Goal: Task Accomplishment & Management: Complete application form

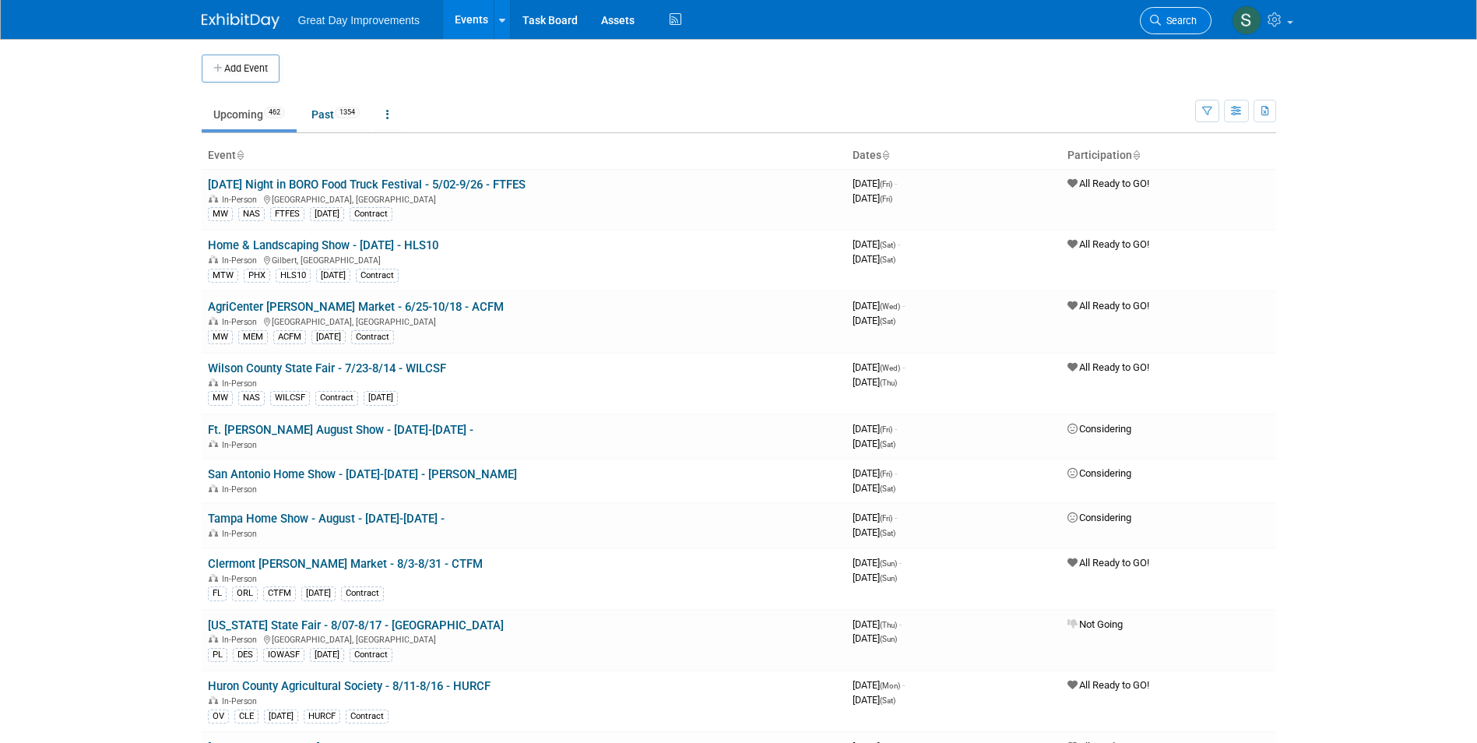
click at [1166, 19] on span "Search" at bounding box center [1179, 21] width 36 height 12
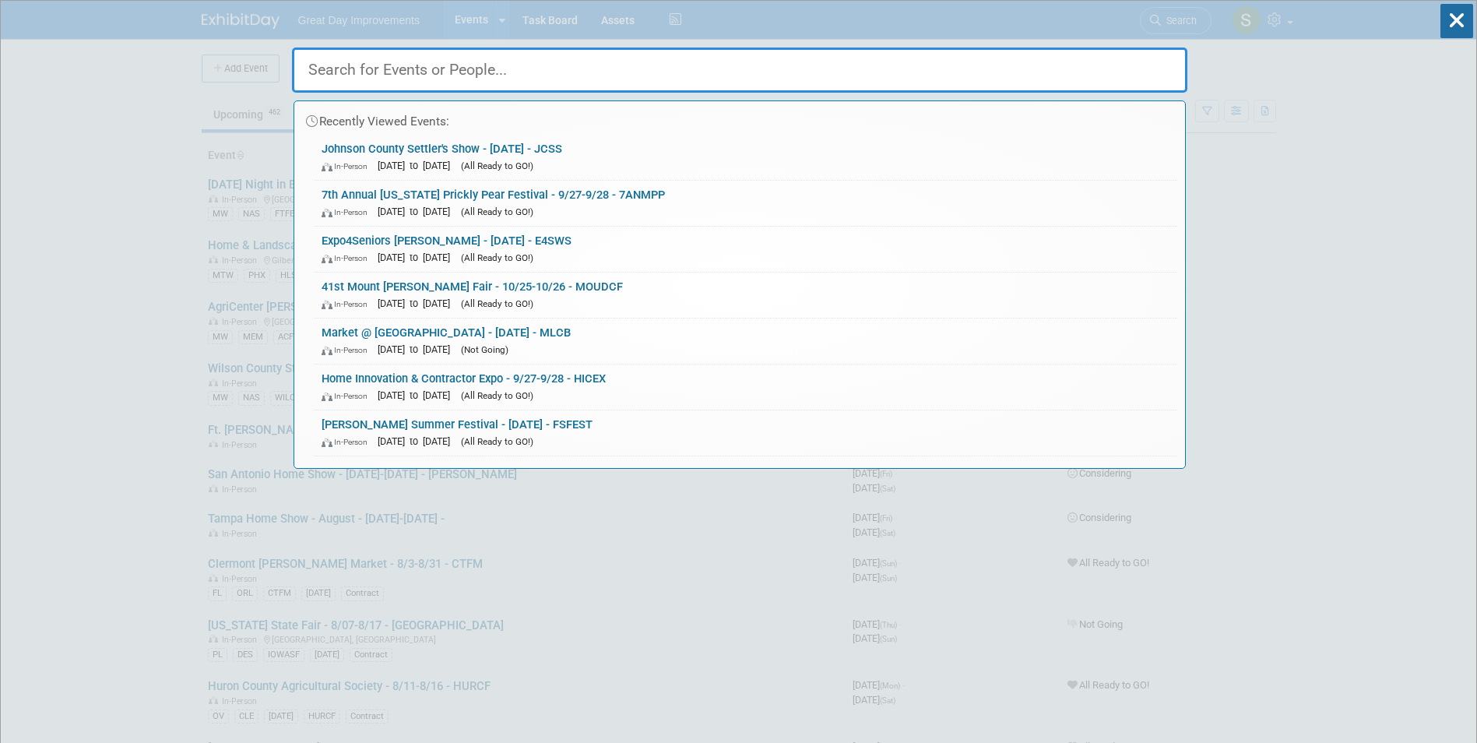
drag, startPoint x: 588, startPoint y: 43, endPoint x: 576, endPoint y: 62, distance: 22.7
paste input "Lexington Blueberry Festival"
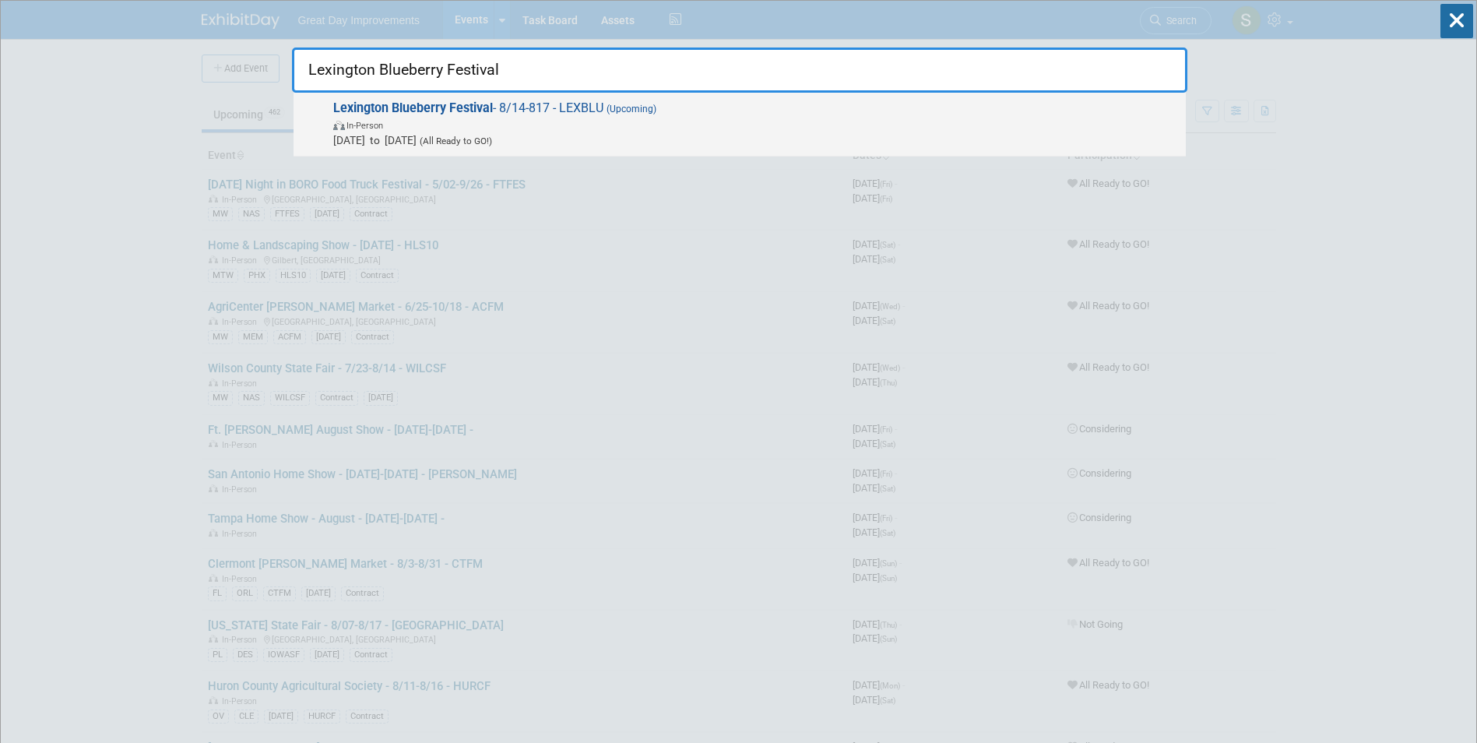
type input "Lexington Blueberry Festival"
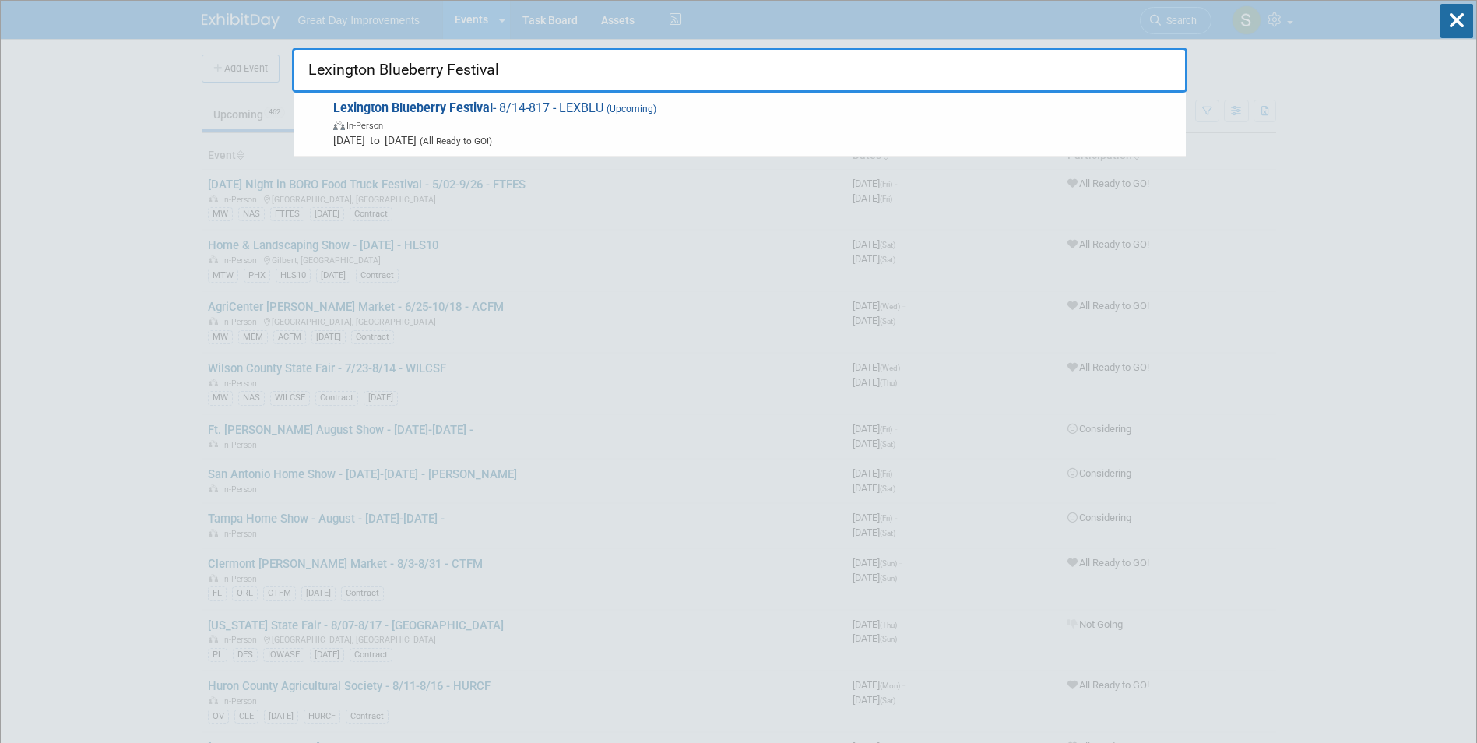
click at [447, 132] on span "Lexington Blueberry Festival - 8/14-817 - LEXBLU (Upcoming) In-Person Aug 14, 2…" at bounding box center [753, 123] width 849 height 47
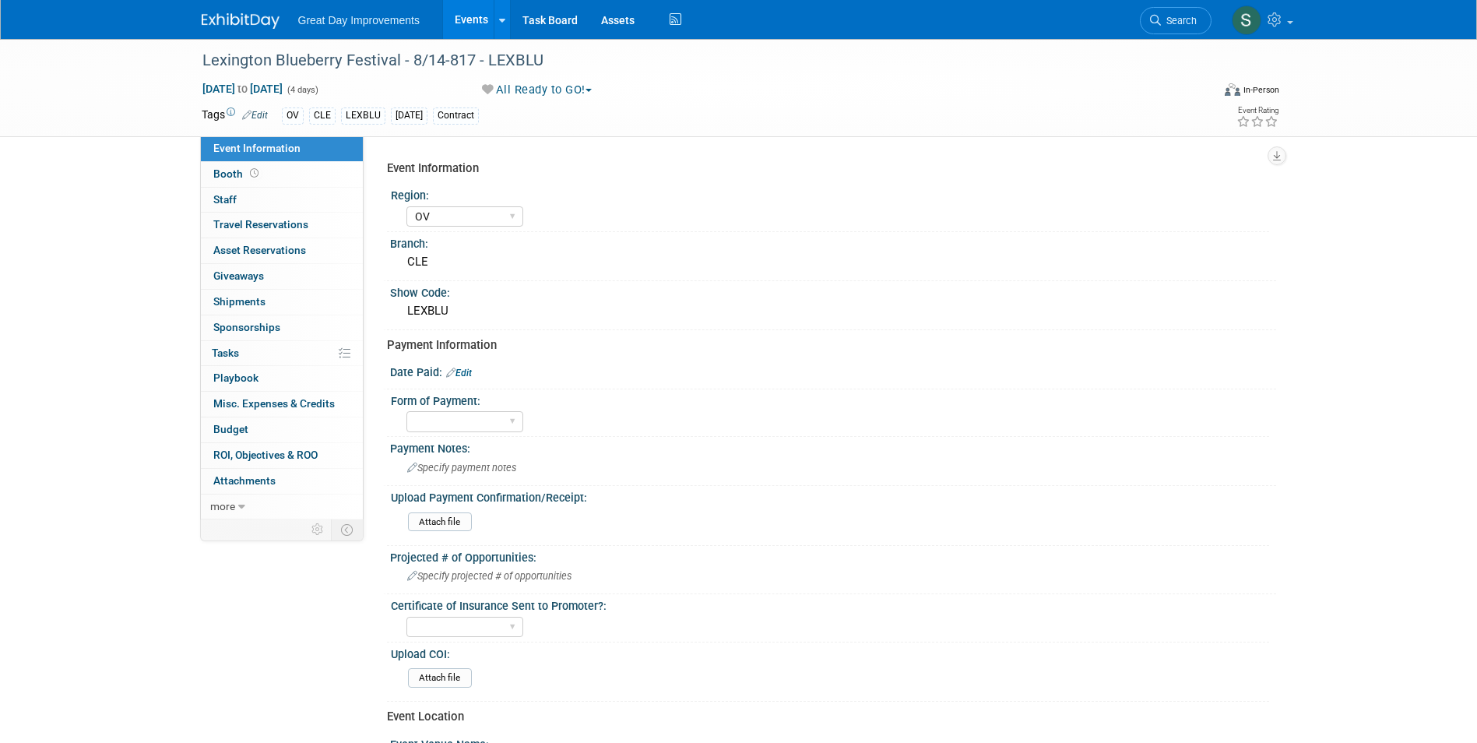
select select "OV"
click at [540, 473] on div "Specify payment notes" at bounding box center [833, 467] width 863 height 24
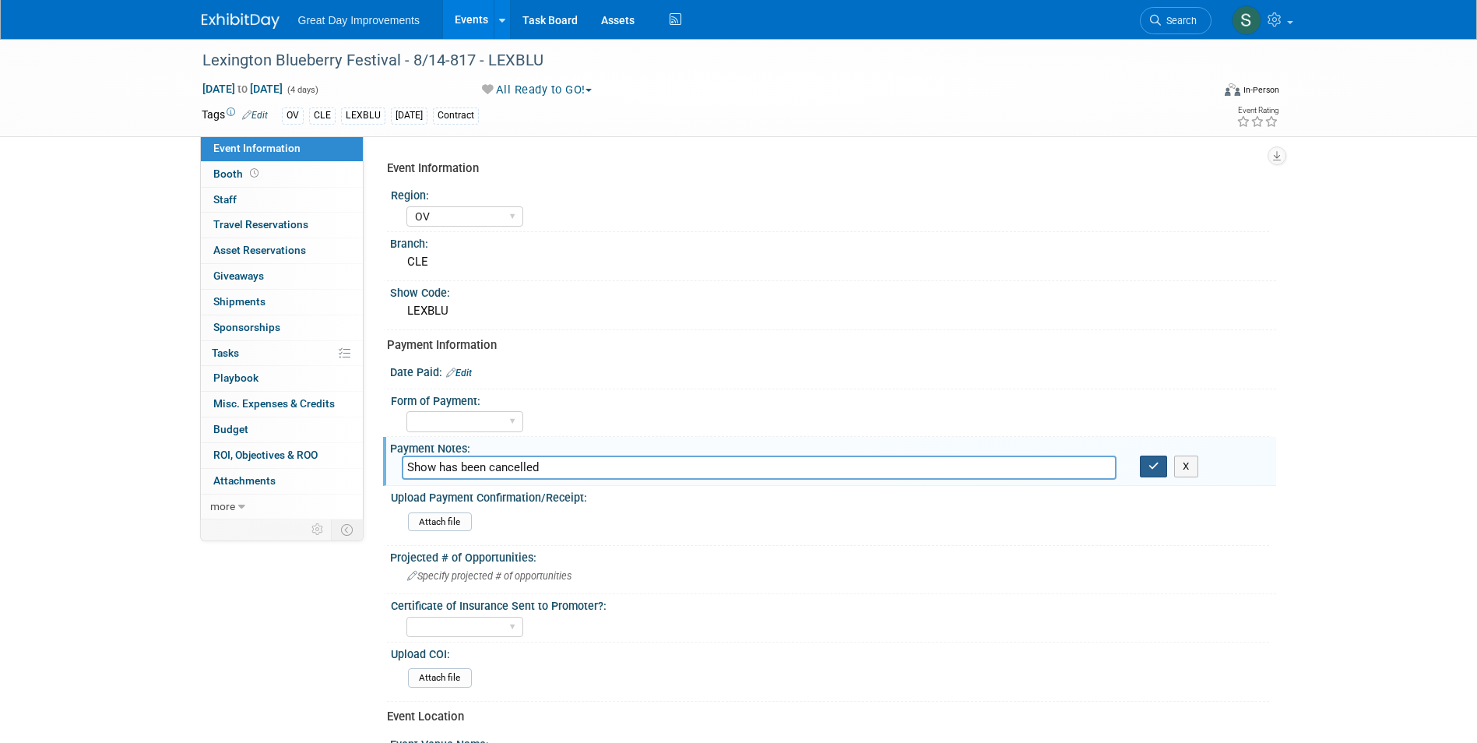
type input "Show has been cancelled"
click at [1152, 464] on icon "button" at bounding box center [1153, 466] width 11 height 10
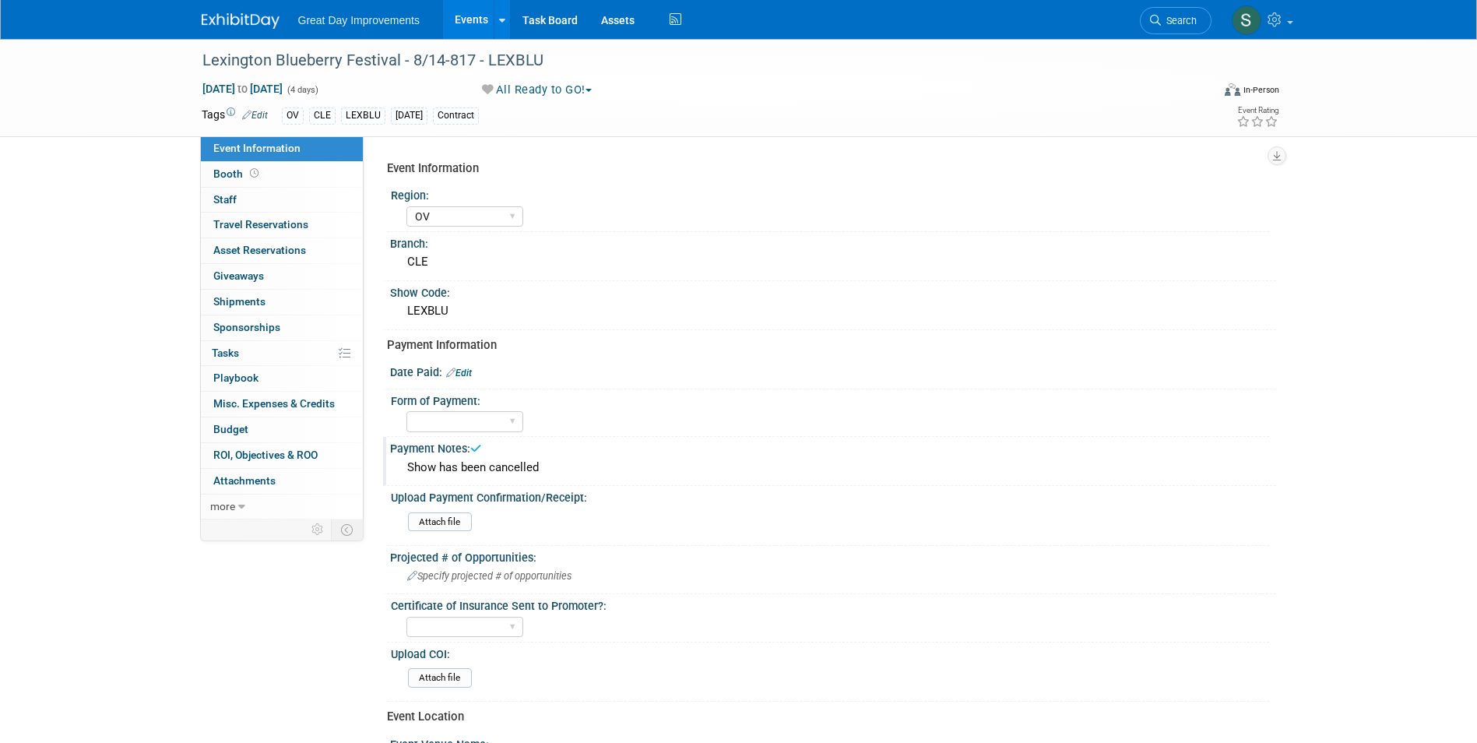
click at [542, 86] on button "All Ready to GO!" at bounding box center [537, 90] width 121 height 16
click at [542, 87] on button "All Ready to GO!" at bounding box center [537, 90] width 121 height 16
click at [545, 91] on button "All Ready to GO!" at bounding box center [537, 90] width 121 height 16
click at [541, 154] on link "Not Going" at bounding box center [541, 159] width 129 height 22
click at [253, 13] on img at bounding box center [241, 21] width 78 height 16
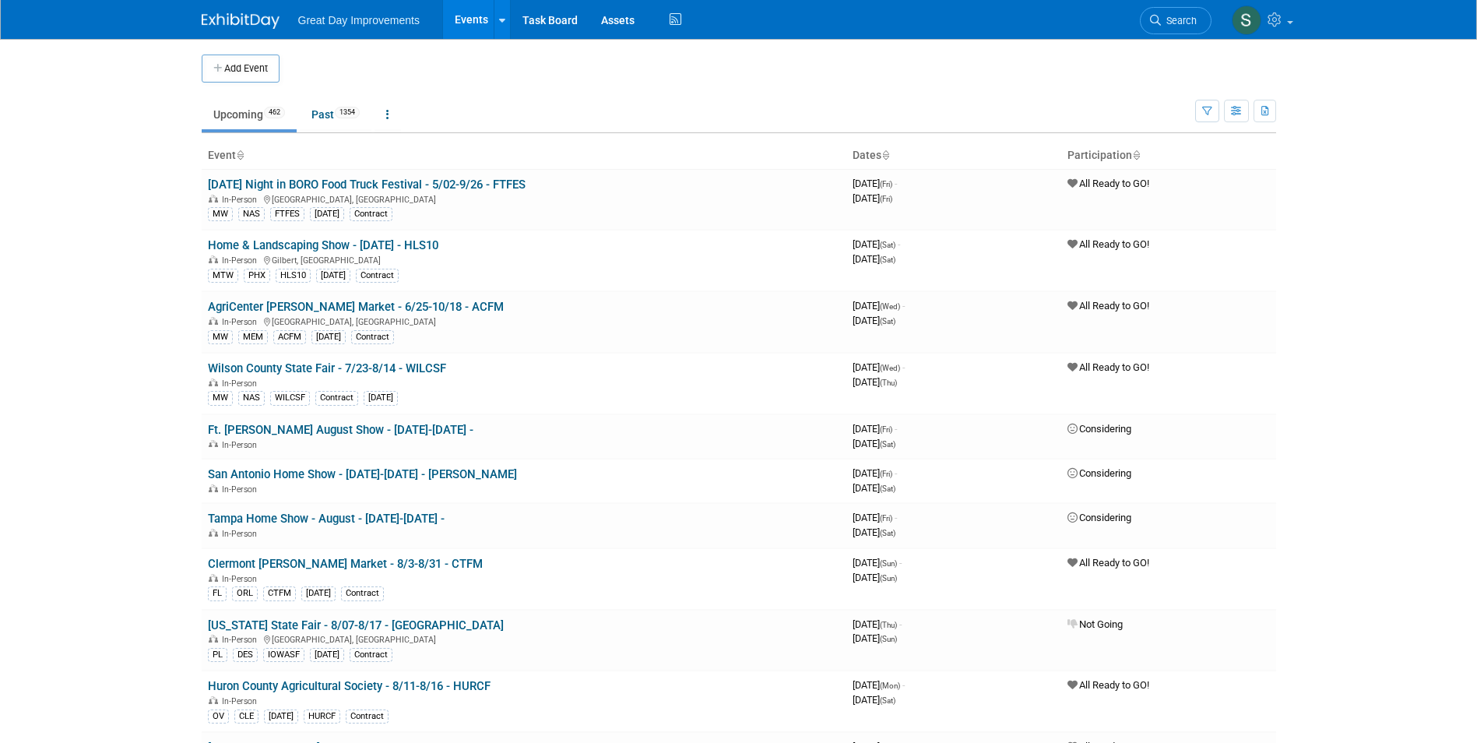
click at [1178, 12] on link "Search" at bounding box center [1176, 20] width 72 height 27
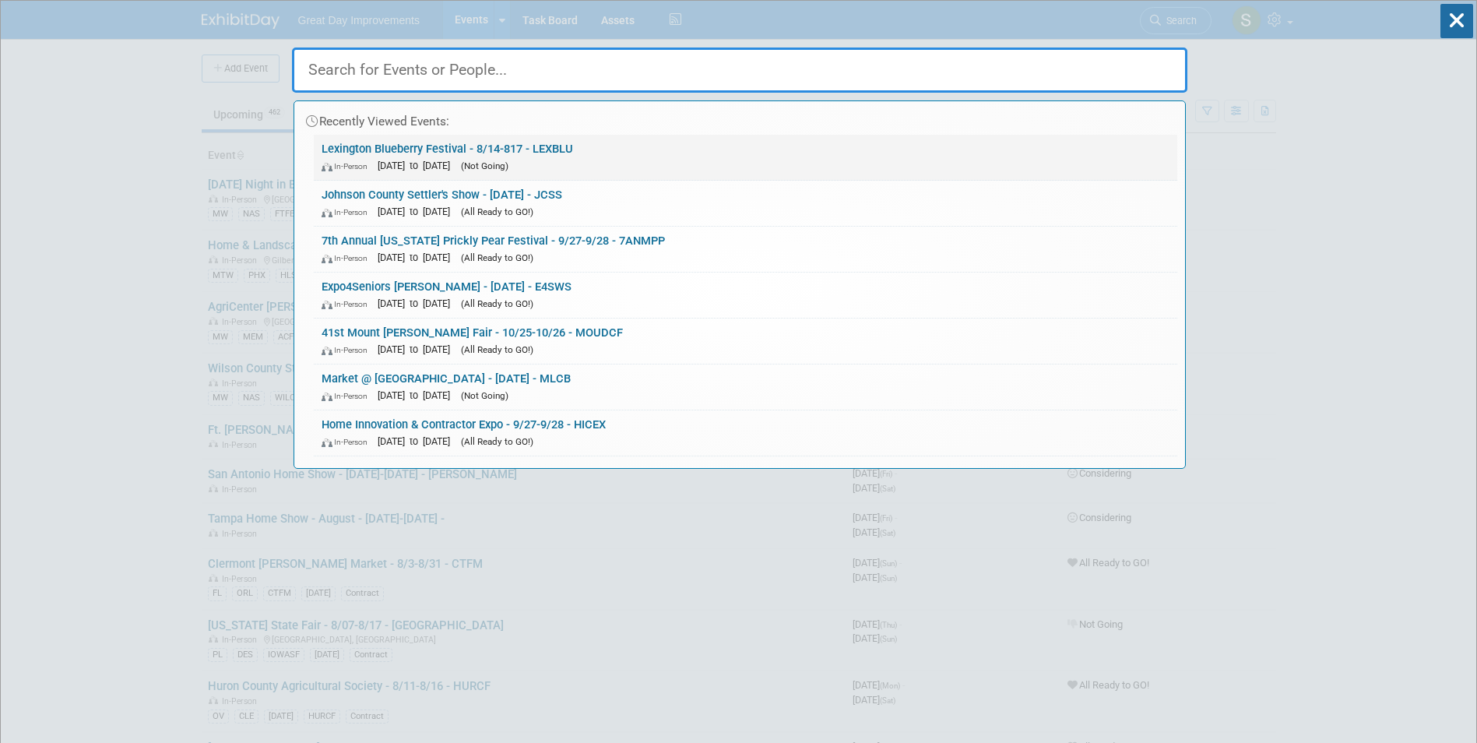
click at [541, 143] on link "Lexington Blueberry Festival - 8/14-817 - LEXBLU In-Person Aug 14, 2025 to Aug …" at bounding box center [746, 157] width 864 height 45
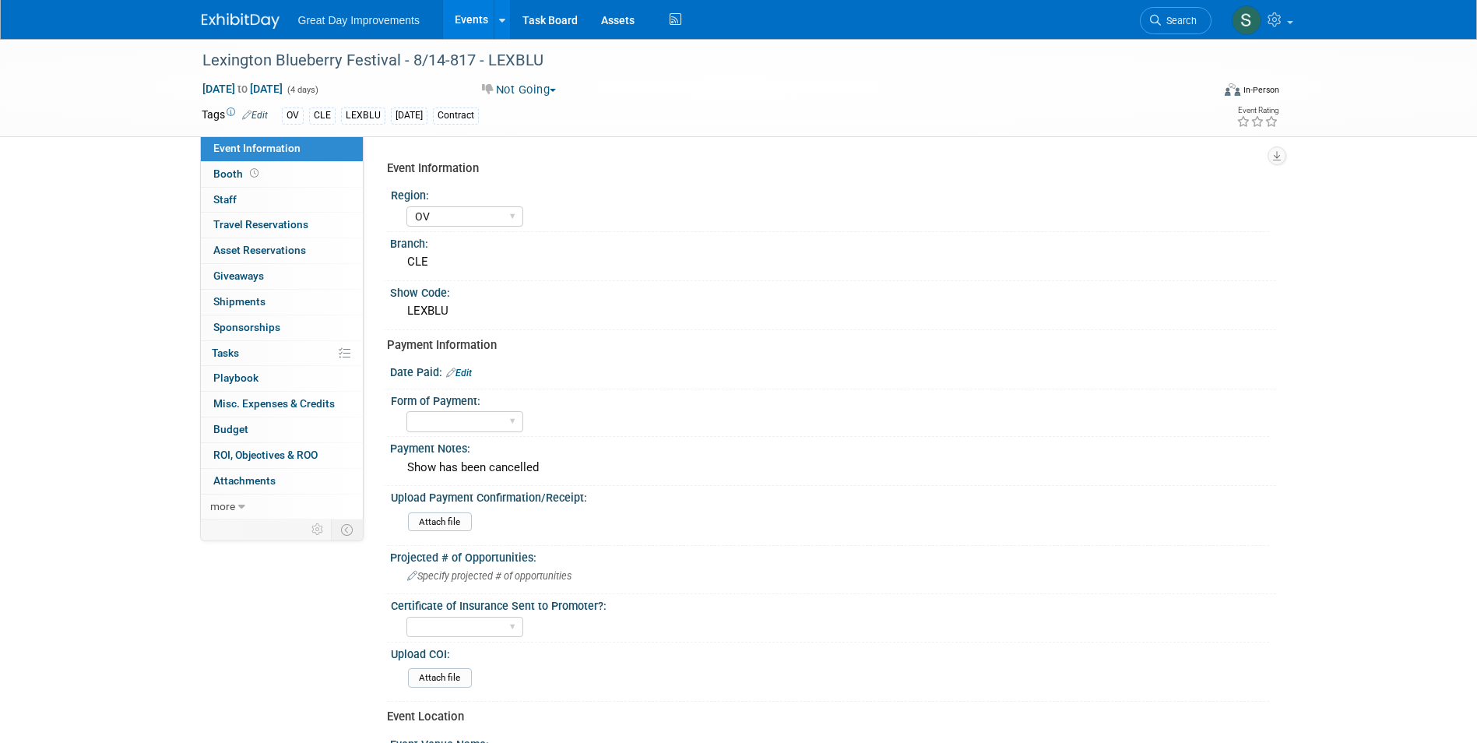
select select "OV"
click at [251, 25] on img at bounding box center [241, 21] width 78 height 16
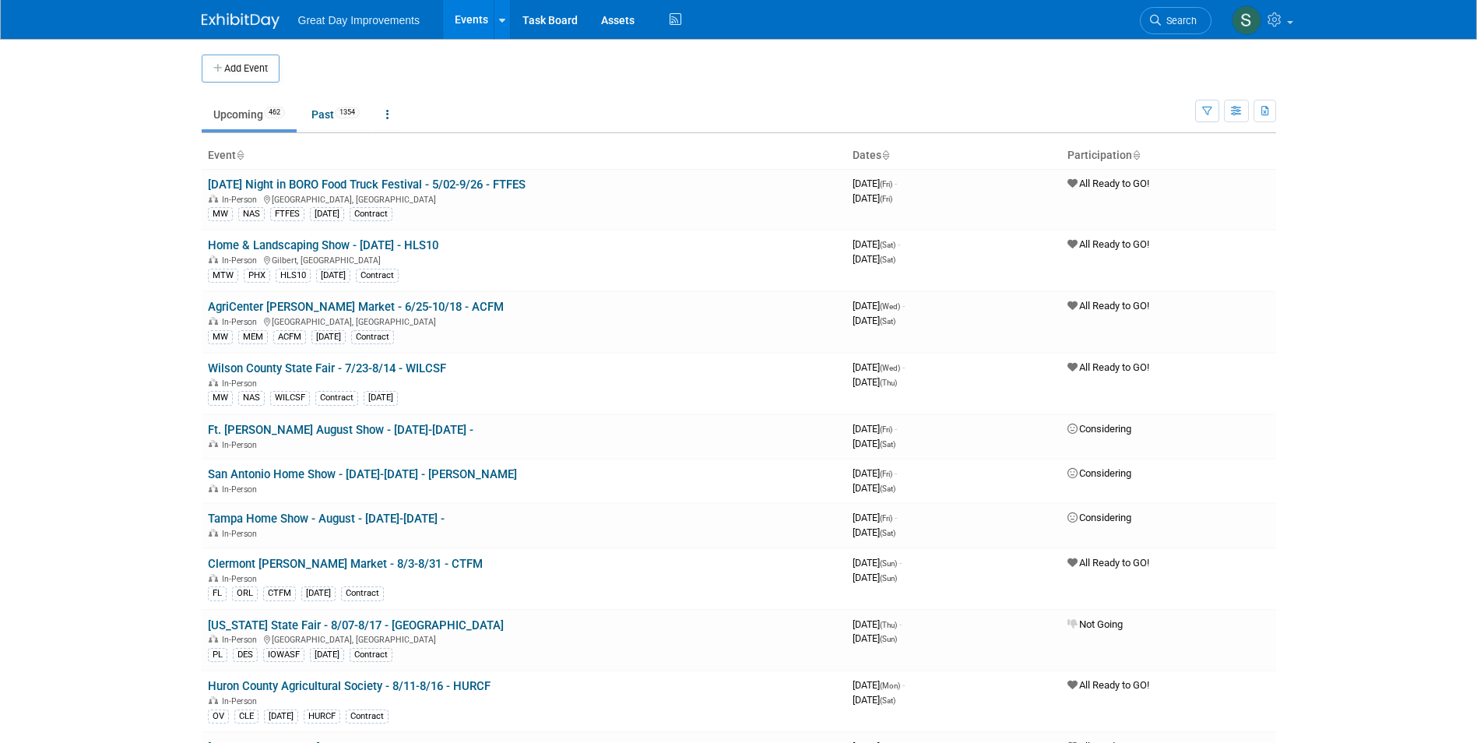
drag, startPoint x: 0, startPoint y: 0, endPoint x: 1002, endPoint y: 47, distance: 1003.2
click at [1181, 19] on span "Search" at bounding box center [1179, 21] width 36 height 12
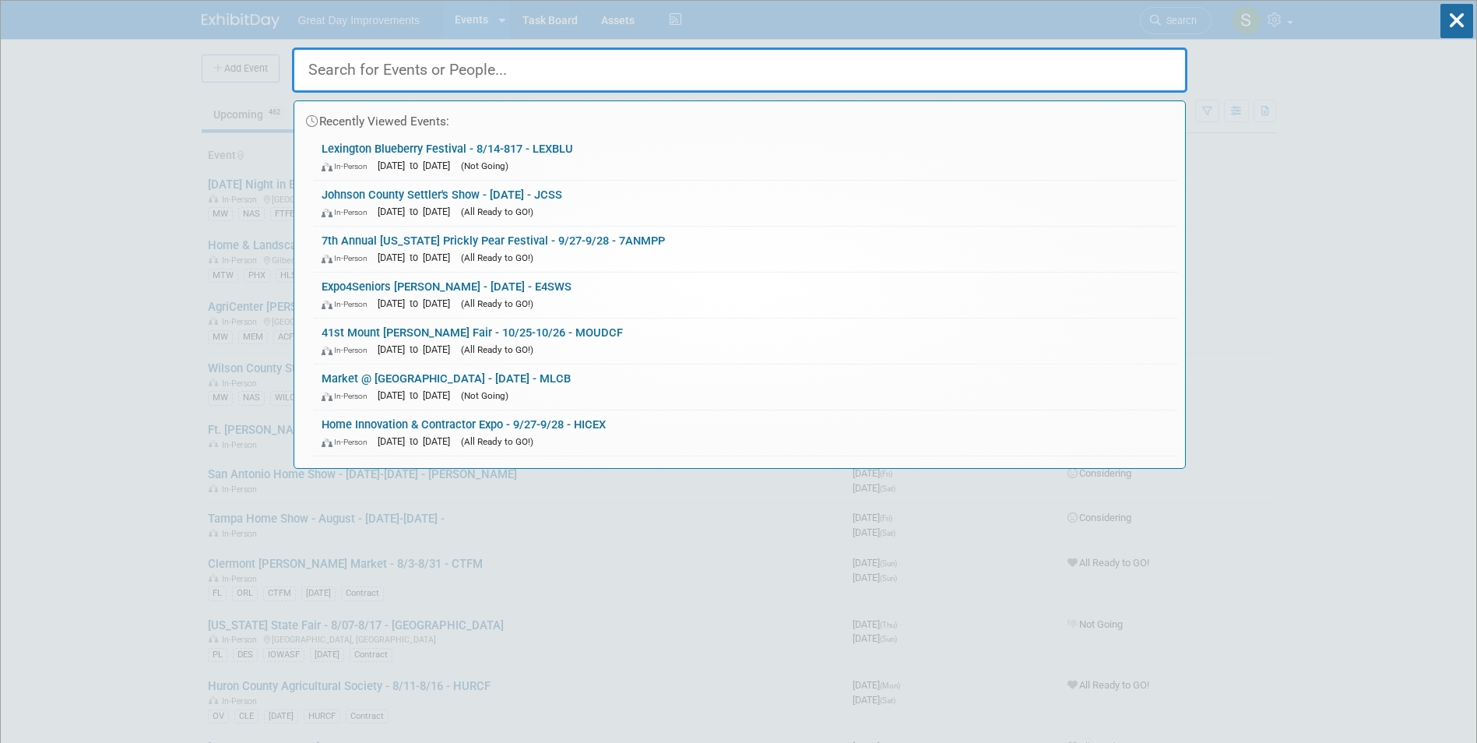
paste input "Howell Melon Festival"
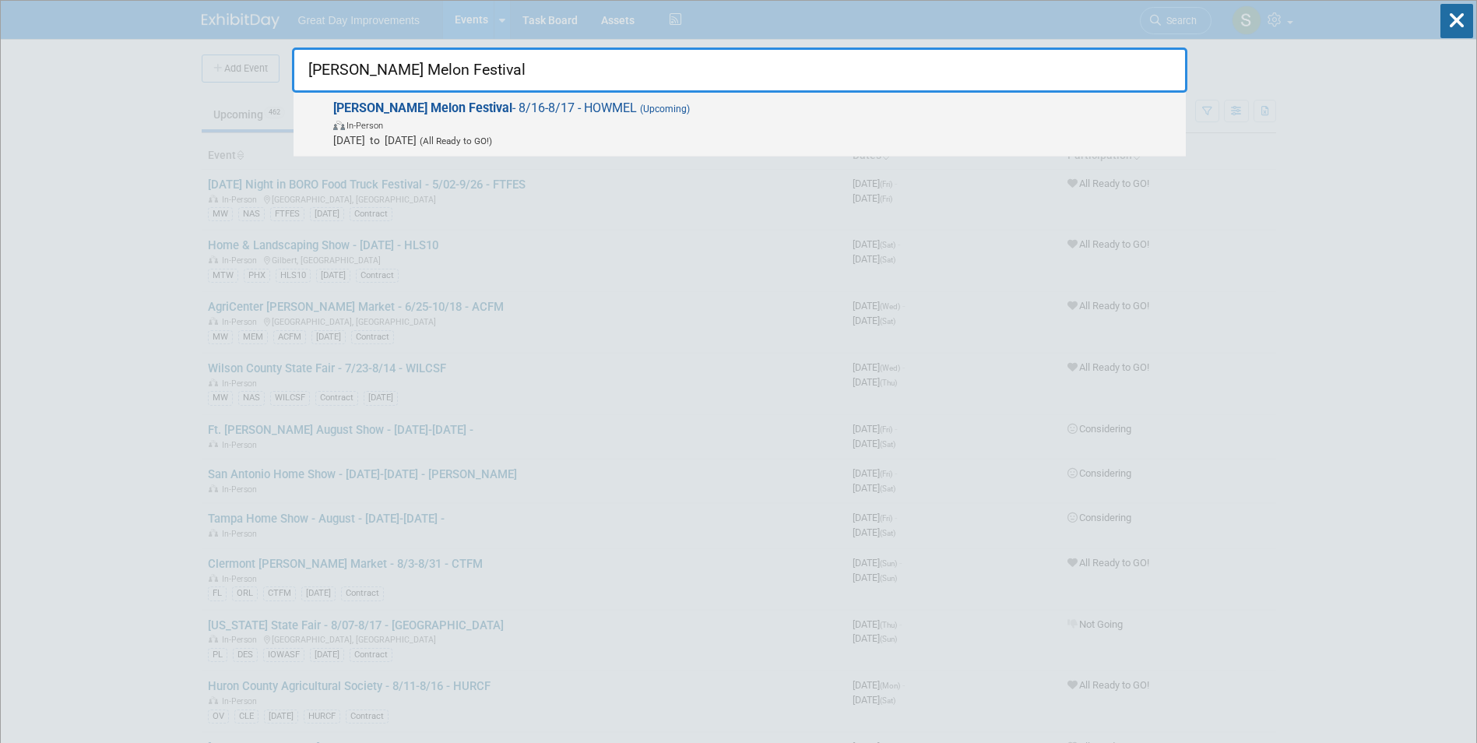
type input "Howell Melon Festival"
click at [477, 142] on span "Aug 16, 2025 to Aug 17, 2025 (All Ready to GO!)" at bounding box center [755, 140] width 845 height 16
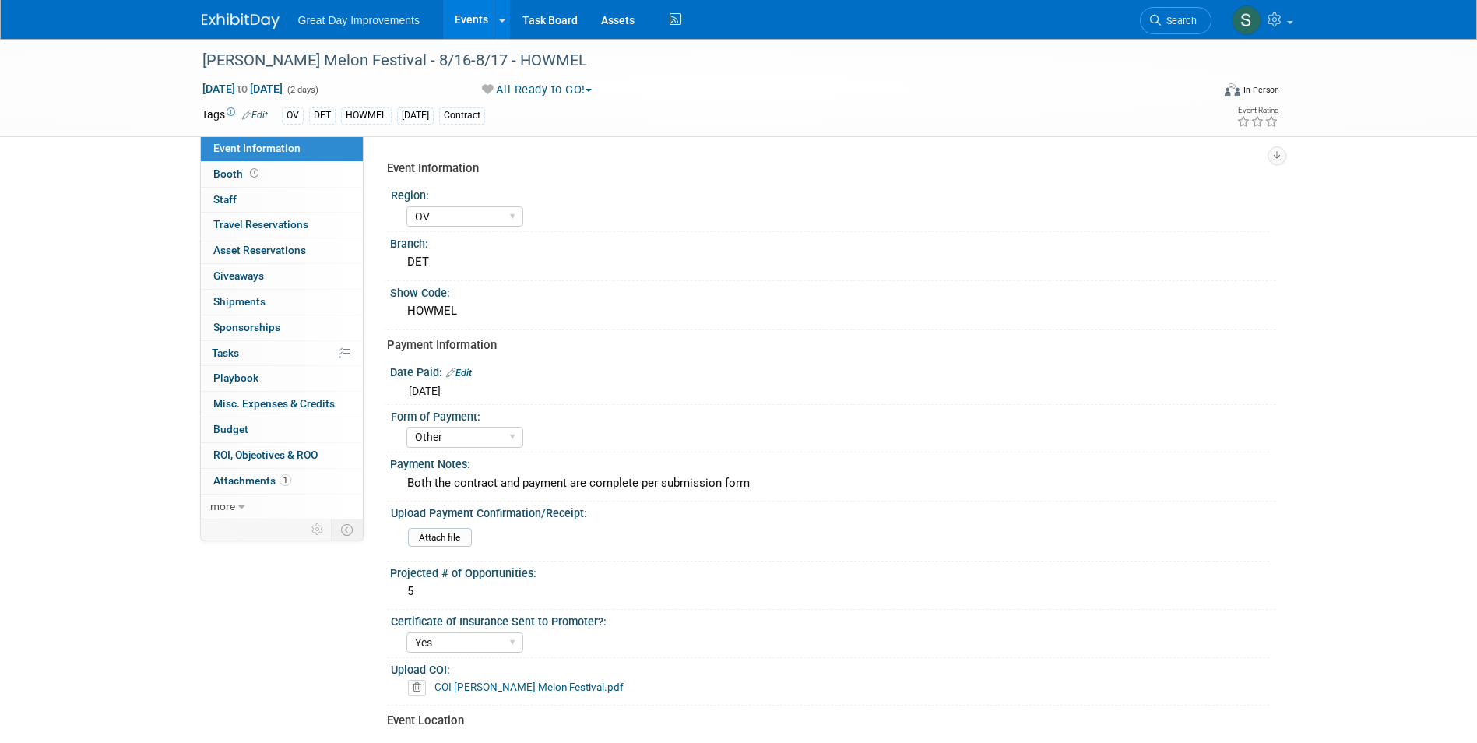
select select "OV"
select select "Other"
select select "Yes"
click at [636, 473] on div "Payment Notes: Both the contract and payment are complete per submission form" at bounding box center [829, 476] width 893 height 49
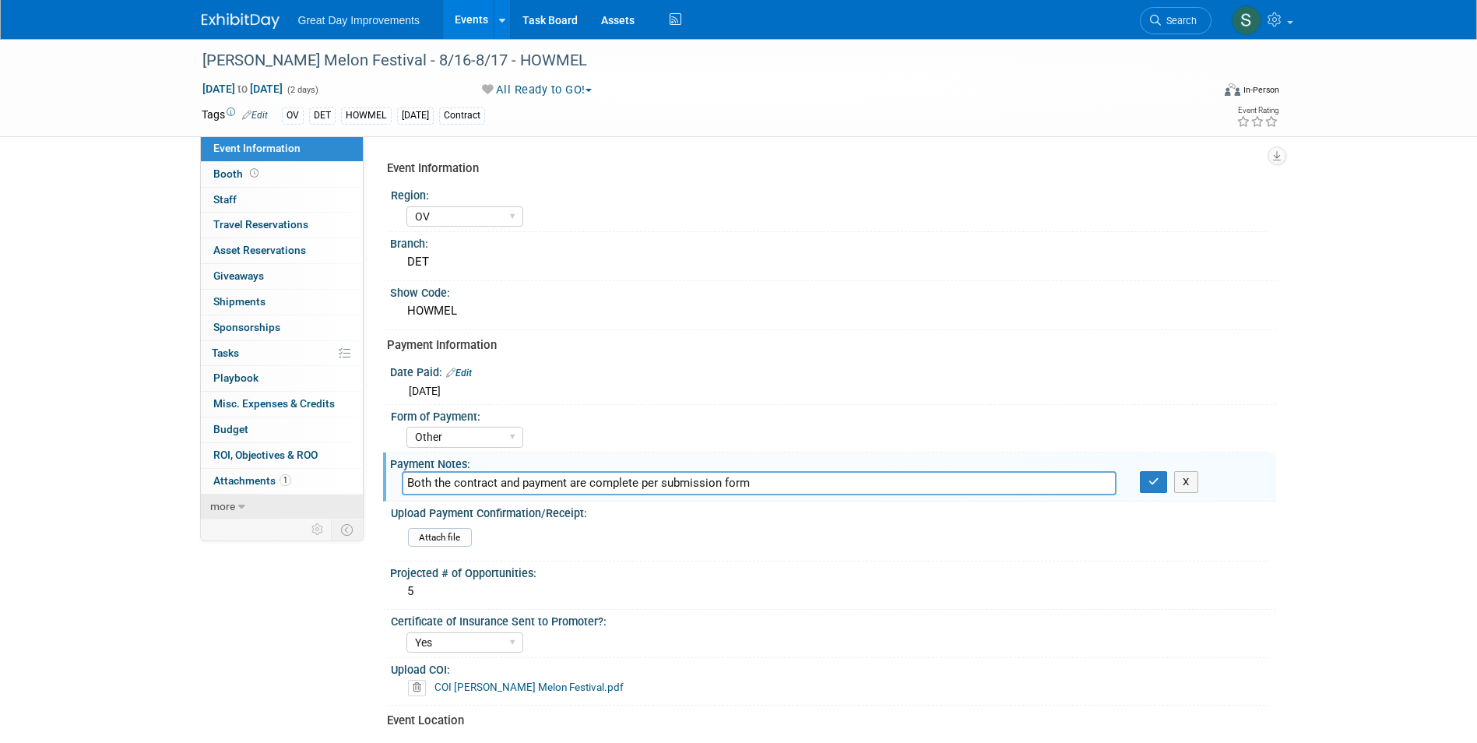
drag, startPoint x: 806, startPoint y: 484, endPoint x: 283, endPoint y: 512, distance: 524.0
click at [284, 512] on div "Event Information Event Info Booth Booth 0 Staff 0 Staff 0 Travel Reservations …" at bounding box center [739, 555] width 1098 height 1033
type input "Show has been cancelled"
click at [1154, 477] on icon "button" at bounding box center [1153, 482] width 11 height 10
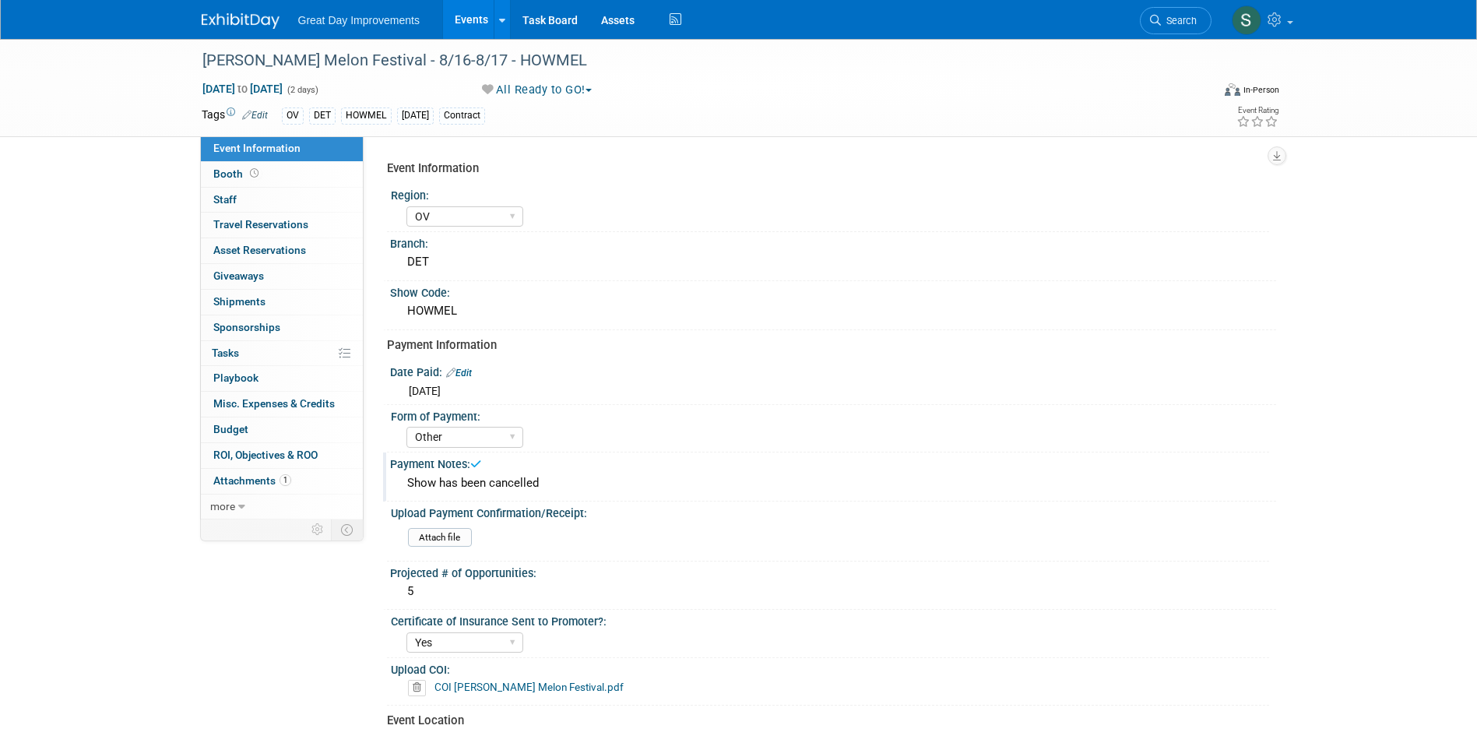
click at [470, 379] on div "[DATE]" at bounding box center [833, 388] width 863 height 19
click at [468, 372] on link "Edit" at bounding box center [459, 373] width 26 height 11
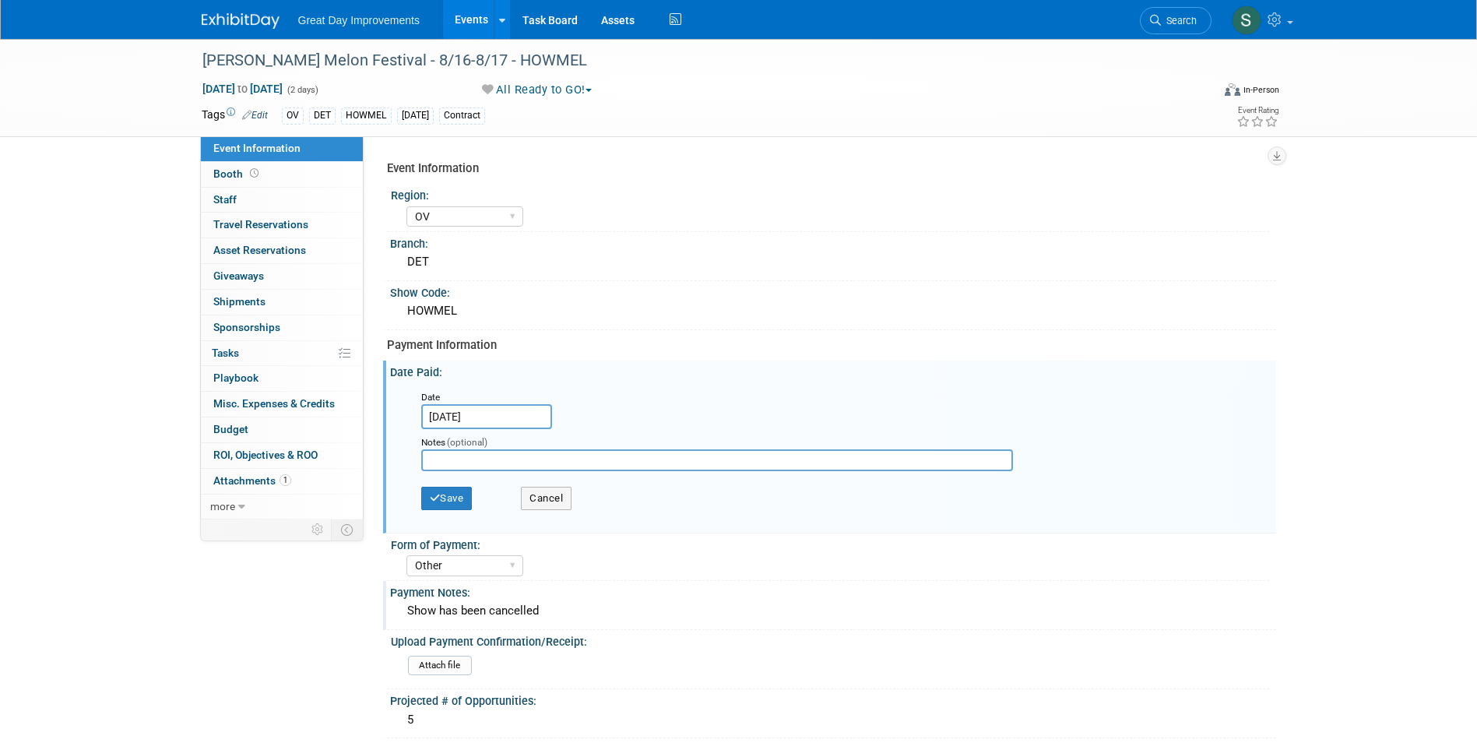
click at [478, 407] on input "[DATE]" at bounding box center [486, 416] width 131 height 25
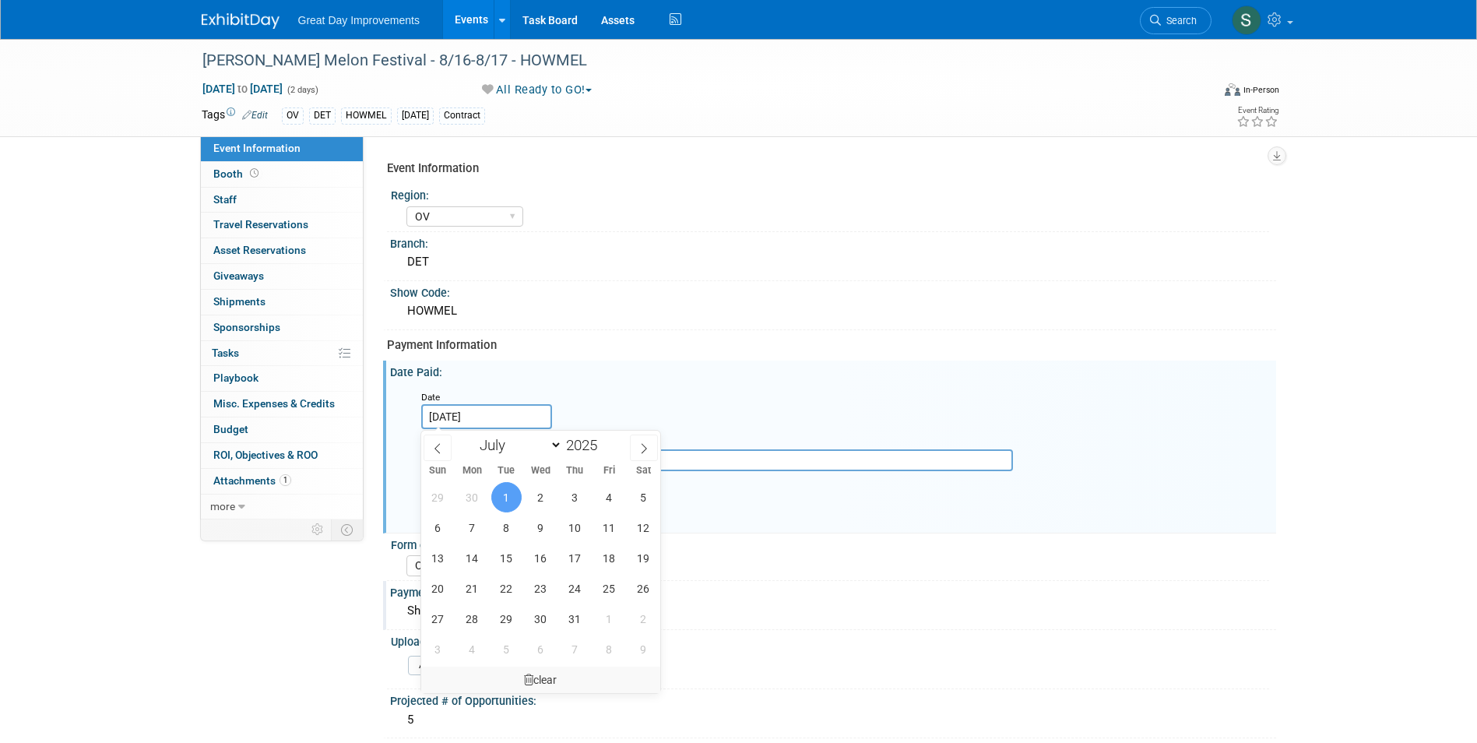
click at [540, 670] on div "clear" at bounding box center [541, 680] width 240 height 26
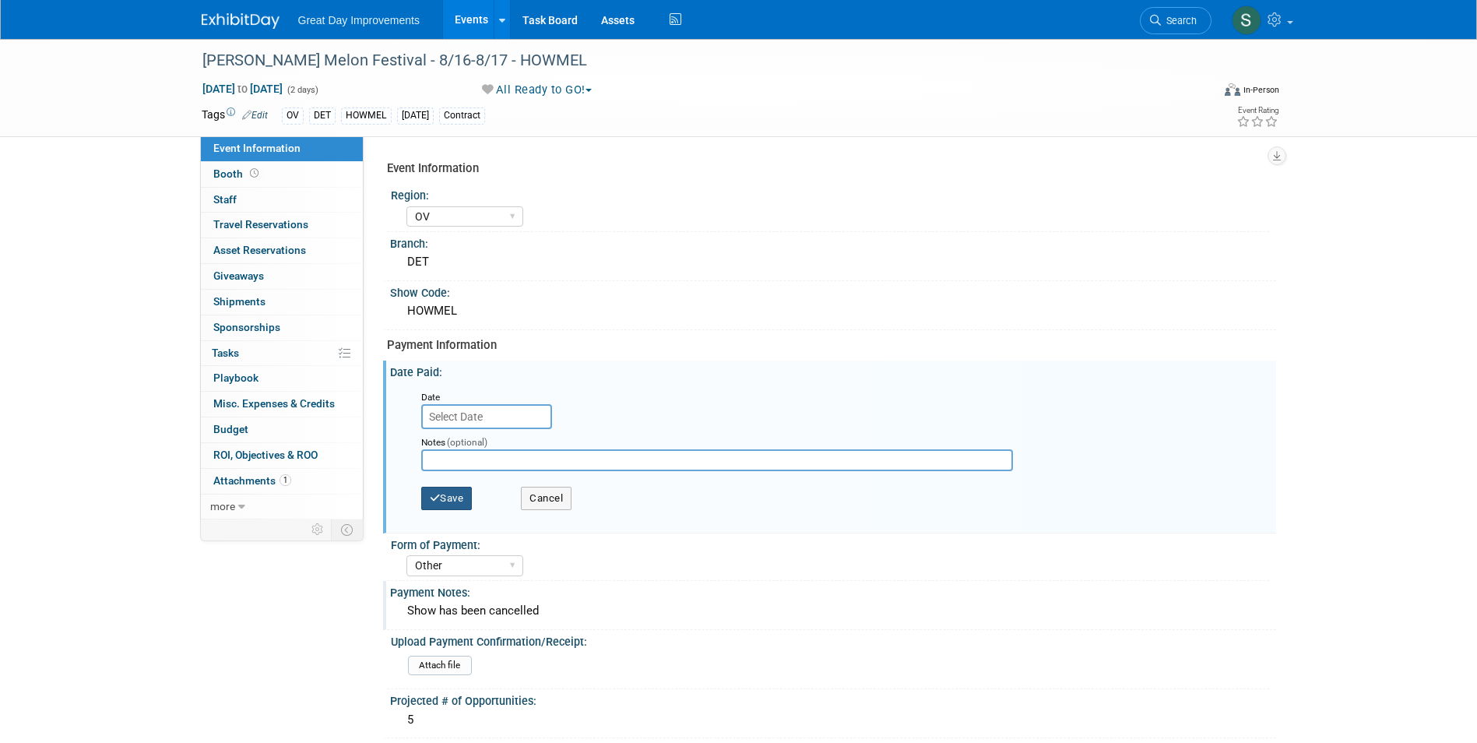
drag, startPoint x: 477, startPoint y: 501, endPoint x: 468, endPoint y: 499, distance: 8.7
click at [473, 500] on div "Save Cancel" at bounding box center [836, 500] width 831 height 43
click at [463, 495] on button "Save" at bounding box center [446, 498] width 51 height 23
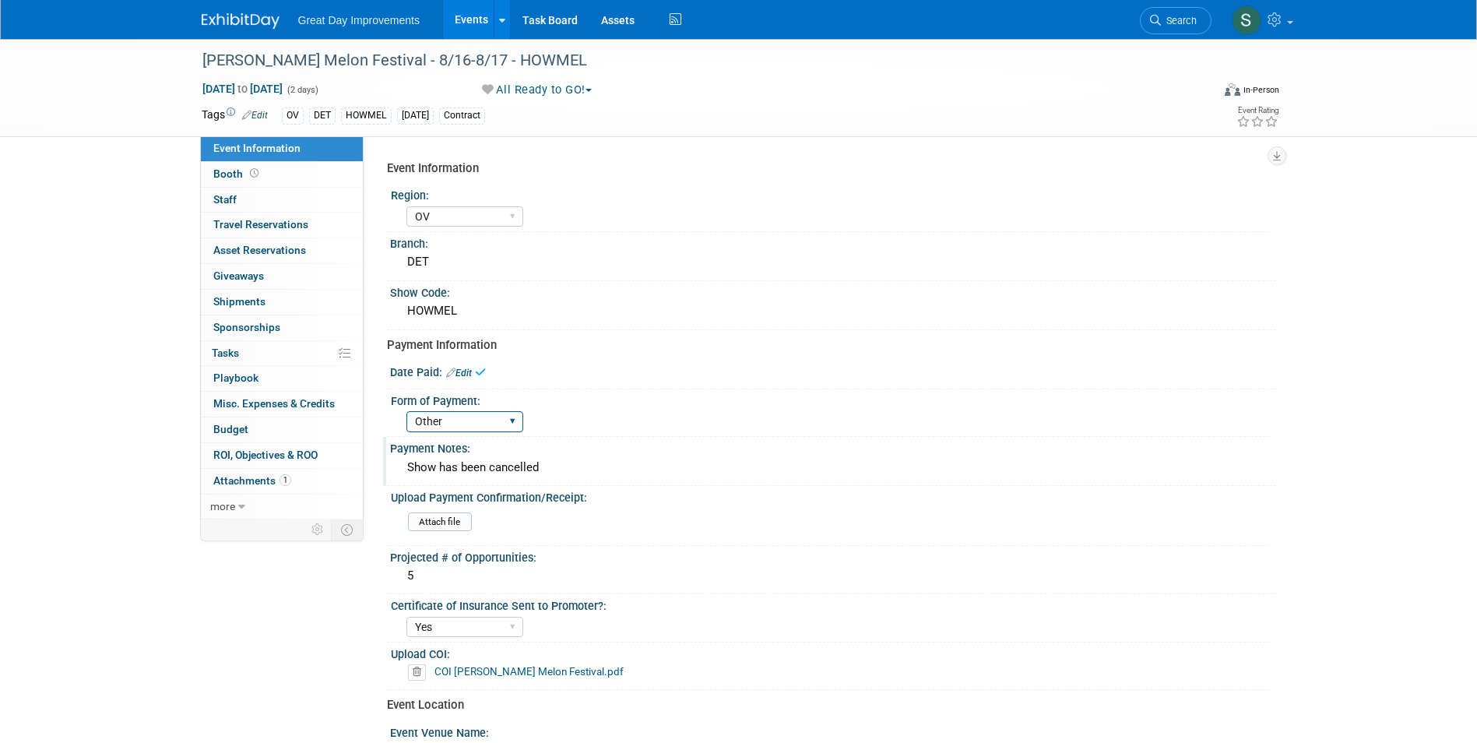
click at [442, 423] on select "Paid via CC Check Requested Pay at the Gate Other" at bounding box center [464, 421] width 117 height 21
select select
click at [406, 411] on select "Paid via CC Check Requested Pay at the Gate Other" at bounding box center [464, 421] width 117 height 21
click at [533, 81] on div "All Ready to GO! Committed Considering Not Going Forecasted All Ready to GO!" at bounding box center [649, 90] width 368 height 18
click at [536, 79] on div "[PERSON_NAME] Melon Festival - 8/16-8/17 - HOWMEL" at bounding box center [695, 60] width 1010 height 42
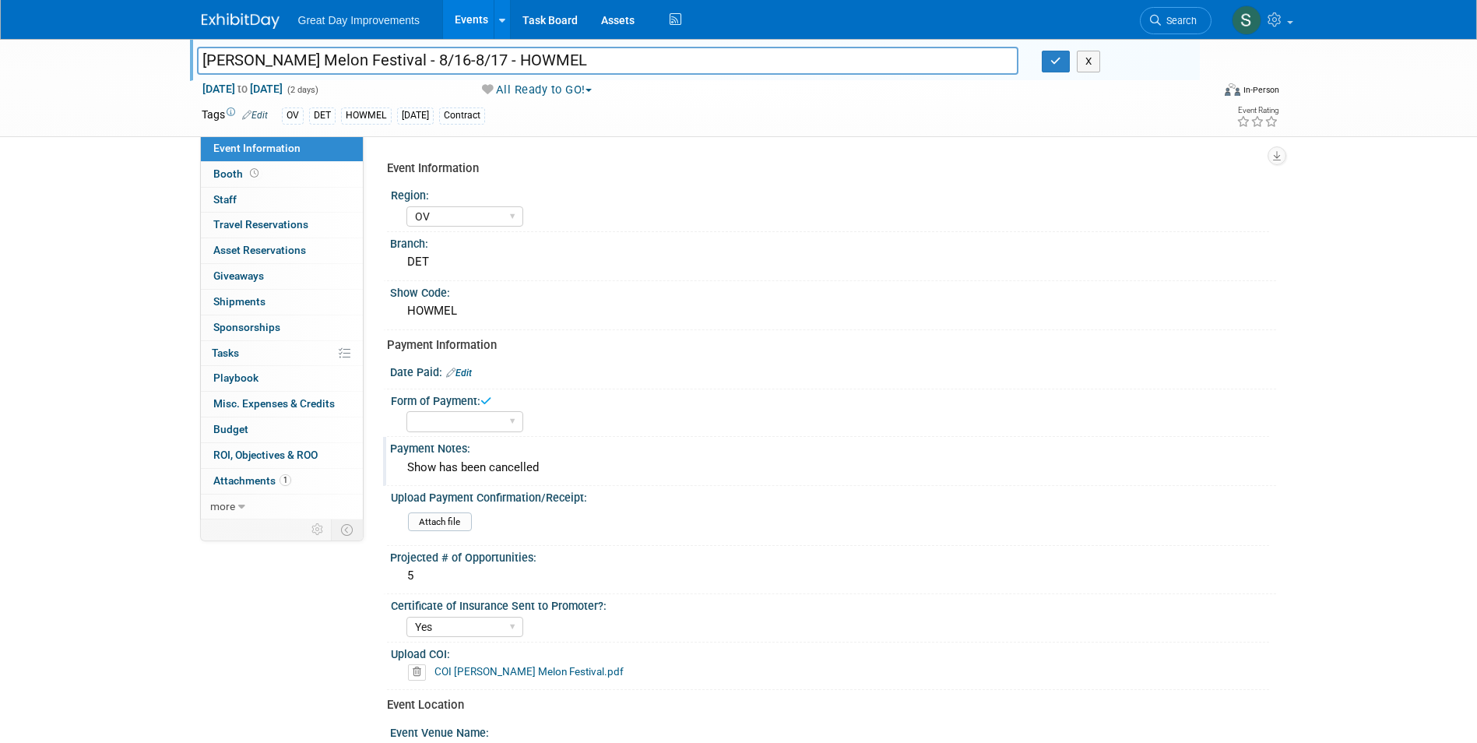
click at [540, 90] on button "All Ready to GO!" at bounding box center [537, 90] width 121 height 16
click at [544, 152] on link "Not Going" at bounding box center [541, 159] width 129 height 22
click at [1050, 58] on button "button" at bounding box center [1056, 62] width 28 height 22
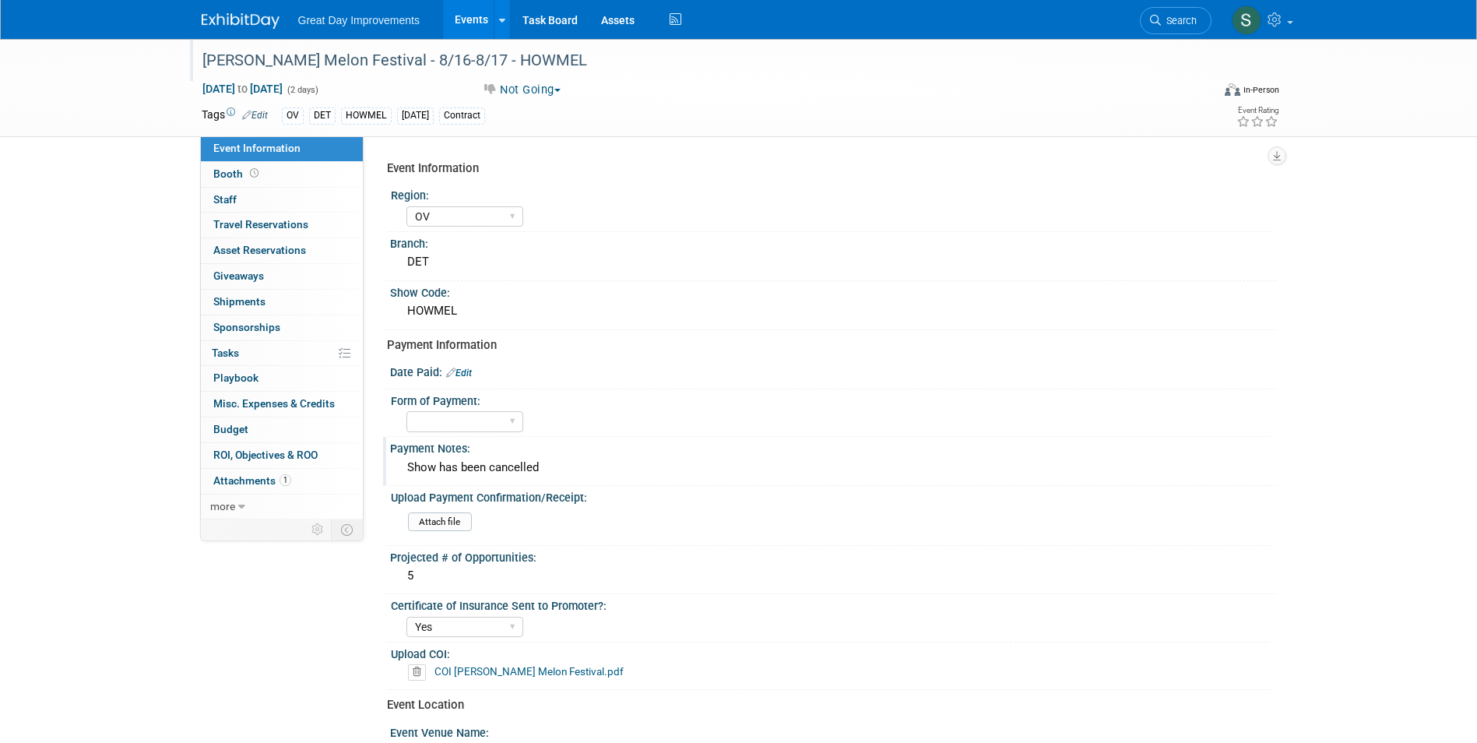
drag, startPoint x: 263, startPoint y: 16, endPoint x: 273, endPoint y: 13, distance: 10.4
click at [264, 16] on img at bounding box center [241, 21] width 78 height 16
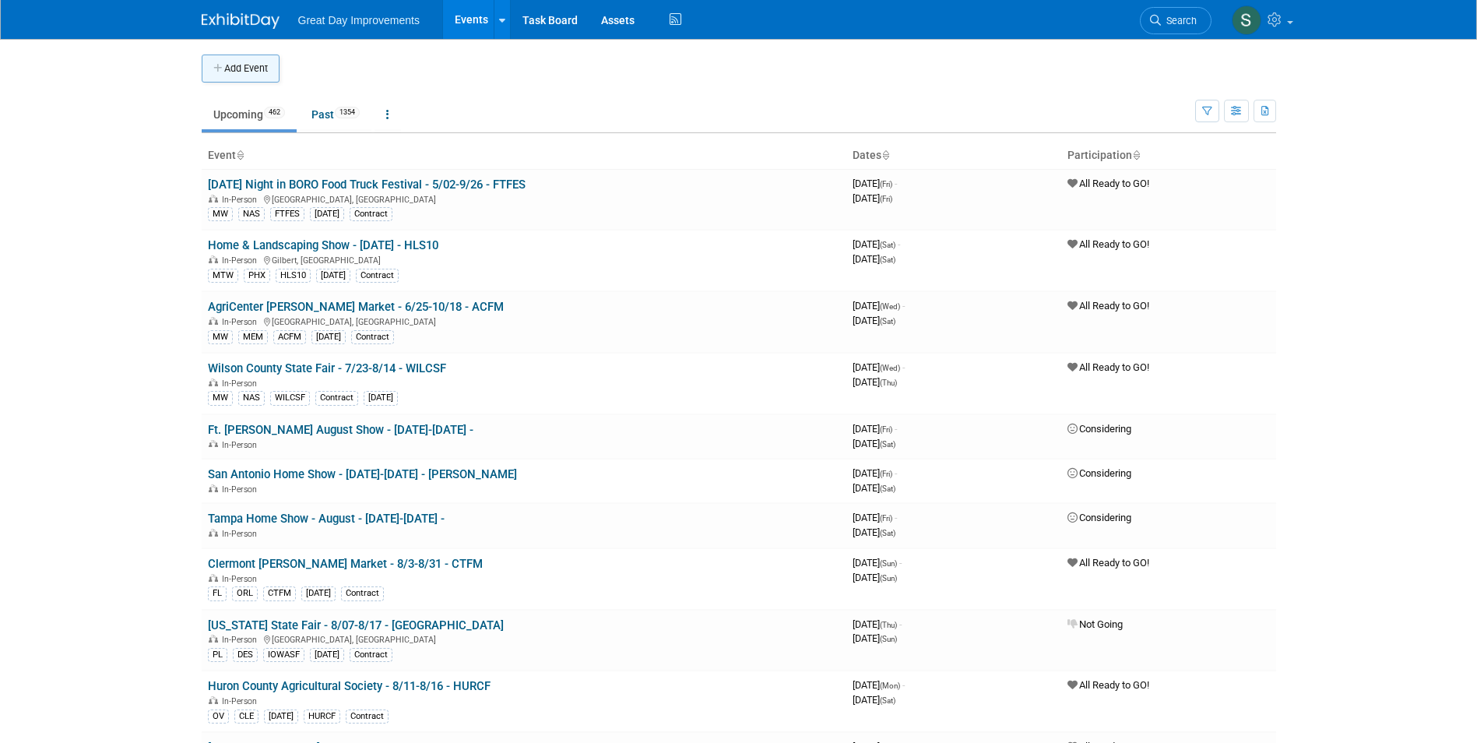
click at [219, 72] on icon "button" at bounding box center [218, 69] width 11 height 10
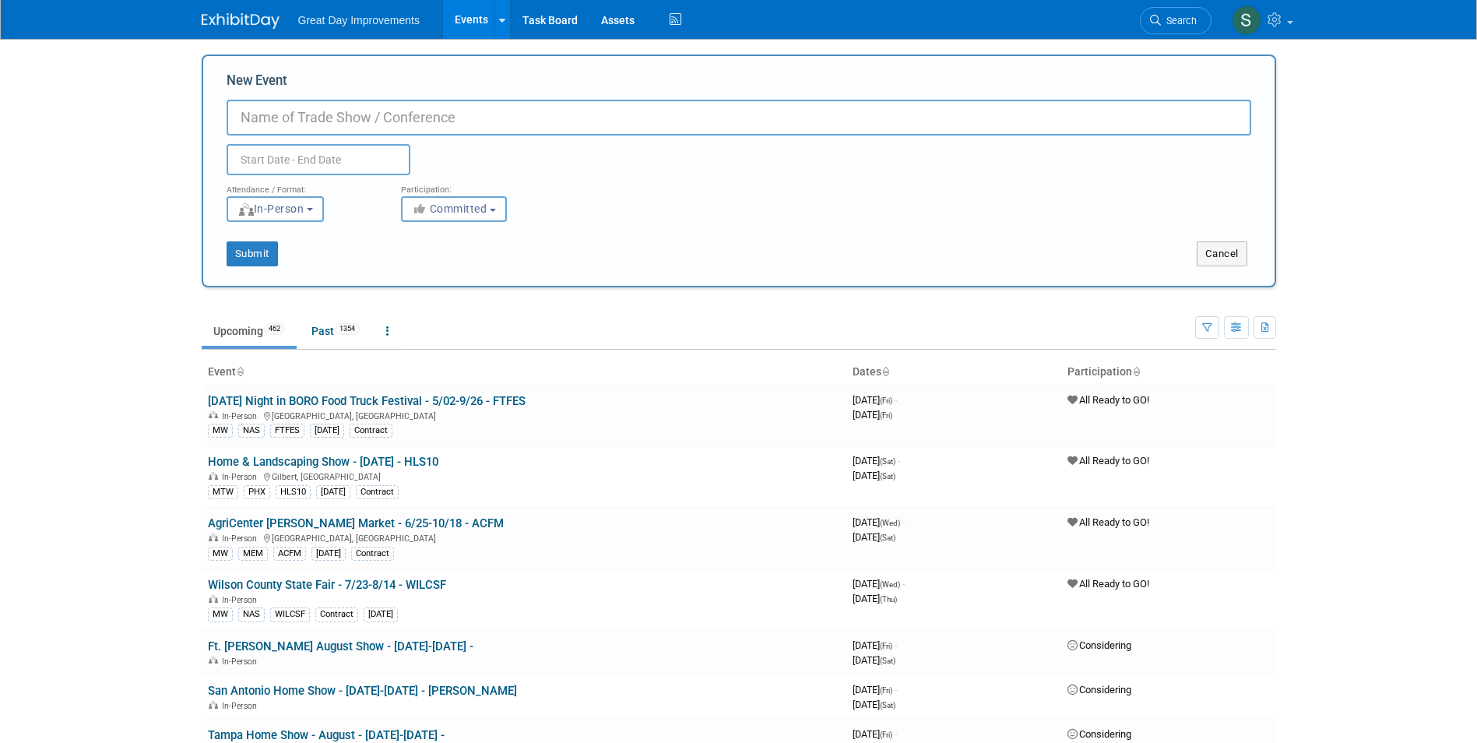
click at [336, 110] on input "New Event" at bounding box center [739, 118] width 1025 height 36
paste input "Wright Way Prodictions"
drag, startPoint x: 463, startPoint y: 116, endPoint x: 151, endPoint y: 137, distance: 312.9
click at [151, 137] on body "Great Day Improvements Events Add Event Bulk Upload Events Shareable Event Boar…" at bounding box center [738, 371] width 1477 height 743
drag, startPoint x: 305, startPoint y: 123, endPoint x: 302, endPoint y: 115, distance: 8.4
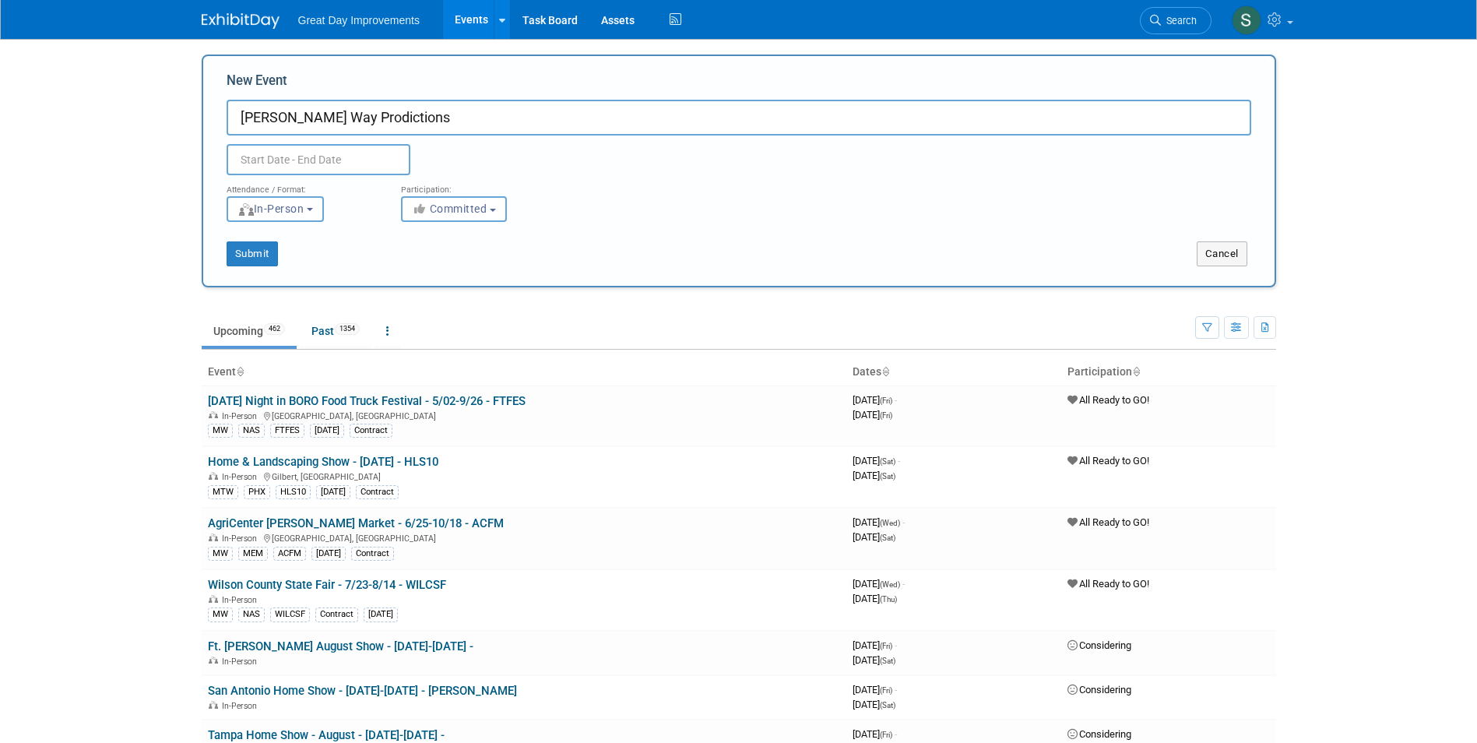
click at [302, 115] on input "Wright Way Prodictions" at bounding box center [739, 118] width 1025 height 36
drag, startPoint x: 437, startPoint y: 114, endPoint x: 163, endPoint y: 122, distance: 274.2
click at [163, 122] on body "Great Day Improvements Events Add Event Bulk Upload Events Shareable Event Boar…" at bounding box center [738, 371] width 1477 height 743
drag, startPoint x: 294, startPoint y: 118, endPoint x: 297, endPoint y: 108, distance: 9.6
click at [297, 108] on input "Wright Way Prodictions" at bounding box center [739, 118] width 1025 height 36
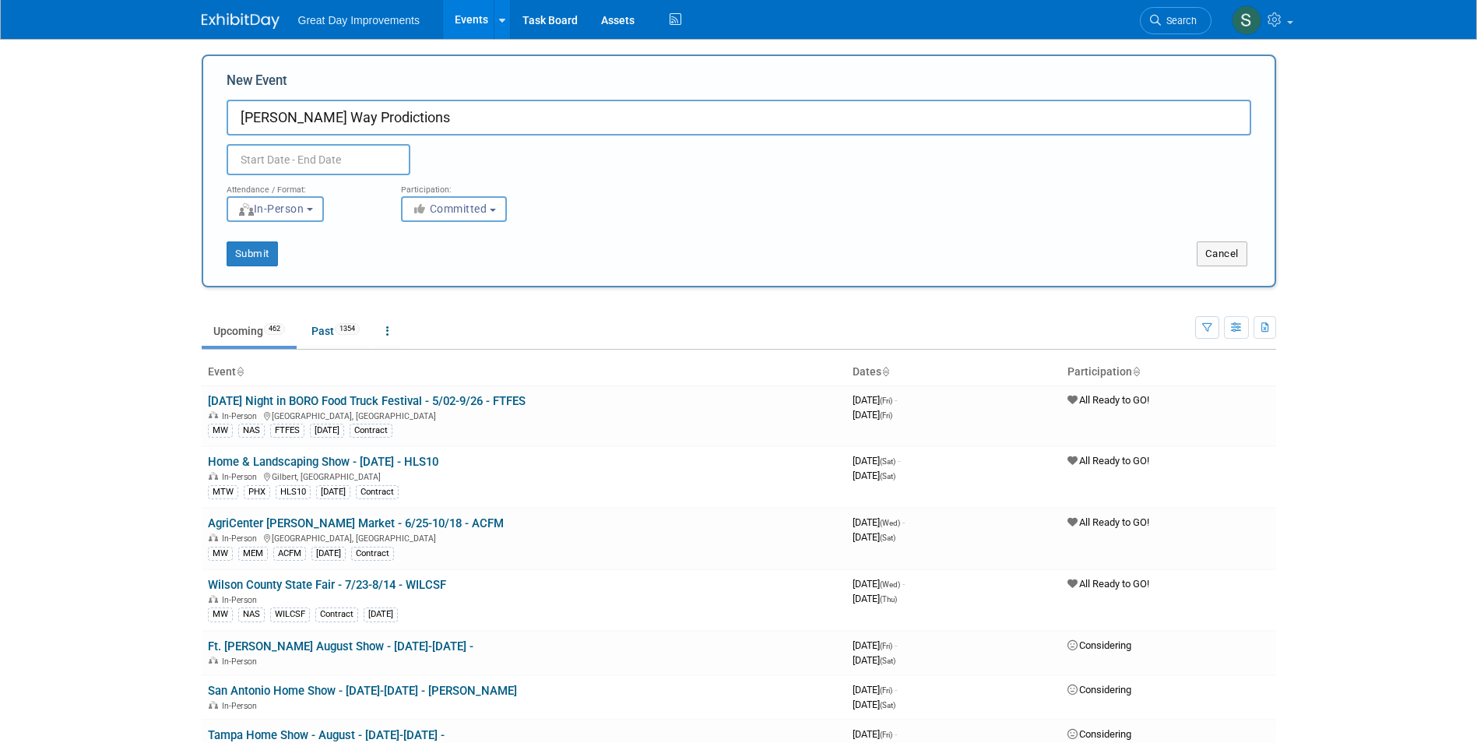
drag, startPoint x: 296, startPoint y: 108, endPoint x: 576, endPoint y: 104, distance: 280.3
paste input "Streets at South Point Home and Lifestyle Show"
type input "Streets at [GEOGRAPHIC_DATA] Home and Lifestyle Show - 8/22-8/24 - SSPHLS"
click at [459, 203] on span "Committed" at bounding box center [450, 208] width 76 height 12
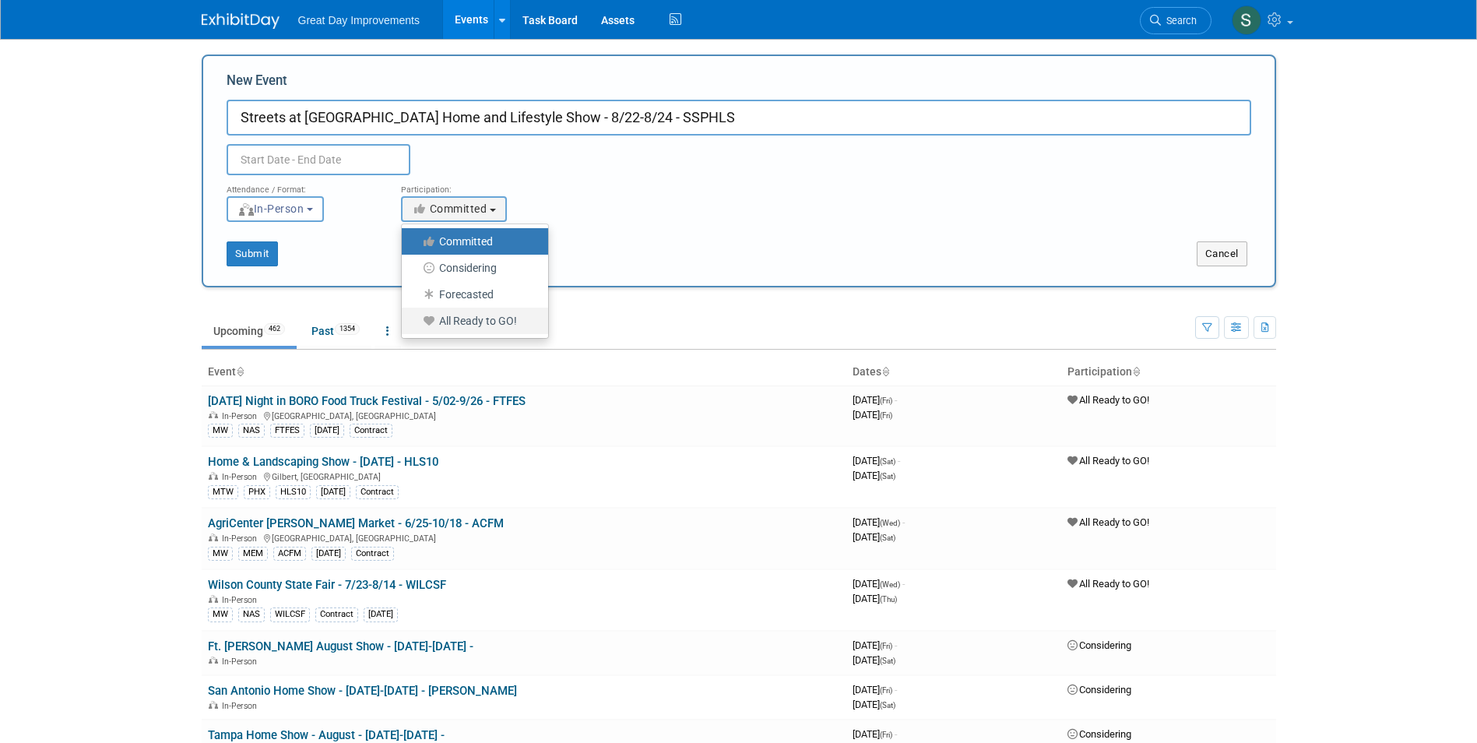
click at [480, 325] on label "All Ready to GO!" at bounding box center [471, 321] width 123 height 20
click at [416, 325] on input "All Ready to GO!" at bounding box center [411, 321] width 10 height 10
select select "102"
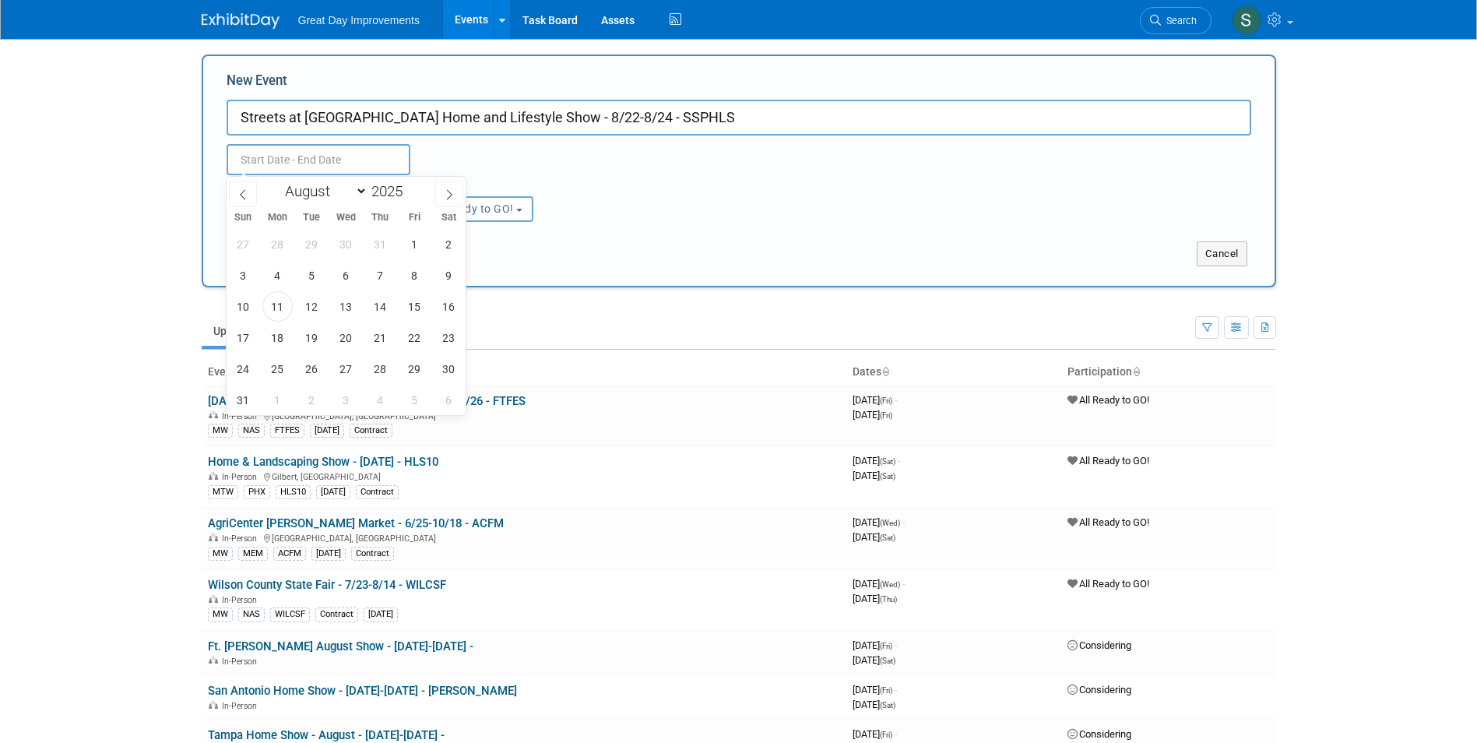
click at [343, 163] on input "text" at bounding box center [319, 159] width 184 height 31
click at [415, 336] on span "22" at bounding box center [414, 337] width 30 height 30
click at [237, 363] on span "24" at bounding box center [243, 368] width 30 height 30
type input "Aug 22, 2025 to Aug 24, 2025"
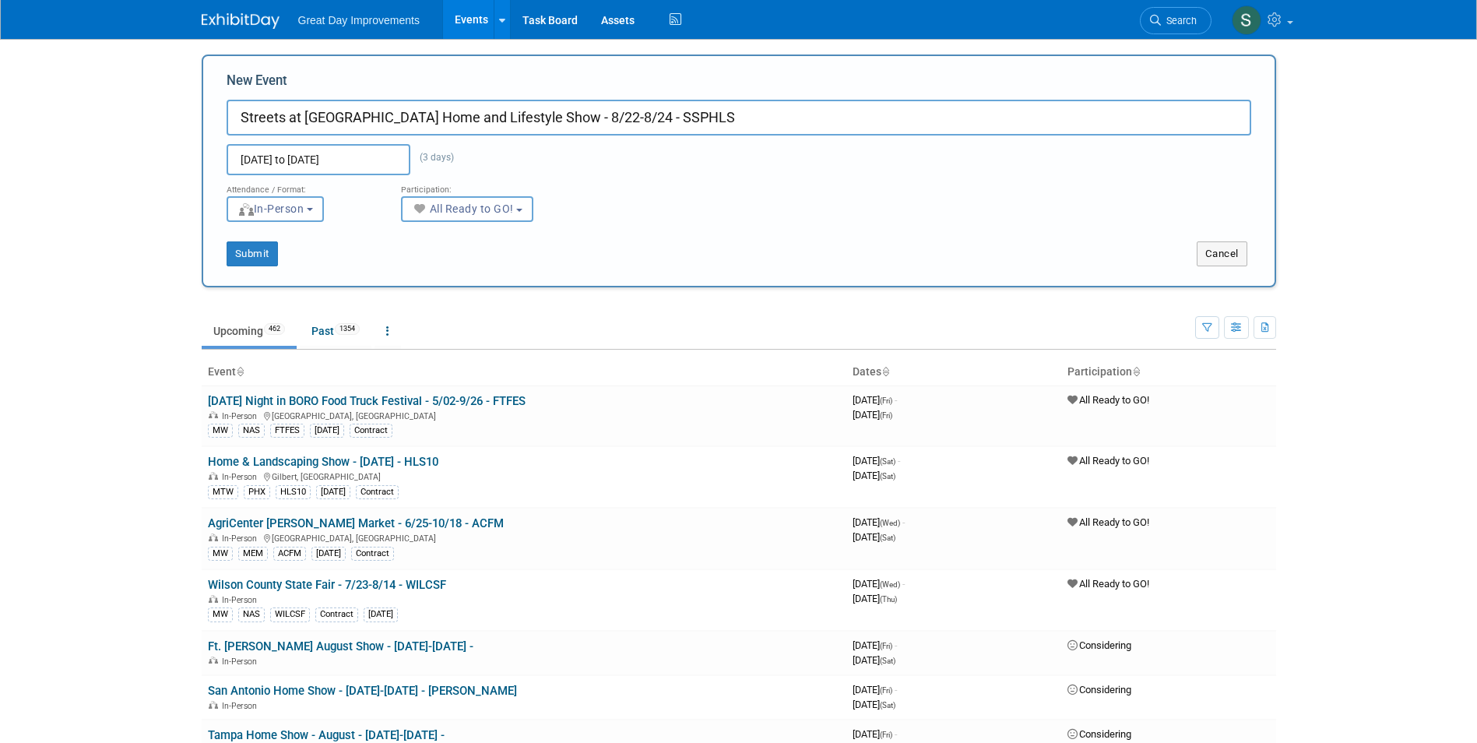
click at [253, 268] on div "New Event Streets at South Point Home and Lifestyle Show - 8/22-8/24 - SSPHLS A…" at bounding box center [739, 171] width 1075 height 233
click at [253, 262] on button "Submit" at bounding box center [252, 253] width 51 height 25
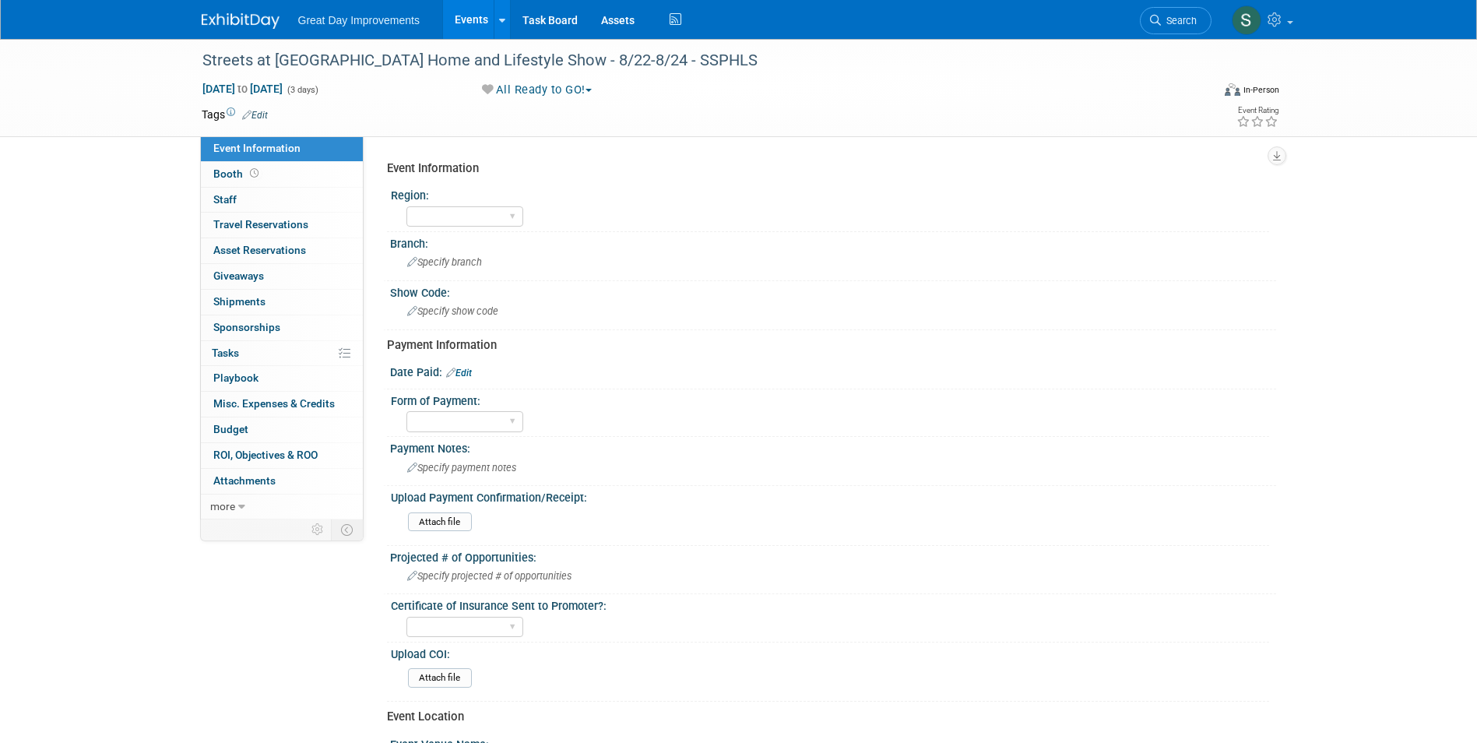
click at [259, 120] on span "Edit" at bounding box center [252, 114] width 30 height 12
click at [259, 116] on link "Edit" at bounding box center [255, 115] width 26 height 11
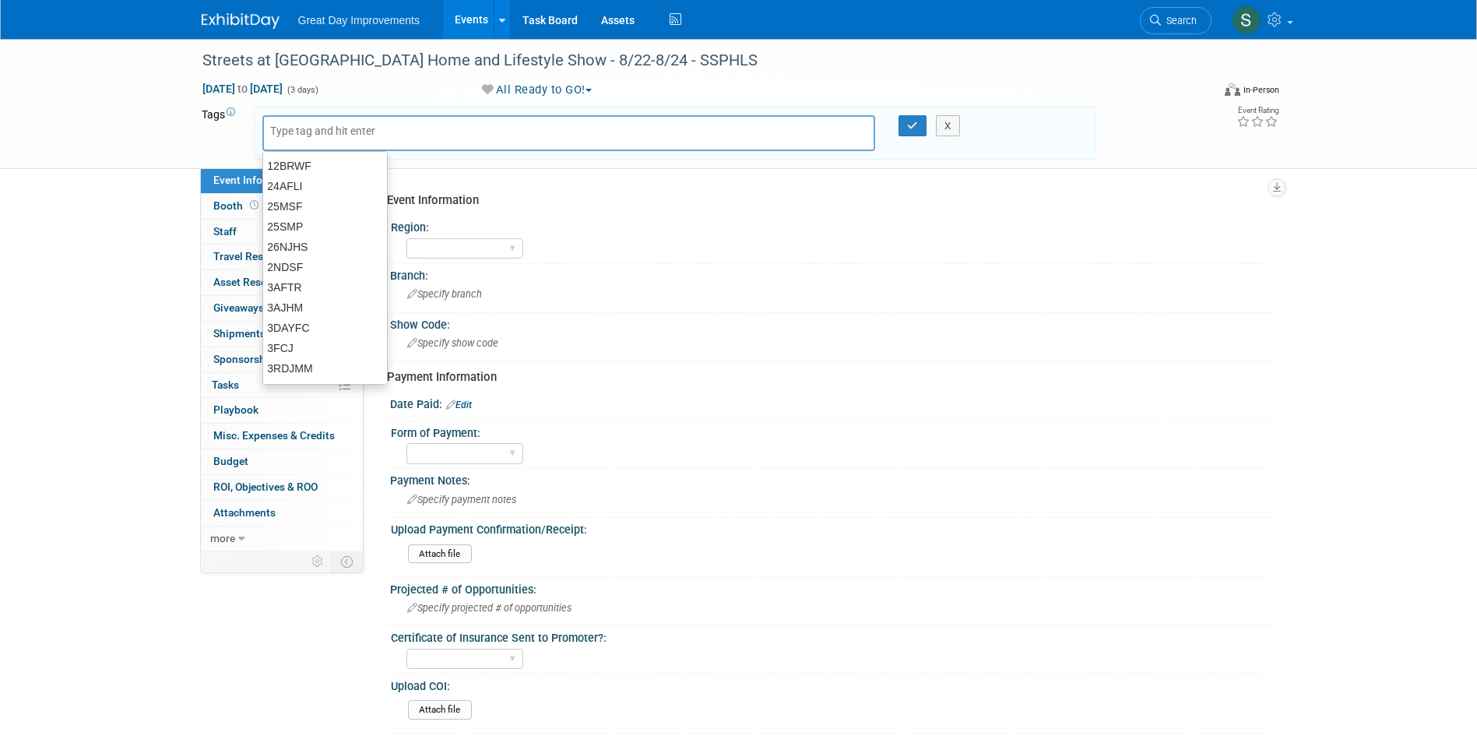
click at [353, 130] on input "text" at bounding box center [332, 131] width 125 height 16
type input "SA"
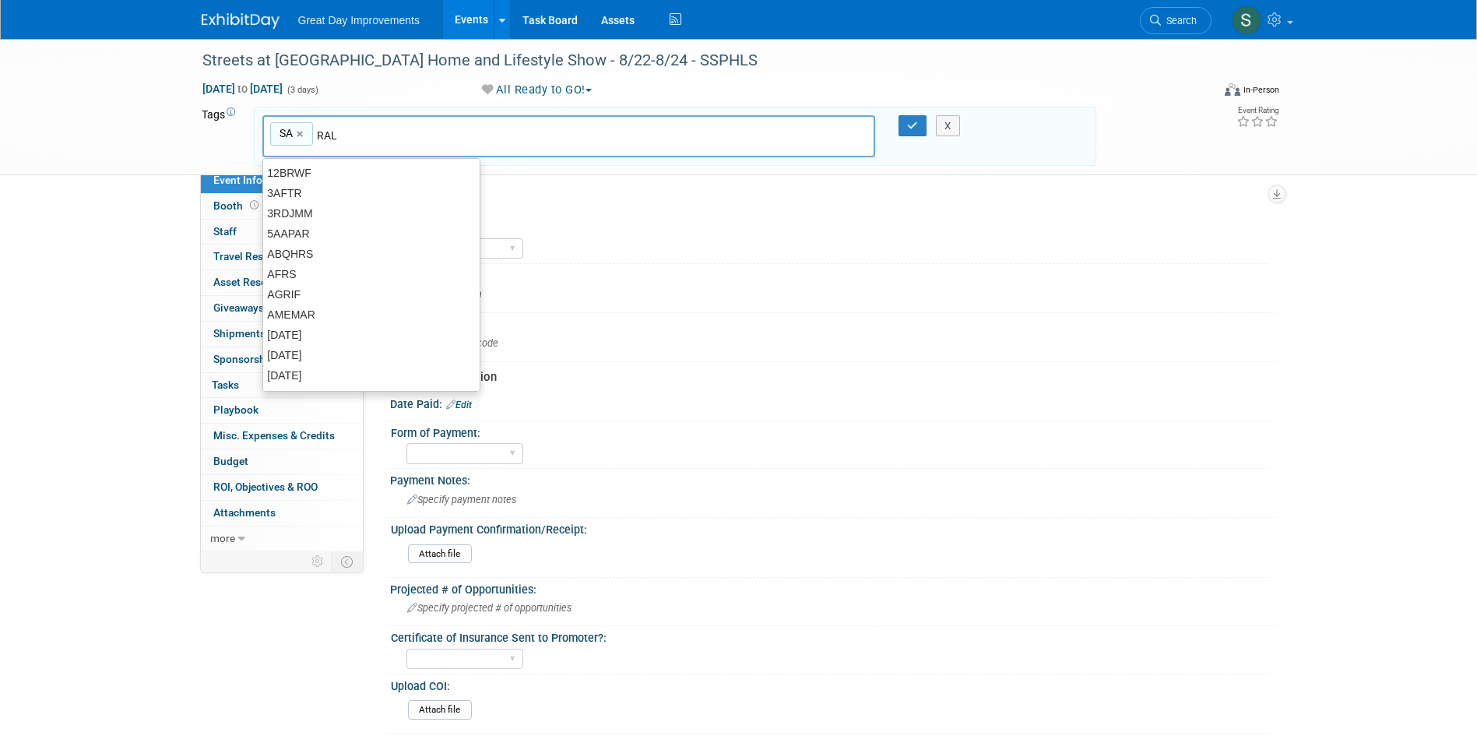
type input "RAL"
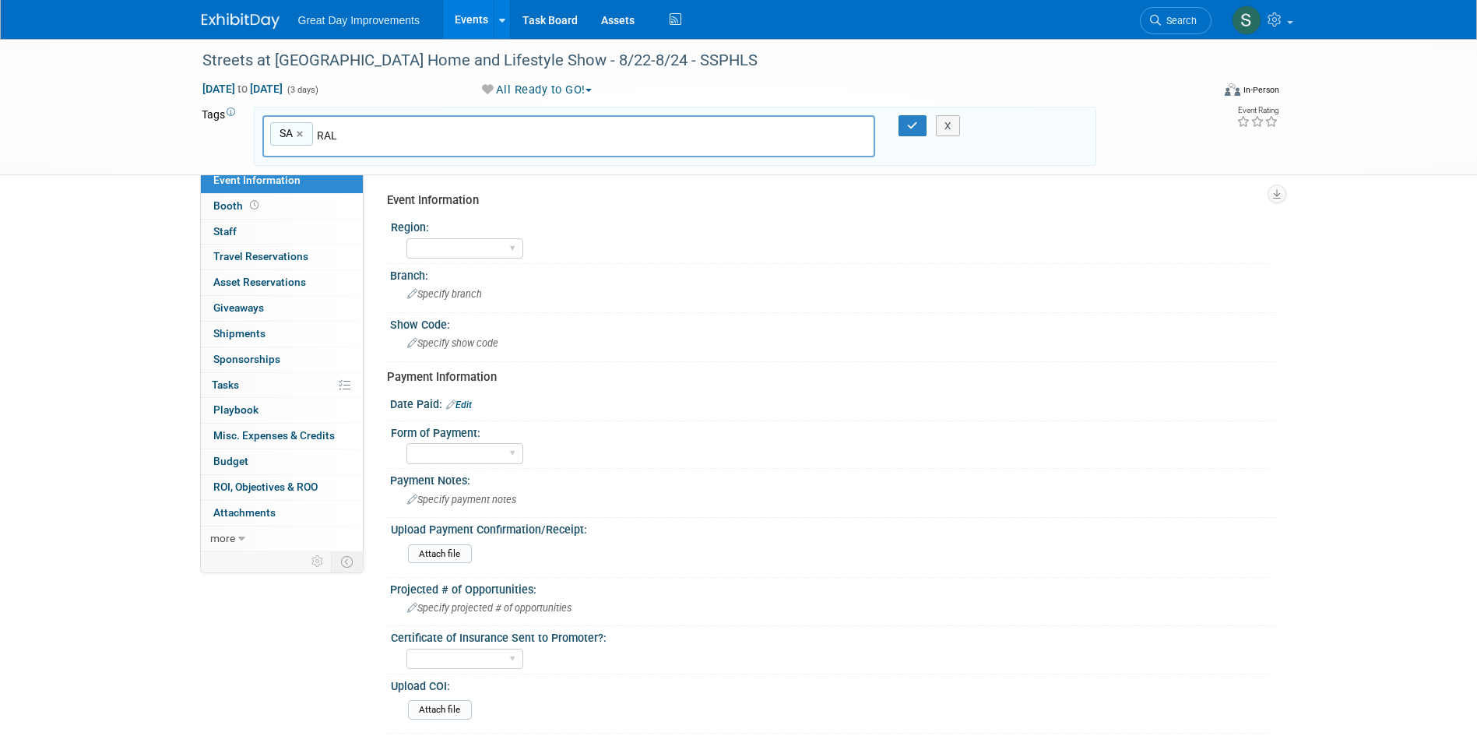
type input "SA, RAL"
type input "[DATE]"
type input "SA, RAL, AUG22"
type input "SSPHLS"
type input "SA, RAL, AUG22, SSPHLS"
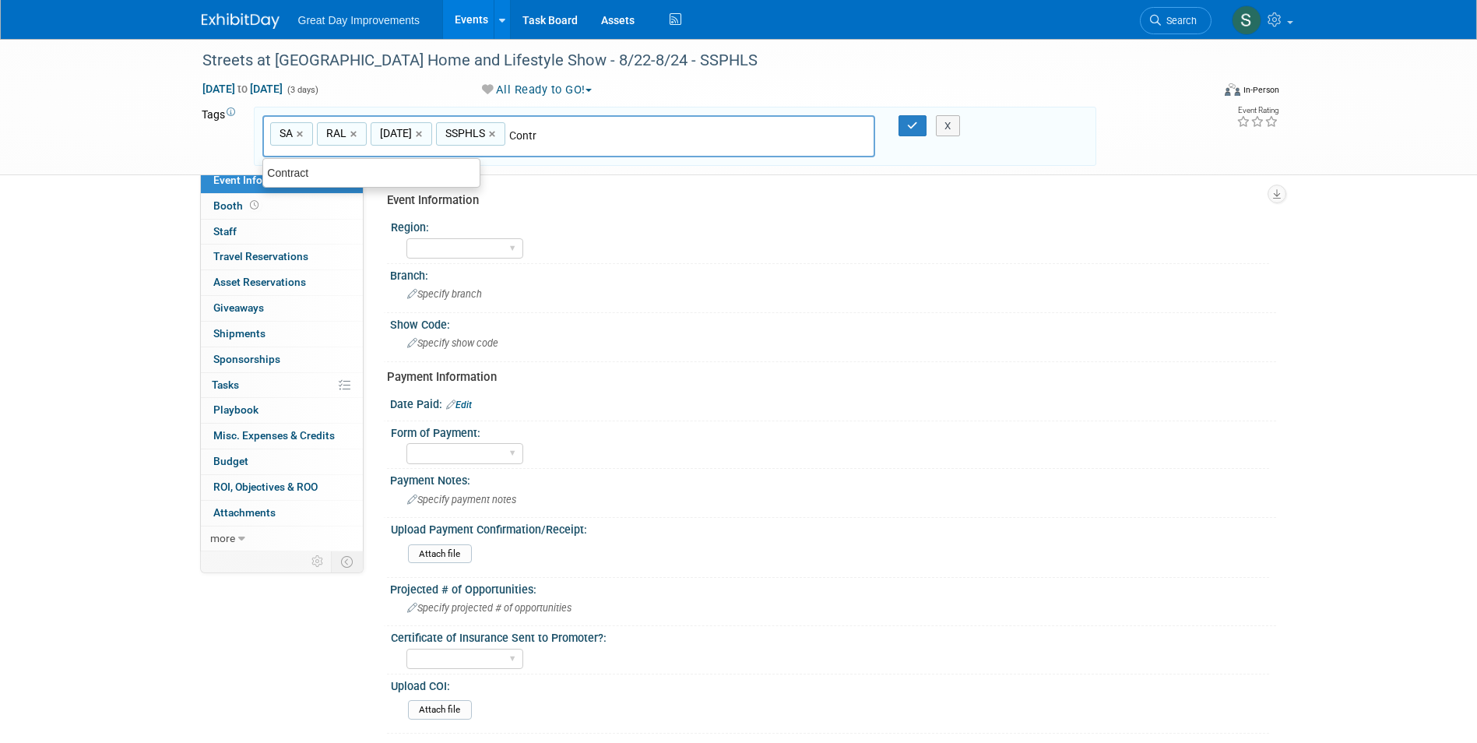
type input "Contract"
type input "SA, RAL, AUG22, SSPHLS, Contract"
click at [916, 120] on button "button" at bounding box center [913, 126] width 28 height 22
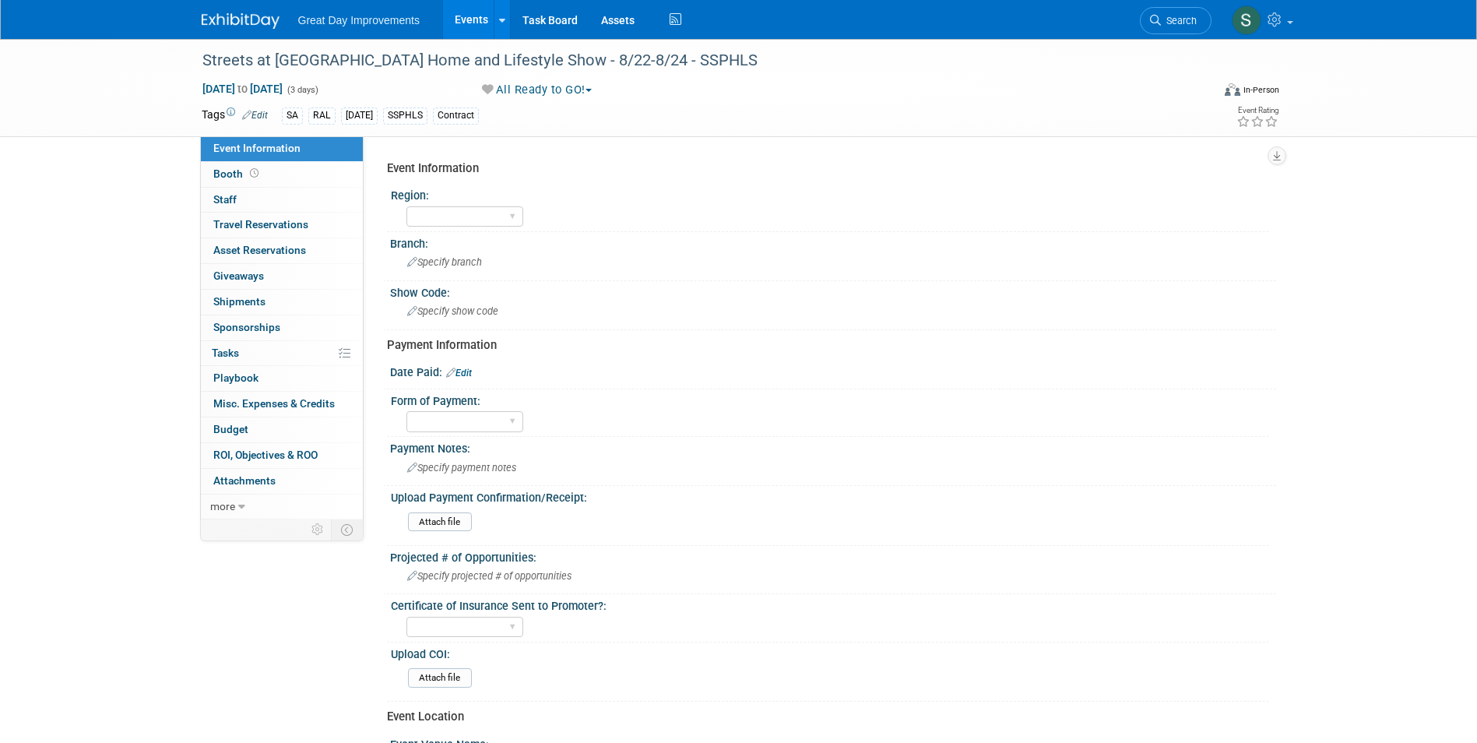
click at [478, 201] on div "Region:" at bounding box center [830, 193] width 878 height 19
click at [479, 206] on select "GC MA MW MTW NE NEW OV PL PNW SA SE SC UMW FL" at bounding box center [464, 216] width 117 height 21
select select "SA"
click at [406, 206] on select "GC MA MW MTW NE NEW OV PL PNW SA SE SC UMW FL" at bounding box center [464, 216] width 117 height 21
click at [470, 253] on div "Specify branch" at bounding box center [833, 262] width 863 height 24
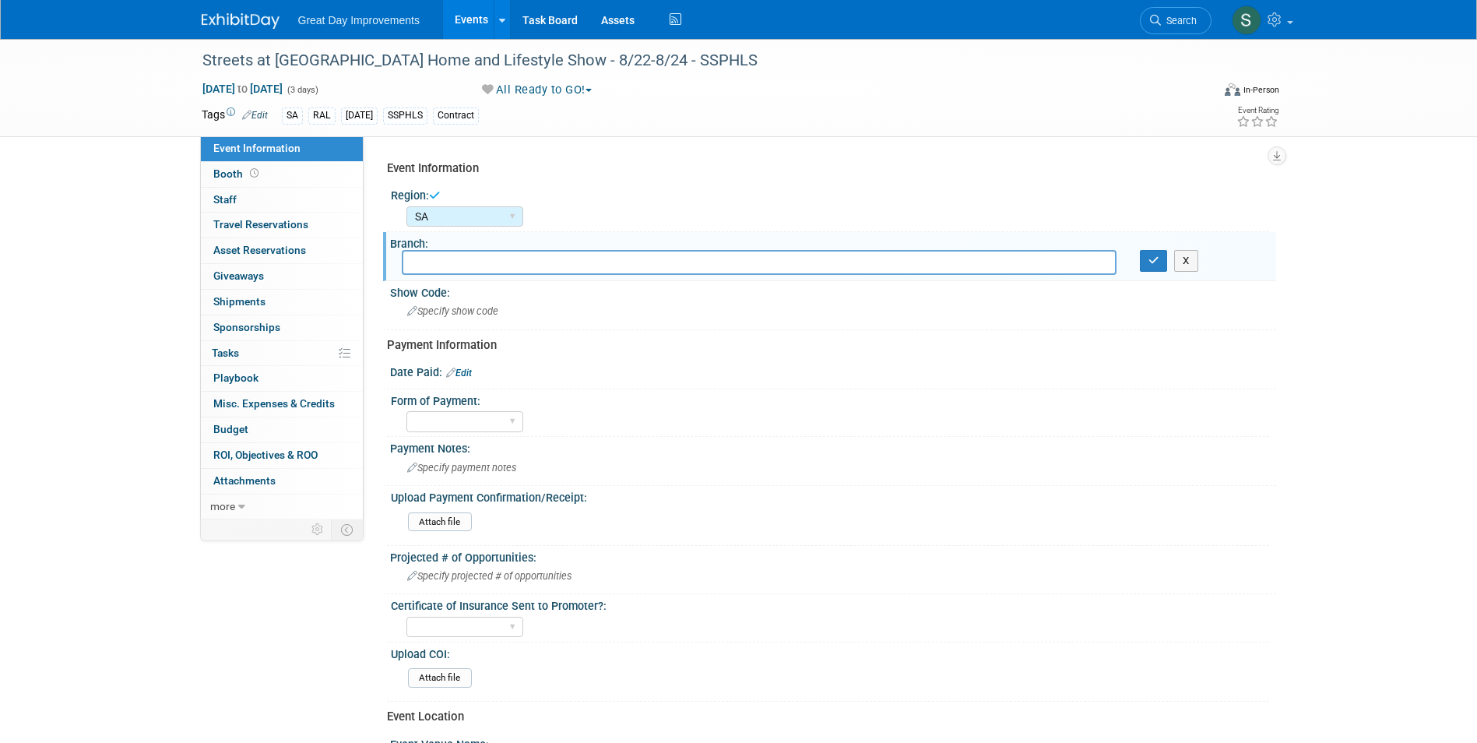
click at [473, 262] on input "text" at bounding box center [759, 262] width 715 height 24
type input "RAL"
click at [1157, 261] on icon "button" at bounding box center [1153, 260] width 11 height 10
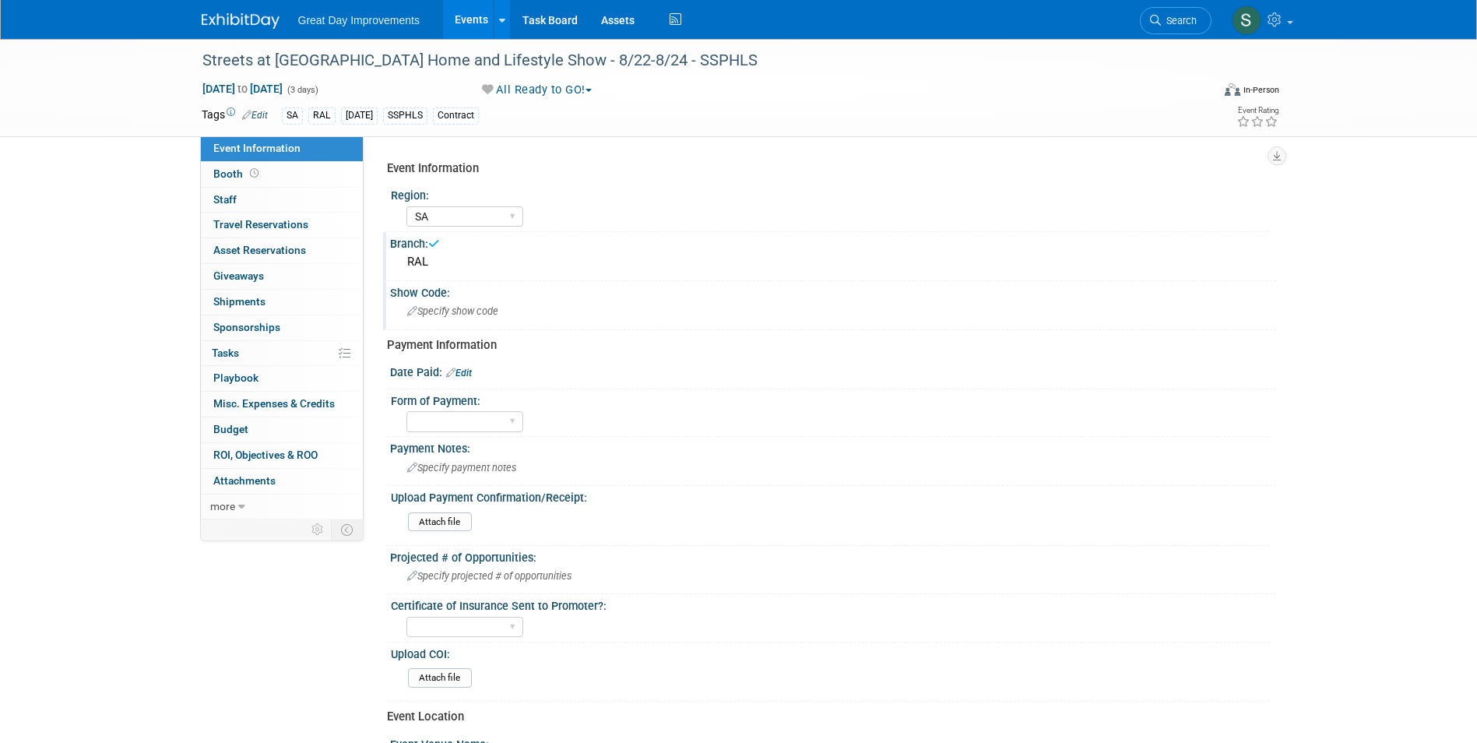
click at [491, 312] on span "Specify show code" at bounding box center [452, 311] width 91 height 12
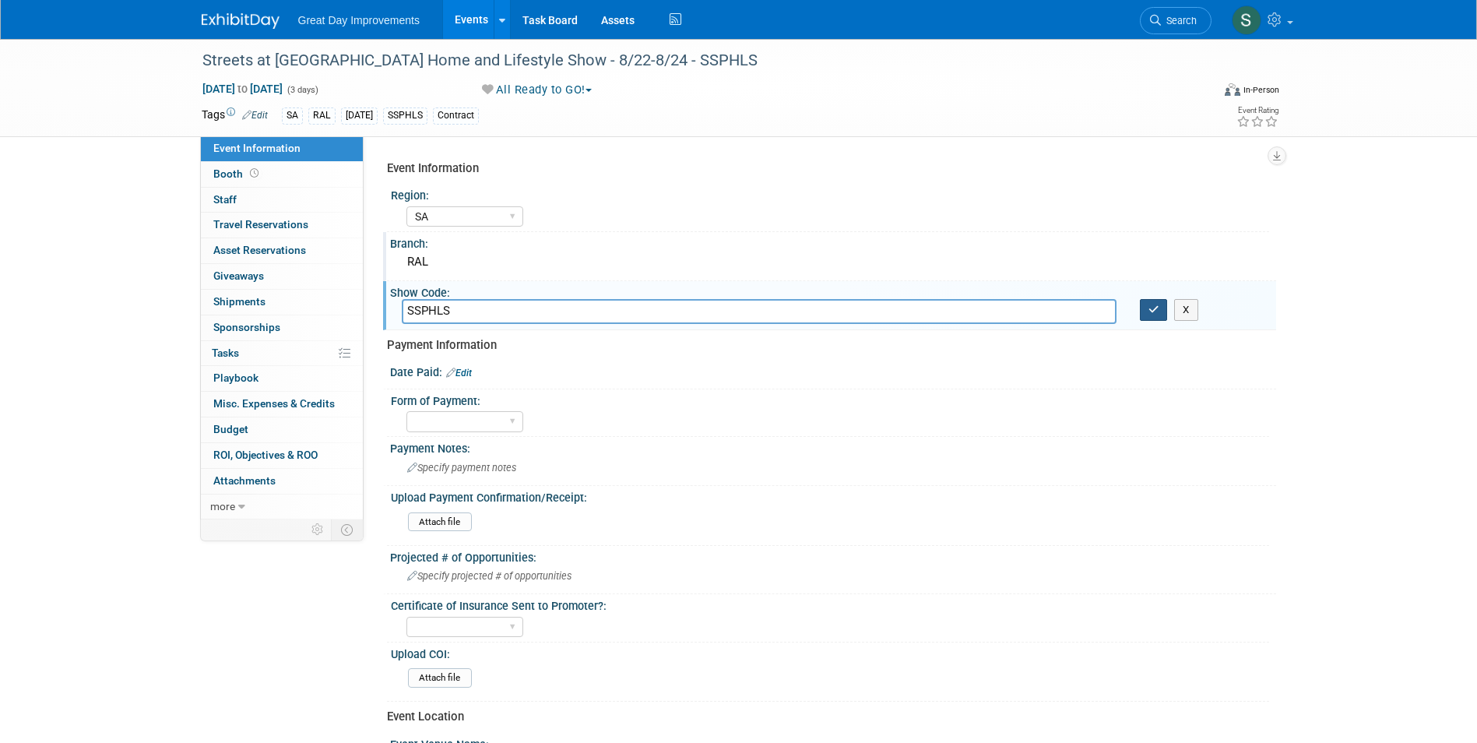
type input "SSPHLS"
click at [1152, 314] on icon "button" at bounding box center [1153, 309] width 11 height 10
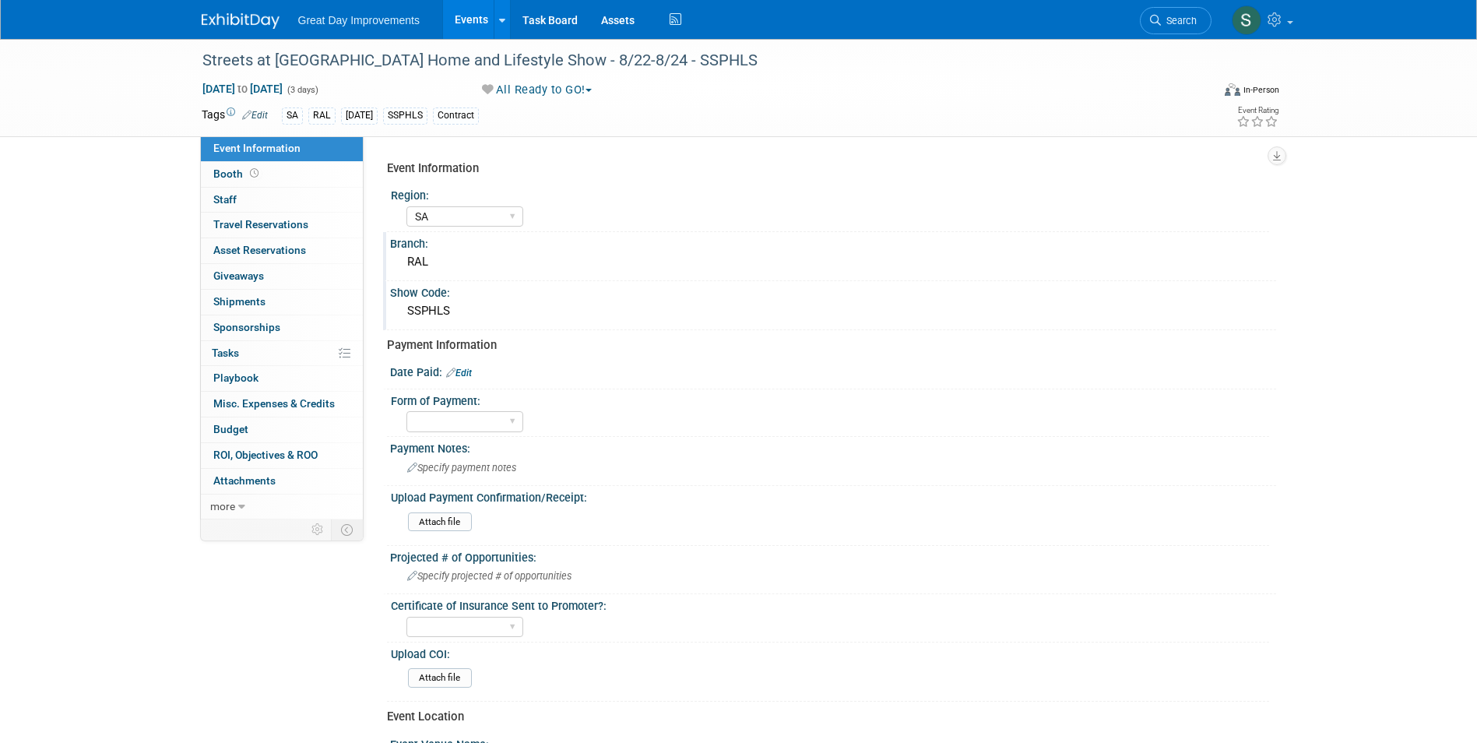
click at [225, 25] on img at bounding box center [241, 21] width 78 height 16
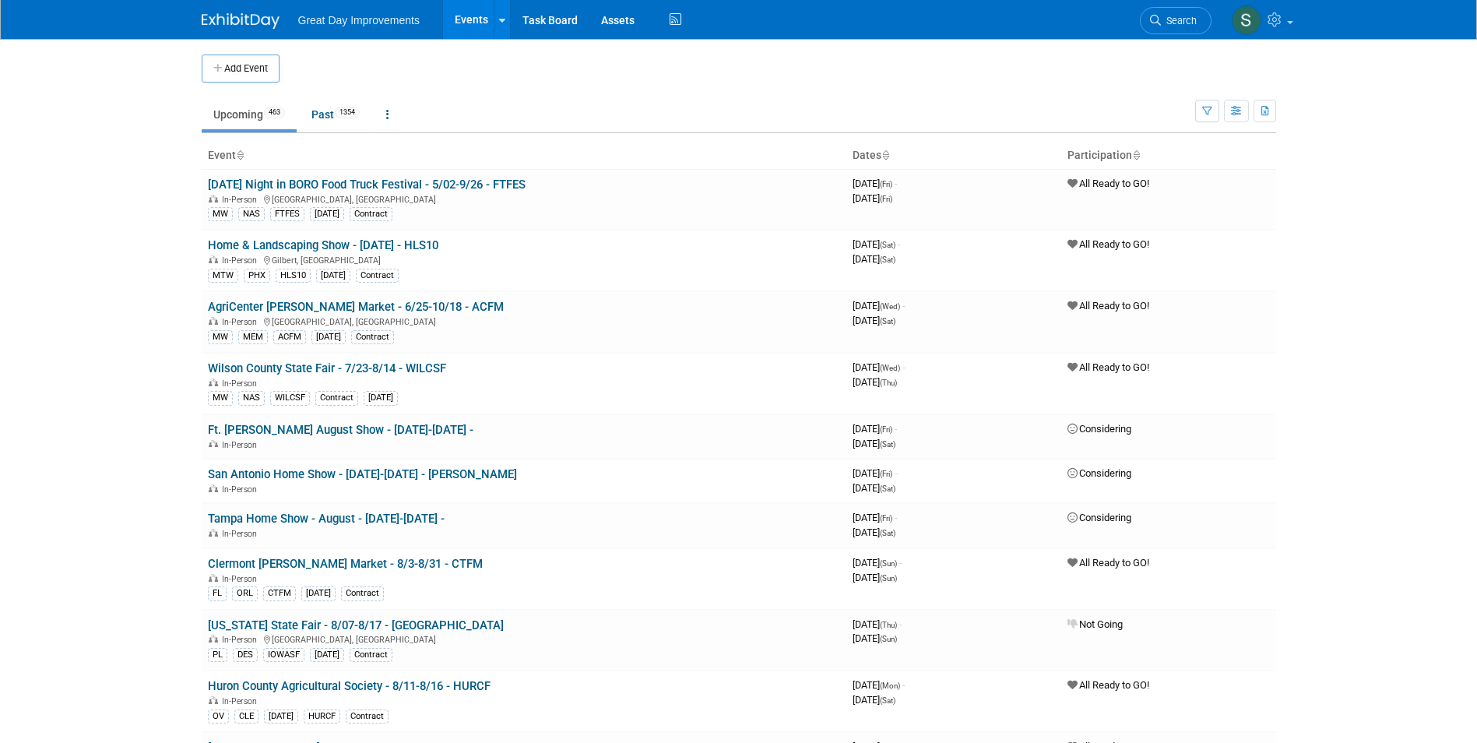
click at [248, 79] on button "Add Event" at bounding box center [241, 69] width 78 height 28
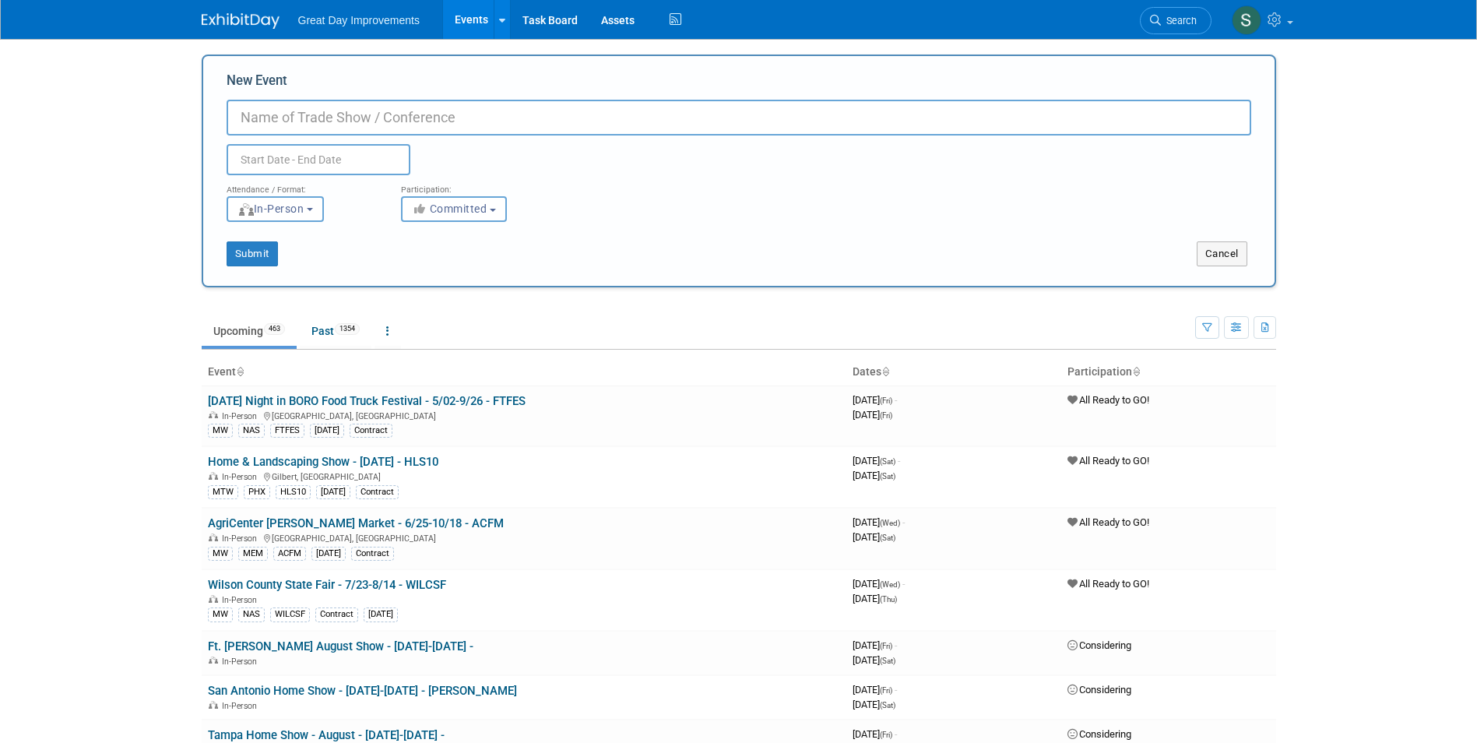
paste input "Heart of Texas Fair and Rodeo"
type input "Heart of Texas Fair and Rodeo - 10/02-10/12 - HTFR"
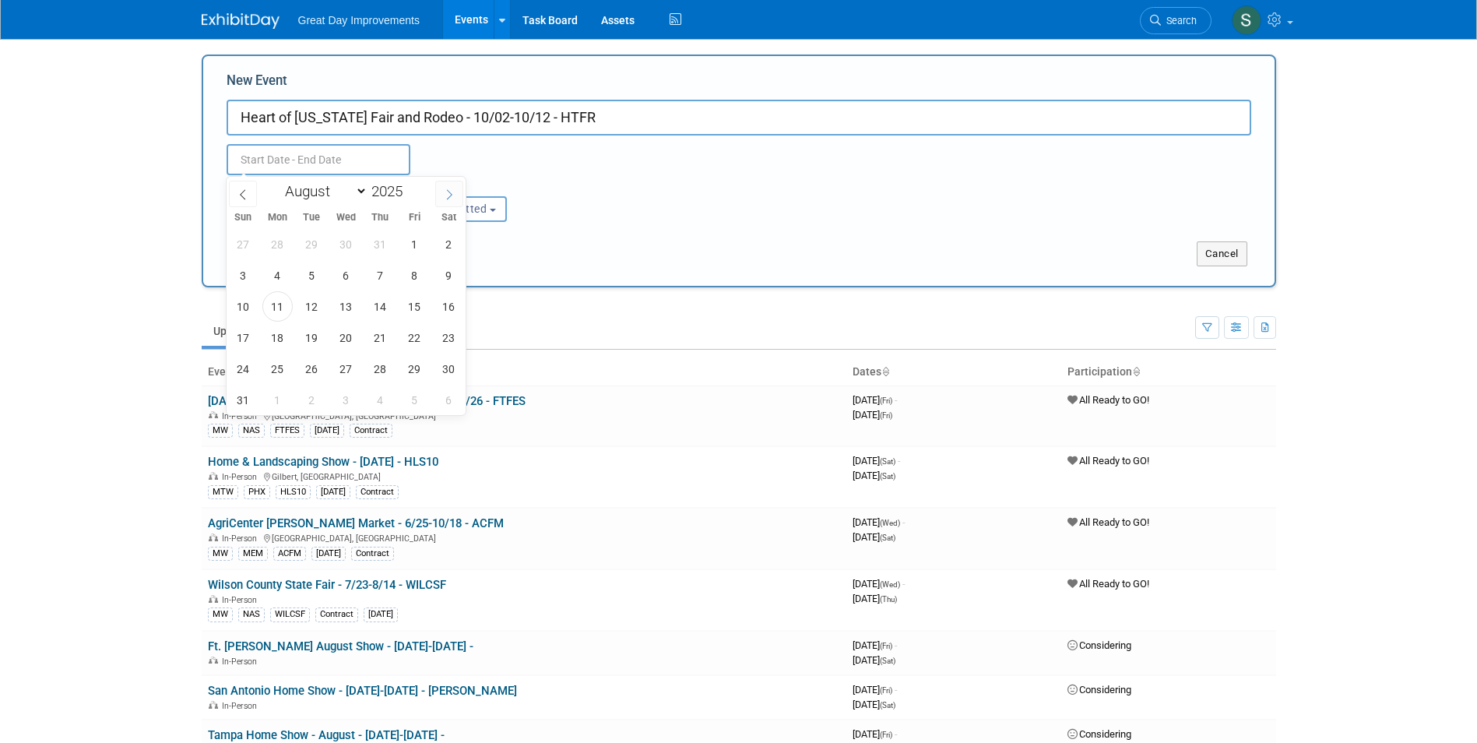
click at [447, 198] on icon at bounding box center [449, 194] width 11 height 11
select select "9"
click at [385, 247] on span "2" at bounding box center [380, 244] width 30 height 30
click at [234, 310] on span "12" at bounding box center [243, 306] width 30 height 30
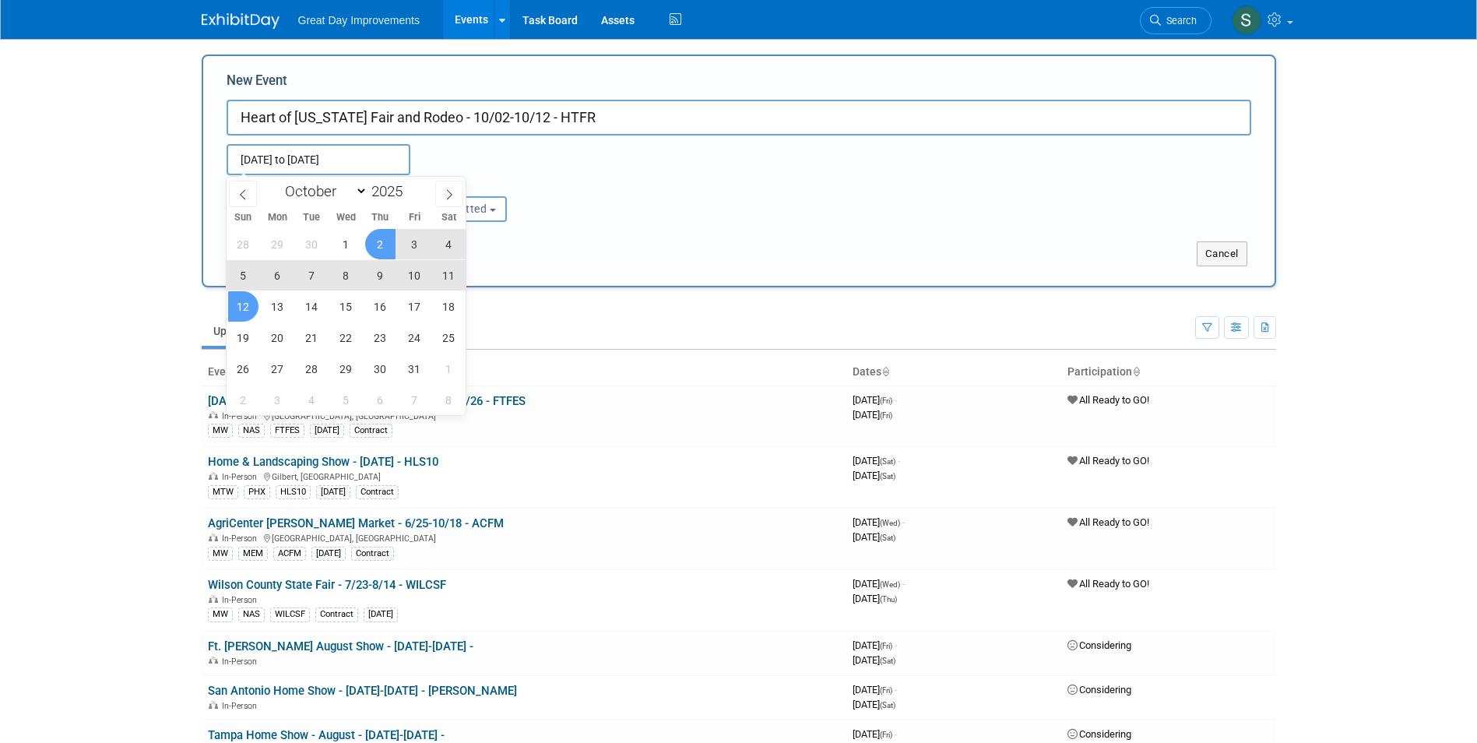
type input "[DATE] to [DATE]"
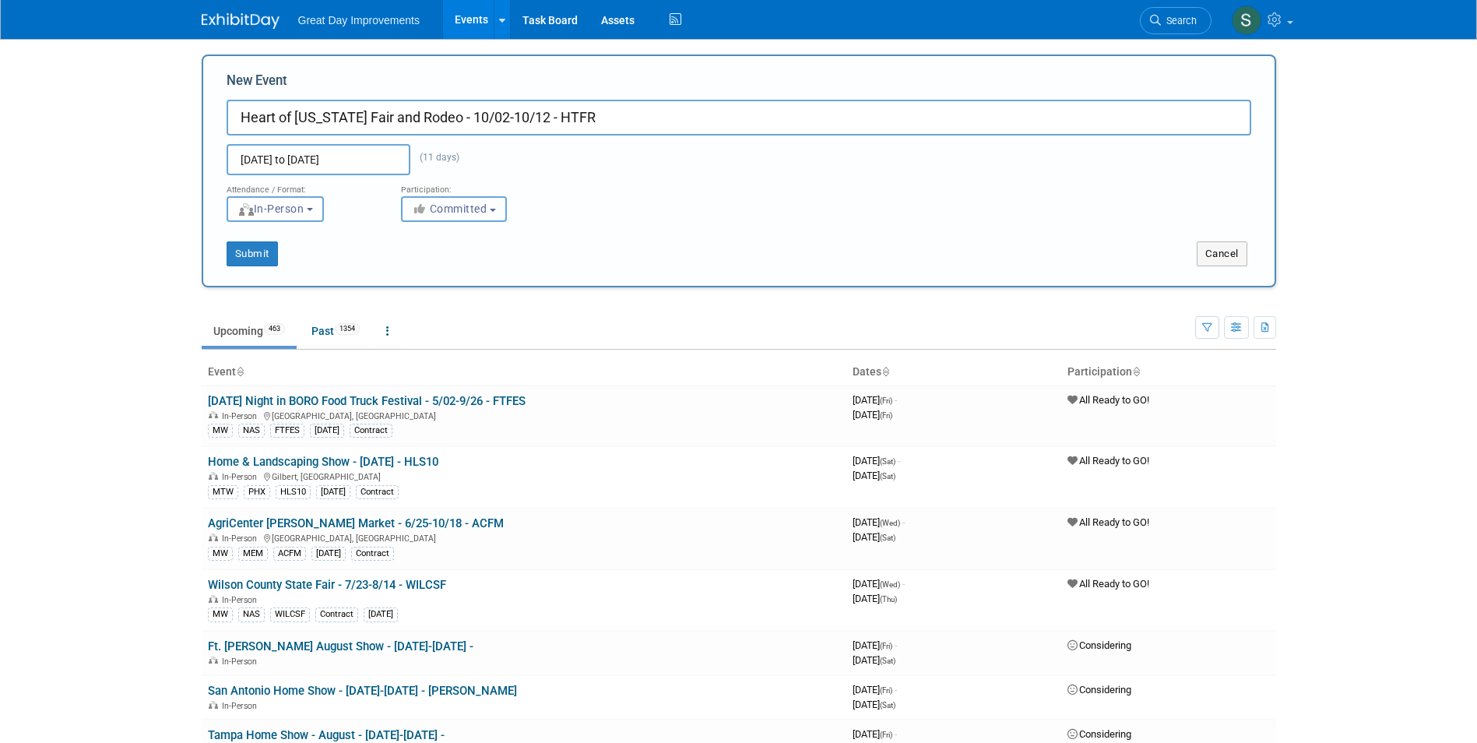
click at [436, 213] on span "Committed" at bounding box center [450, 208] width 76 height 12
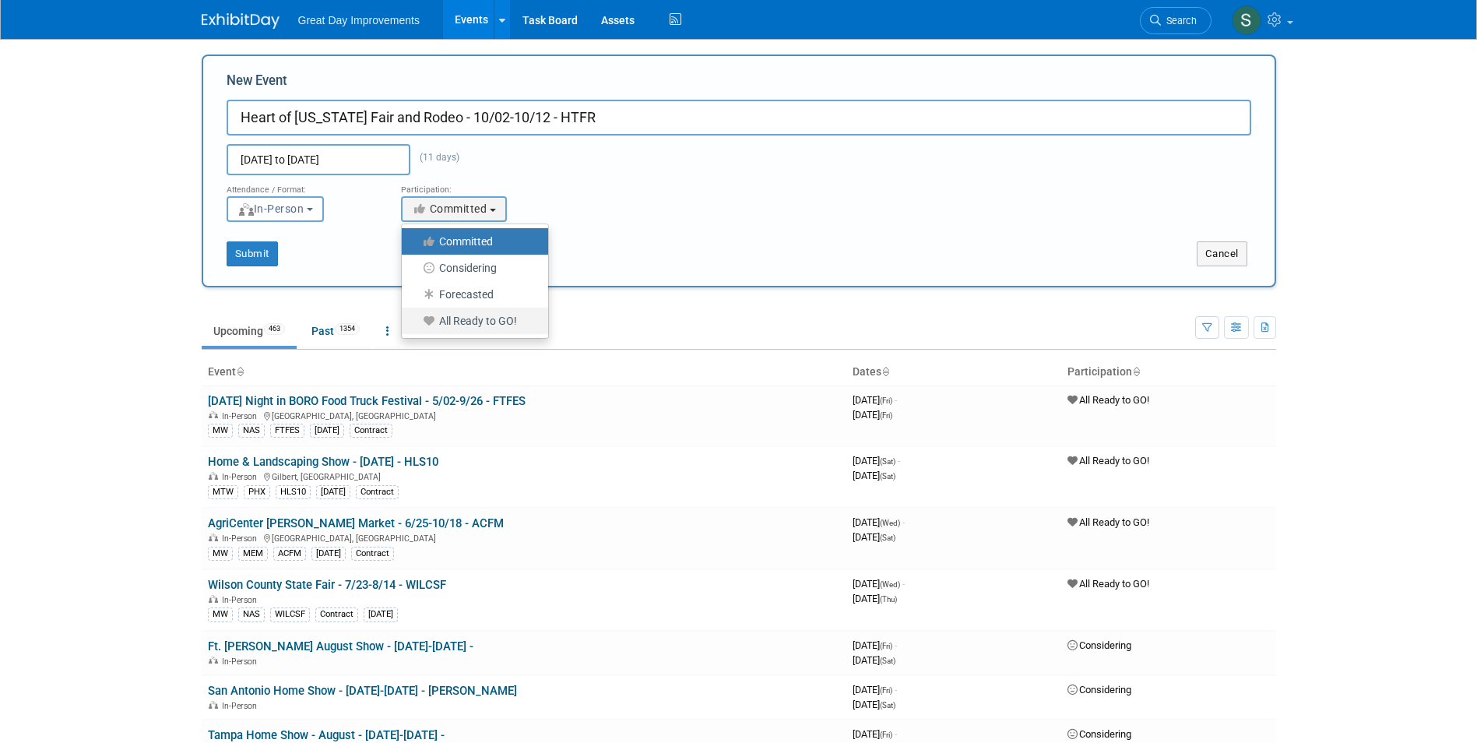
click at [452, 318] on label "All Ready to GO!" at bounding box center [471, 321] width 123 height 20
click at [416, 318] on input "All Ready to GO!" at bounding box center [411, 321] width 10 height 10
select select "102"
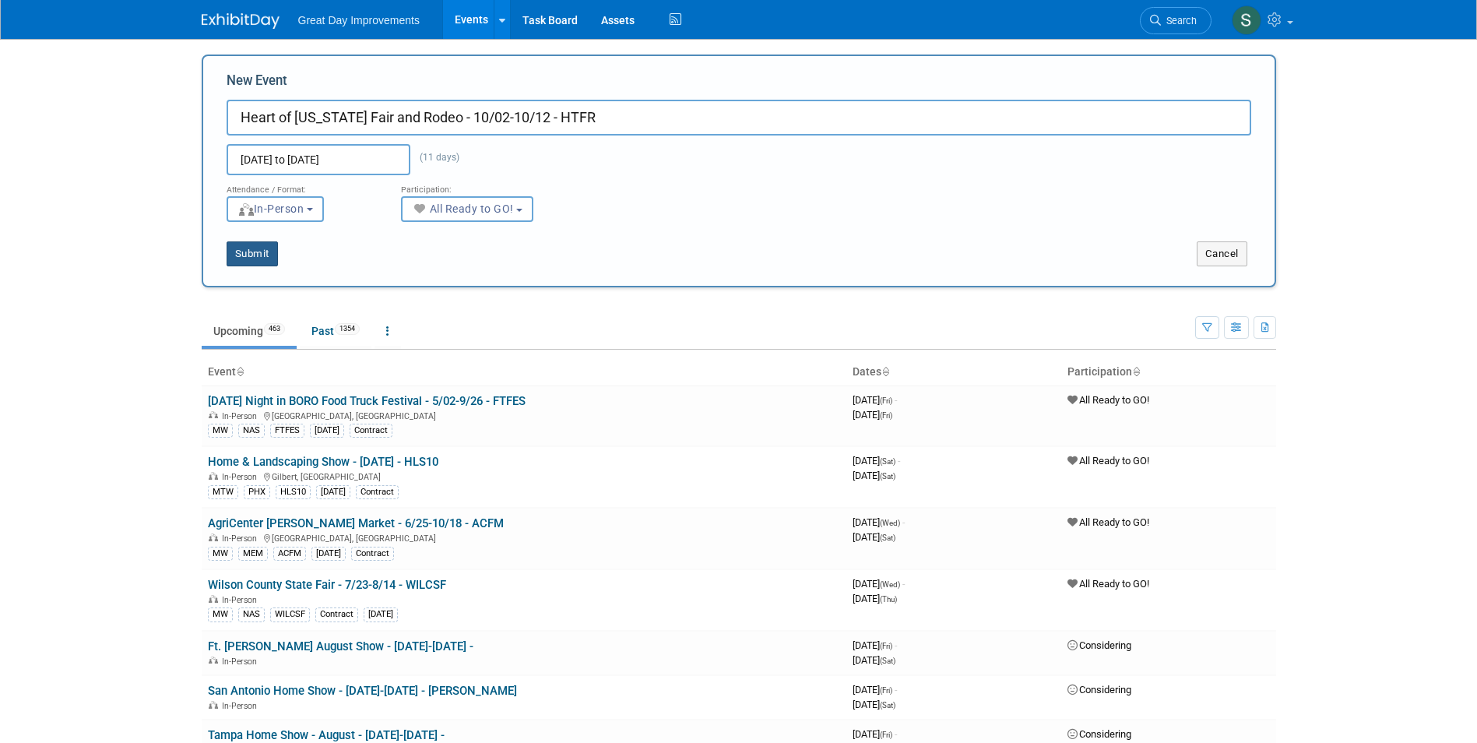
click at [259, 248] on button "Submit" at bounding box center [252, 253] width 51 height 25
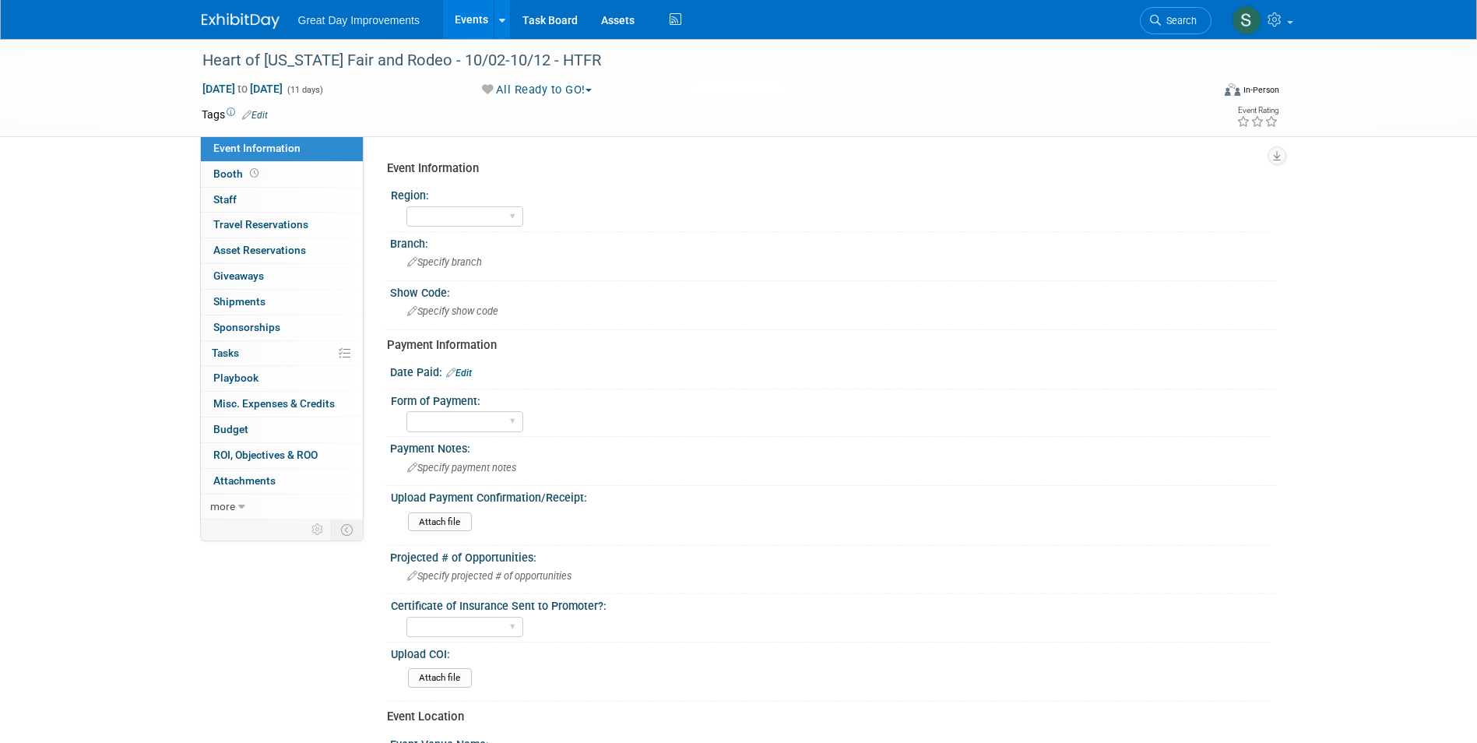
click at [261, 110] on link "Edit" at bounding box center [255, 115] width 26 height 11
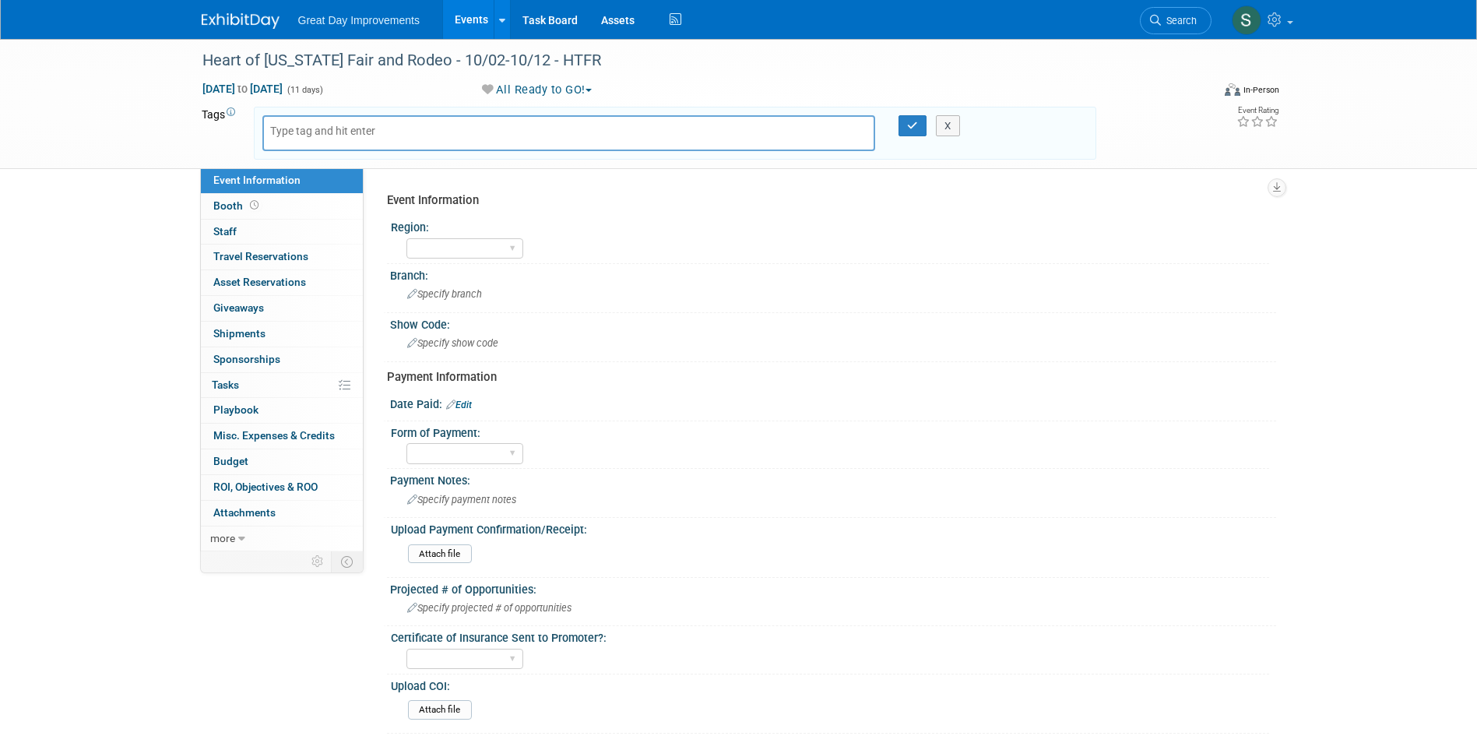
click at [315, 128] on body "Great Day Improvements Events Add Event Bulk Upload Events Shareable Event Boar…" at bounding box center [738, 371] width 1477 height 743
click at [315, 128] on input "text" at bounding box center [332, 131] width 125 height 16
click at [308, 141] on div at bounding box center [569, 133] width 614 height 36
click at [296, 132] on input "text" at bounding box center [332, 131] width 125 height 16
type input "SC"
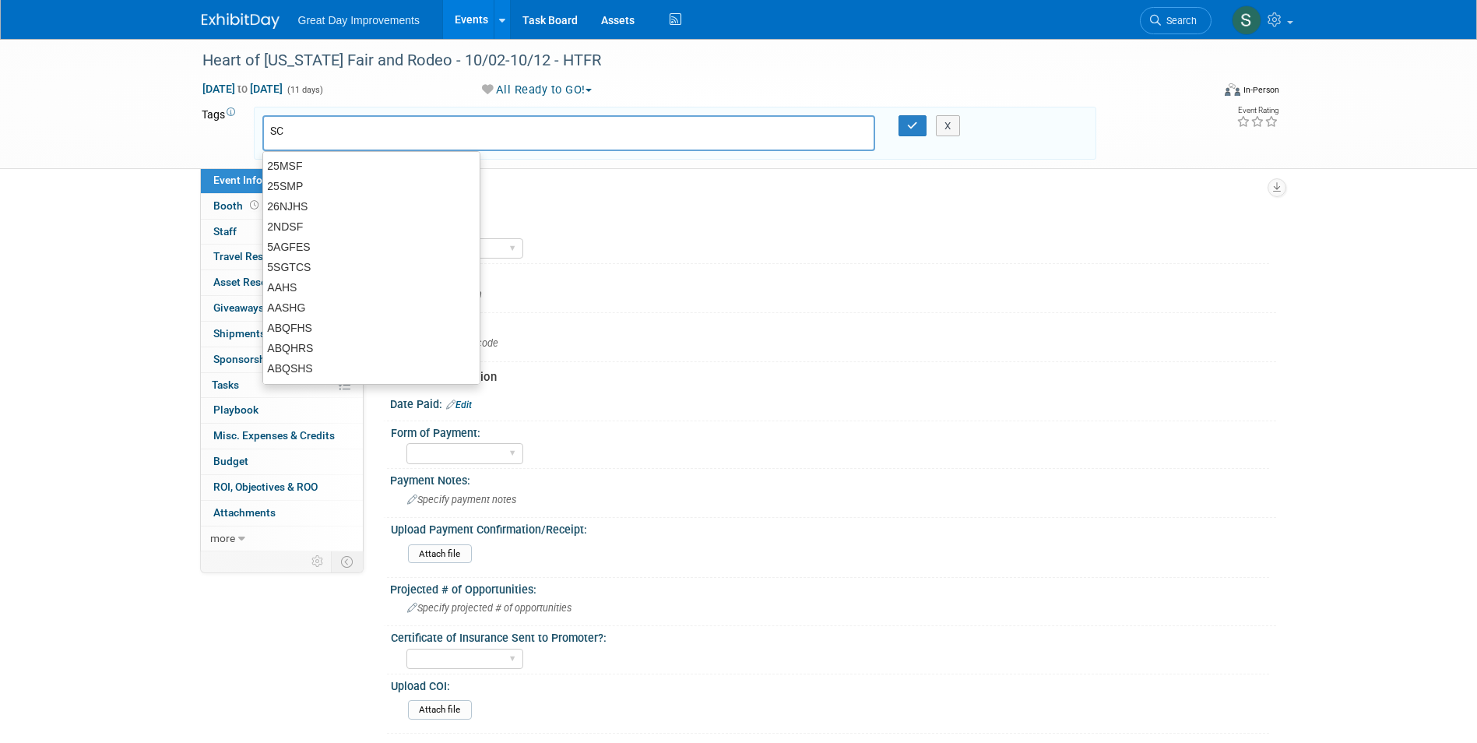
type input "SC"
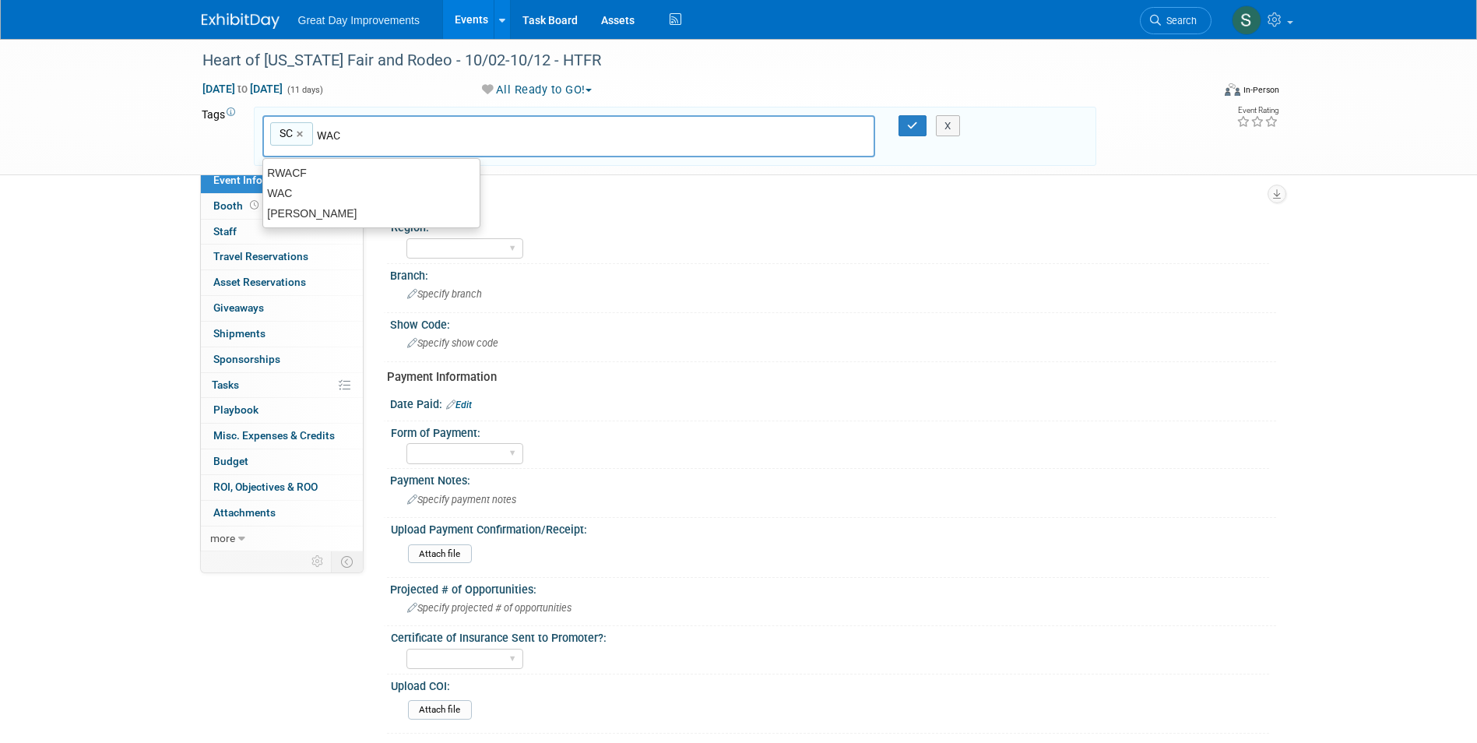
type input "WAC"
type input "SC, WAC"
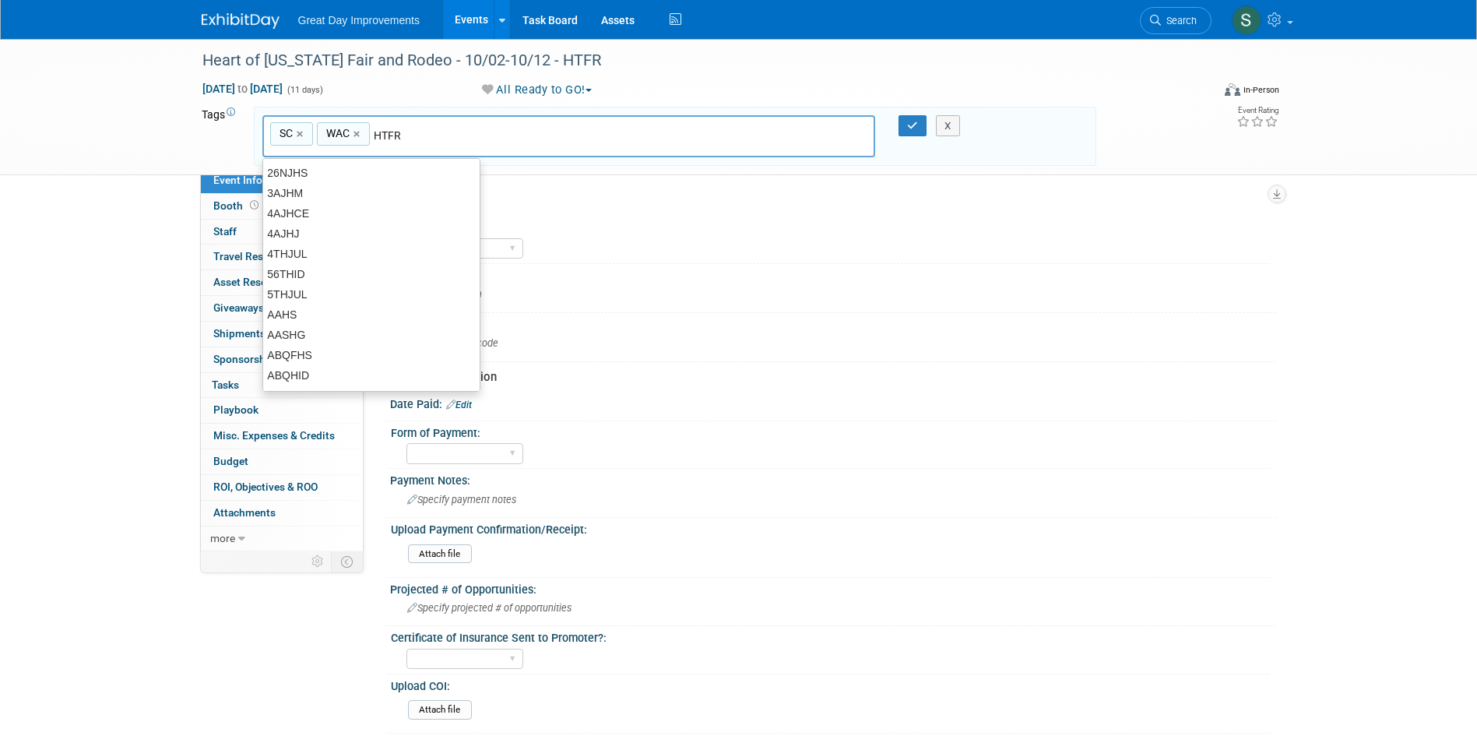
type input "HTFR"
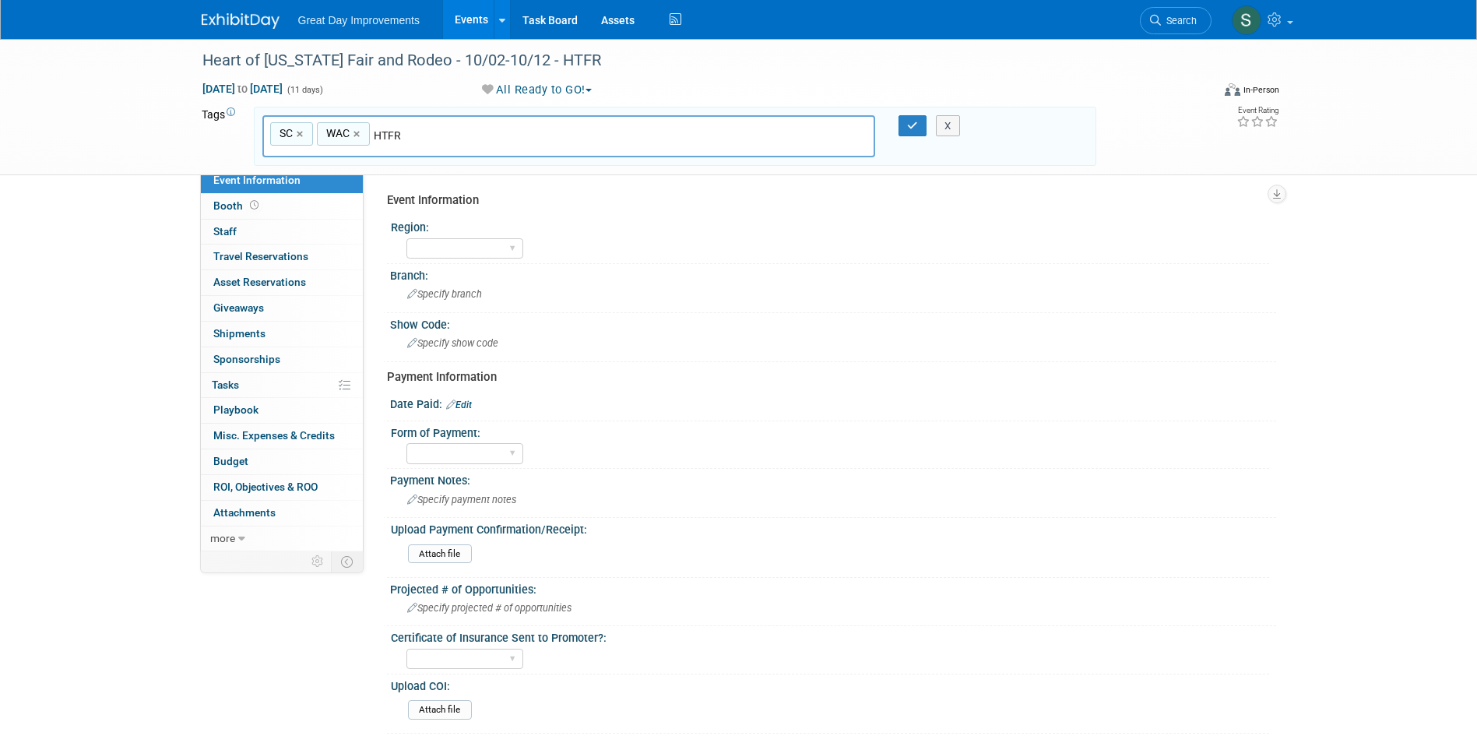
type input "SC, WAC, HTFR"
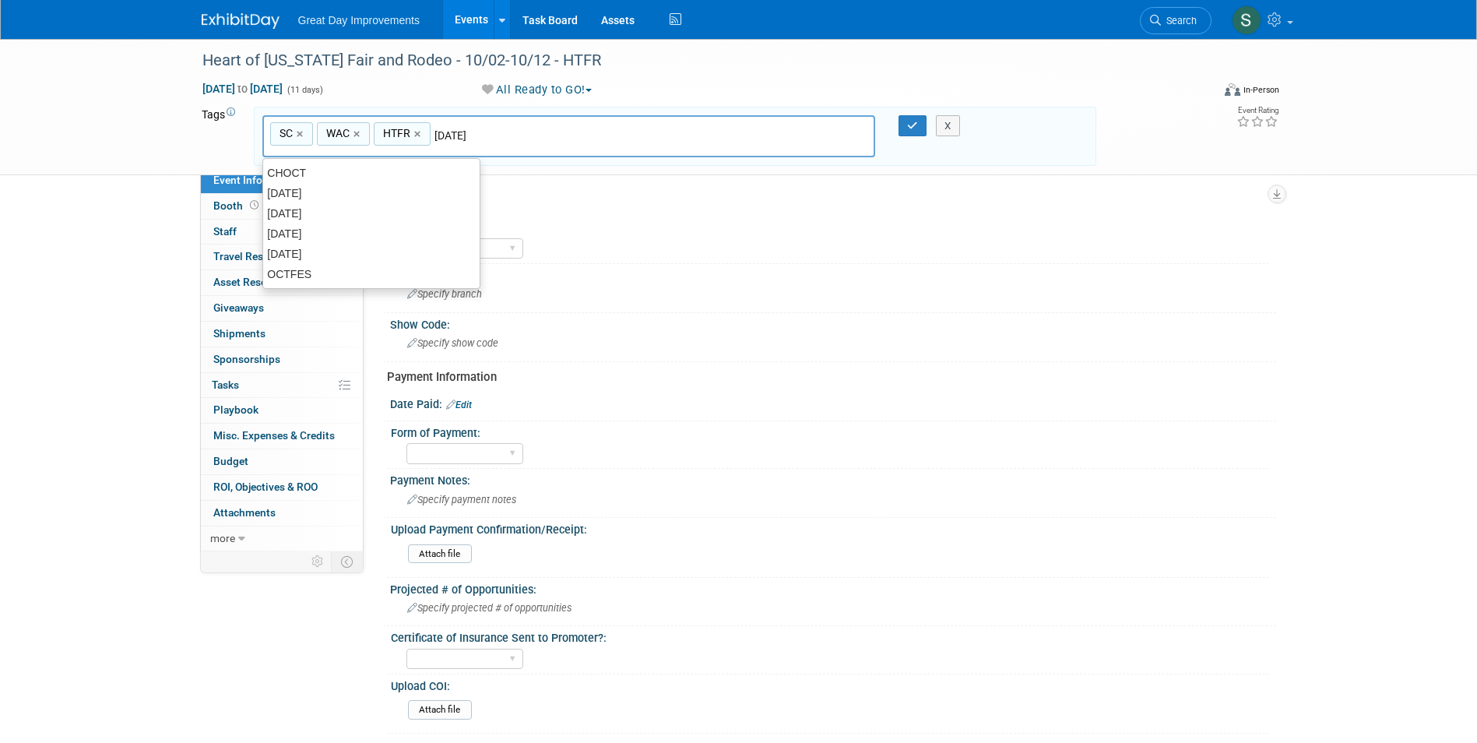
type input "[DATE]"
type input "SC, WAC, HTFR, [DATE]"
type input "Contract"
type input "SC, WAC, HTFR, [DATE], Contract"
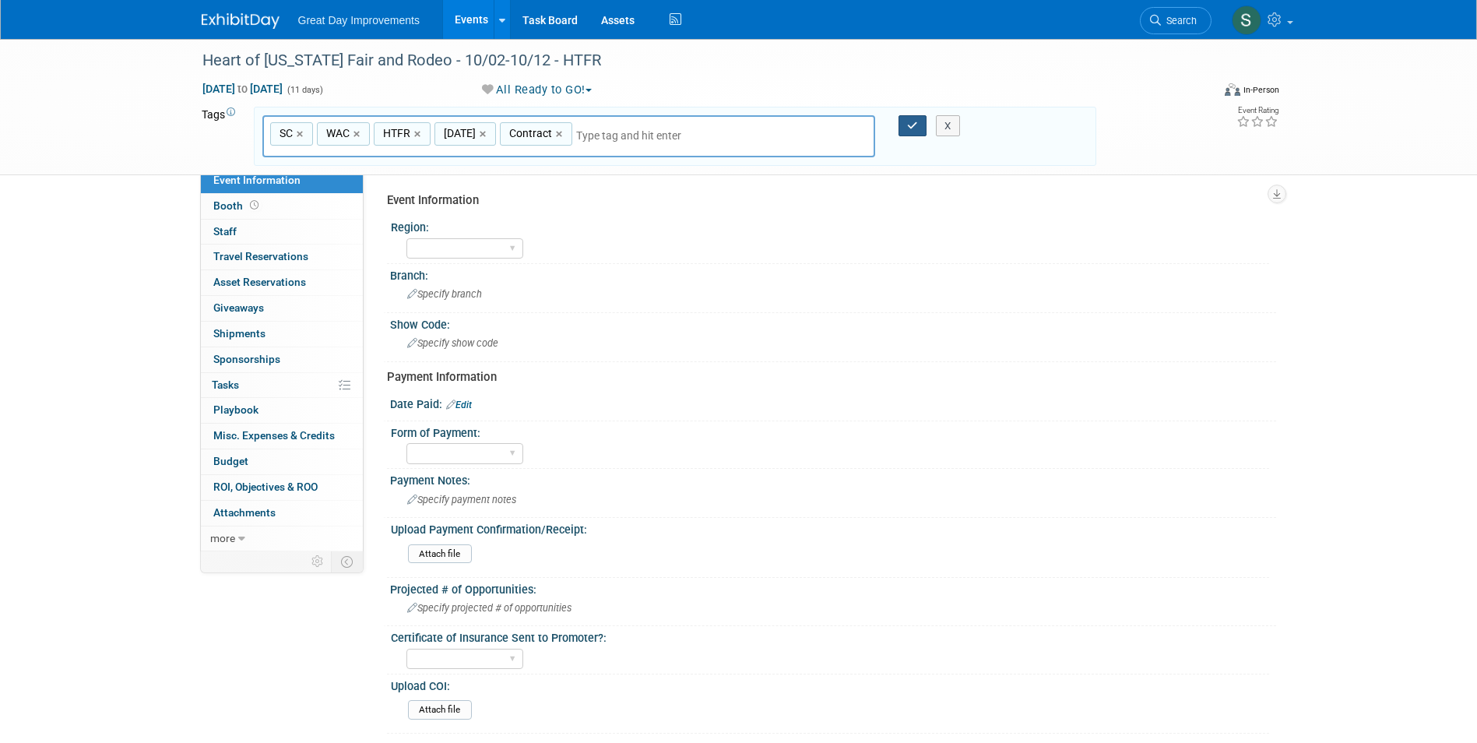
click at [907, 125] on icon "button" at bounding box center [912, 126] width 11 height 10
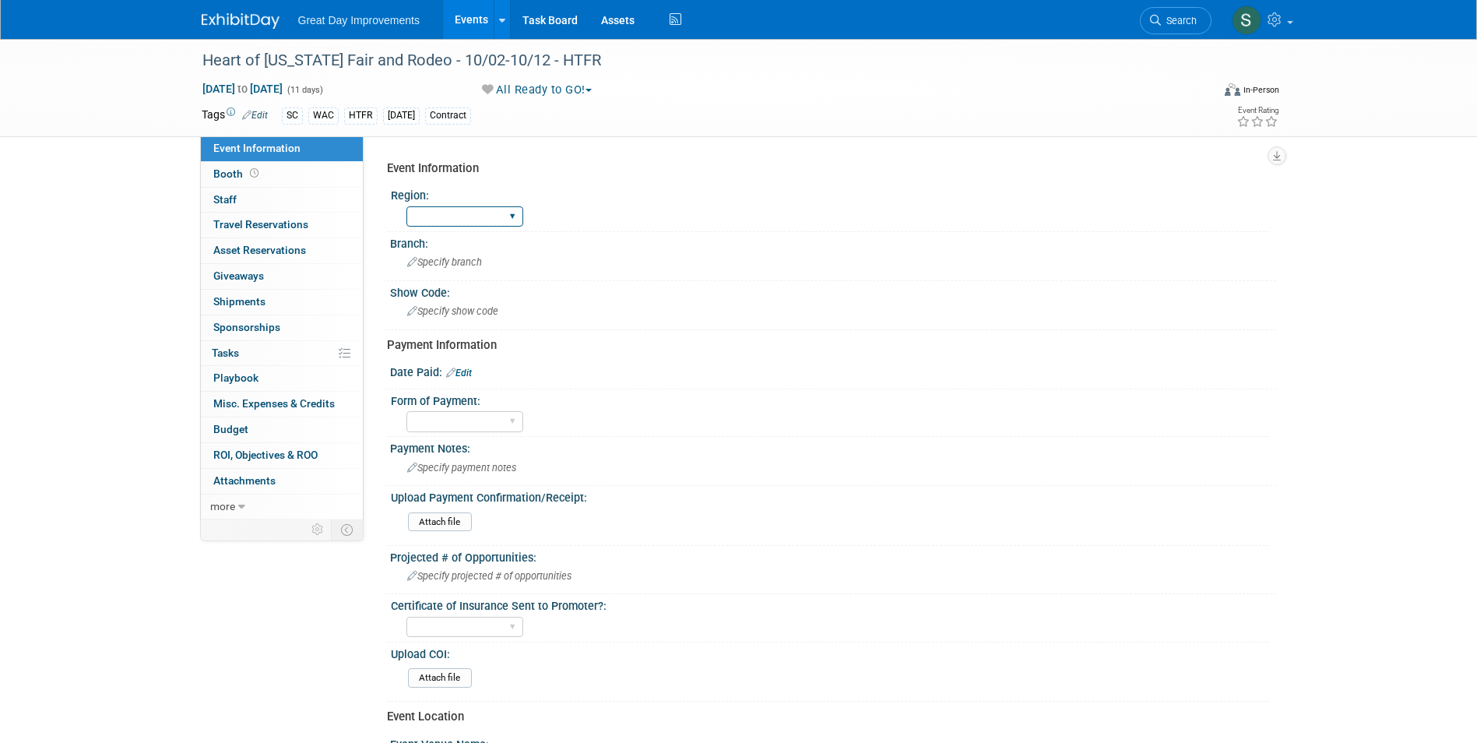
click at [461, 209] on select "GC MA MW MTW NE NEW OV PL PNW SA SE SC UMW FL" at bounding box center [464, 216] width 117 height 21
select select "SC"
click at [406, 206] on select "GC MA MW MTW NE NEW OV PL PNW SA SE SC UMW FL" at bounding box center [464, 216] width 117 height 21
click at [459, 263] on span "Specify branch" at bounding box center [444, 262] width 75 height 12
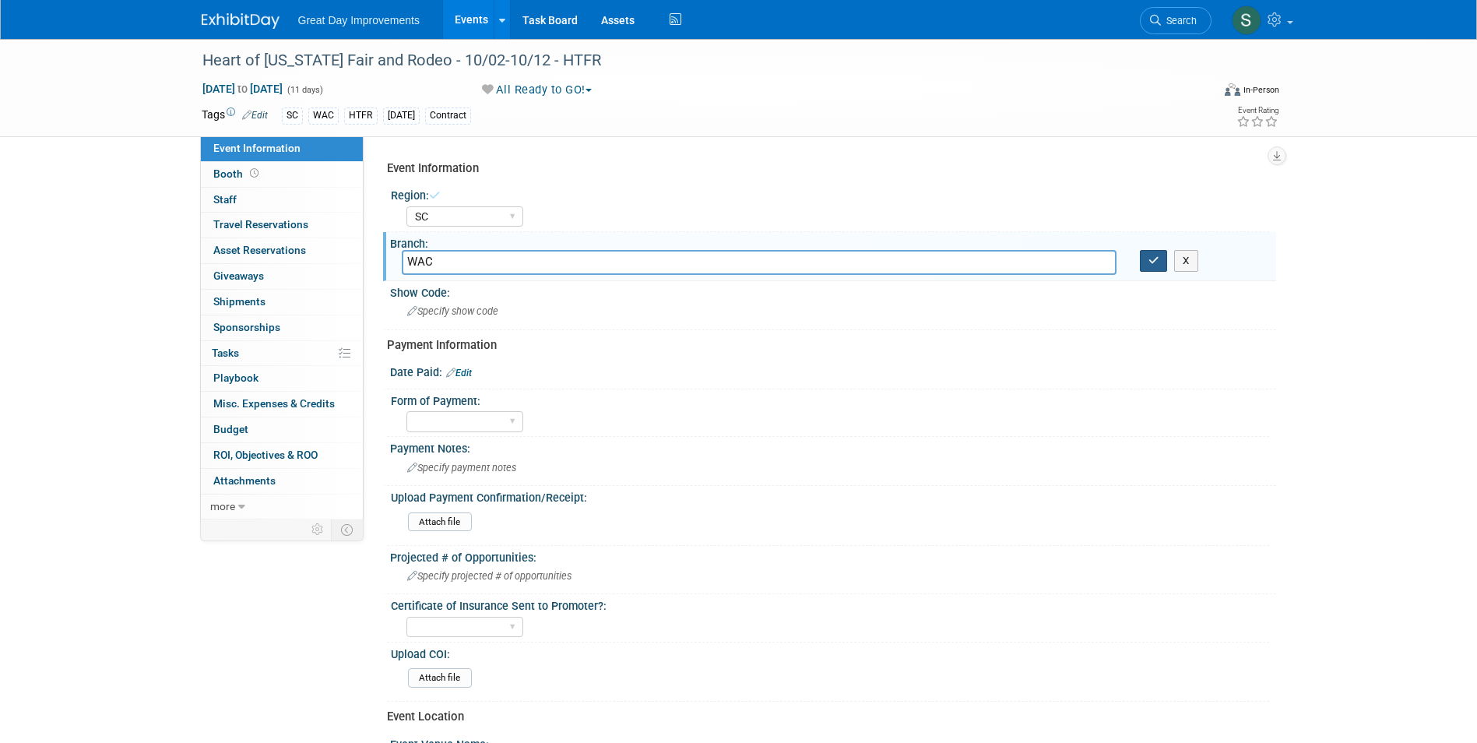
type input "WAC"
drag, startPoint x: 1147, startPoint y: 260, endPoint x: 813, endPoint y: 337, distance: 342.8
click at [1145, 260] on button "button" at bounding box center [1154, 261] width 28 height 22
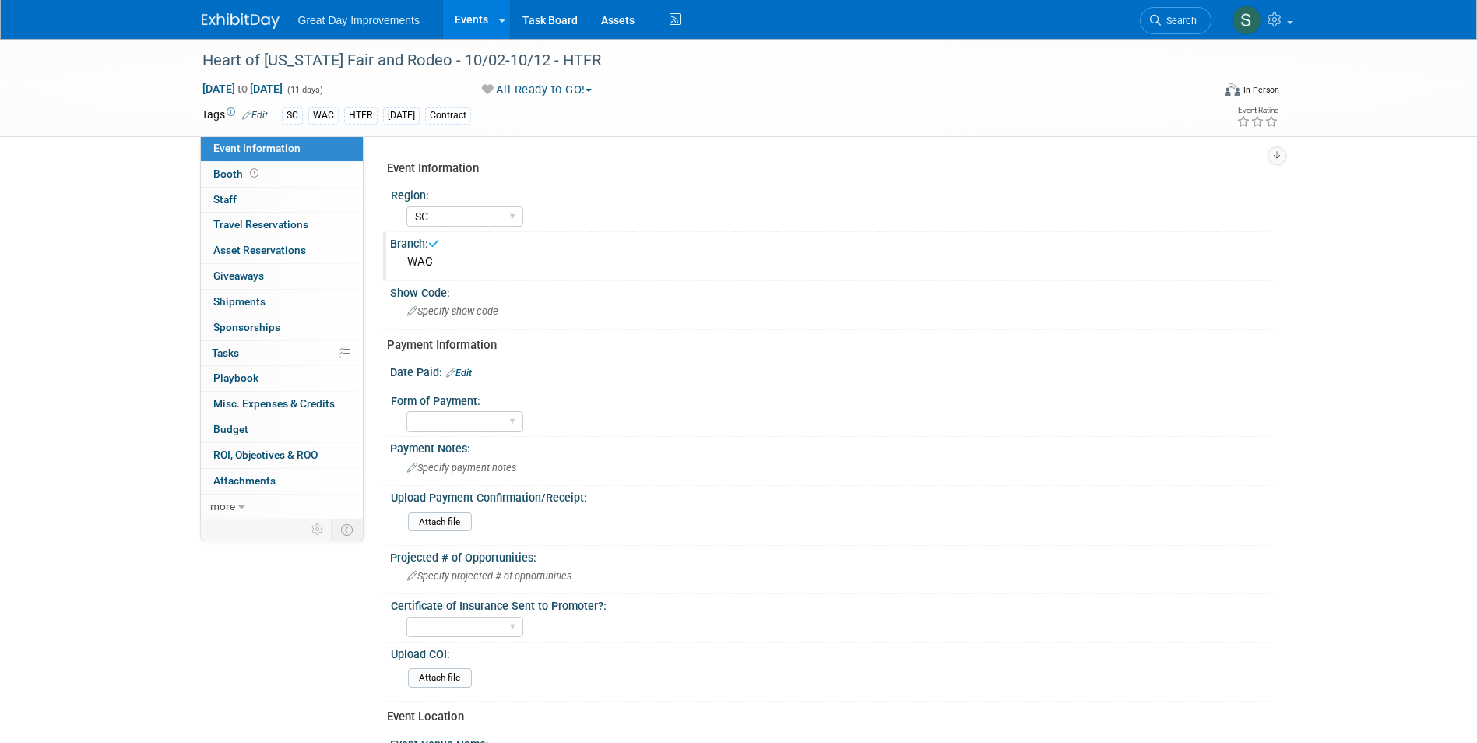
click at [590, 330] on div "Event Information Region: GC MA MW MTW NE NEW OV PL PNW SA SE SC UMW FL Branch:…" at bounding box center [826, 610] width 878 height 915
click at [584, 317] on div "Specify show code" at bounding box center [833, 311] width 863 height 24
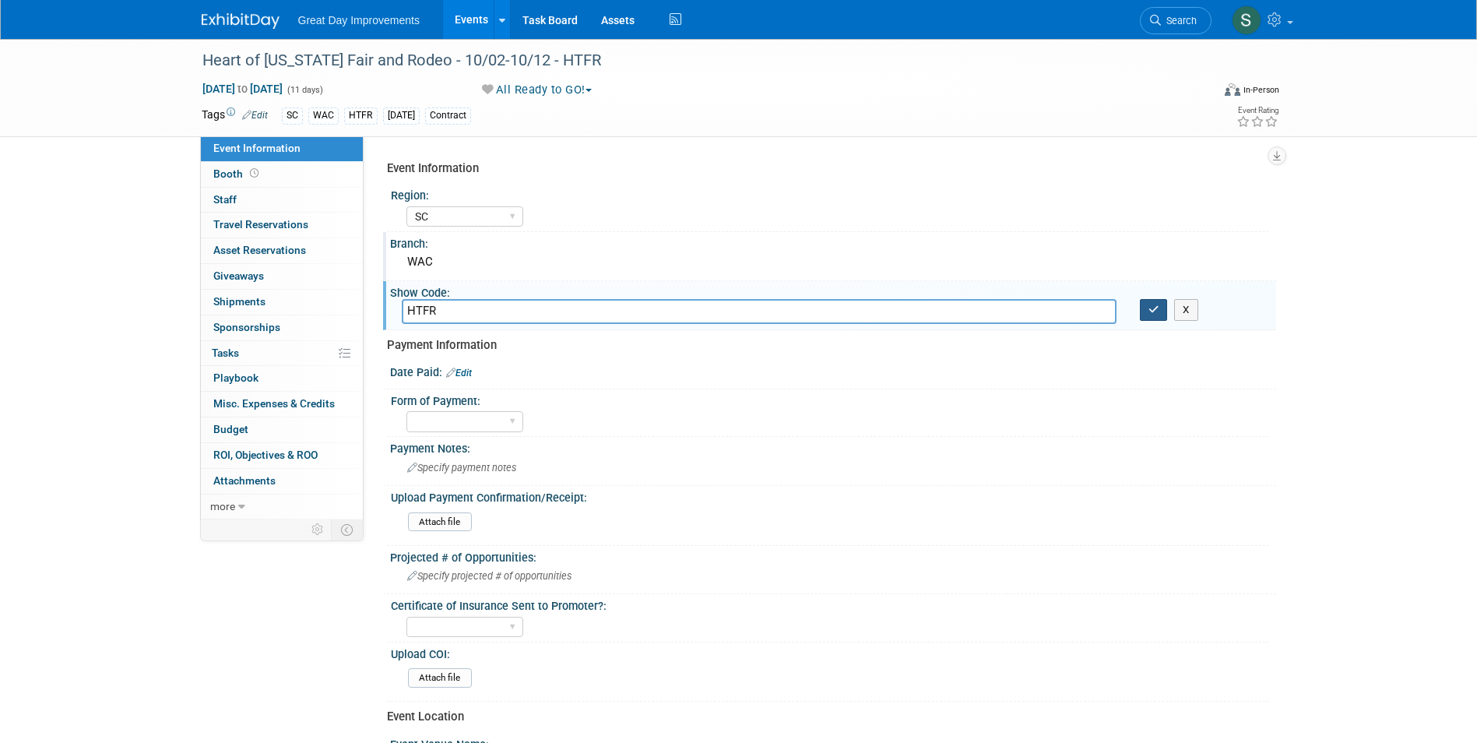
type input "HTFR"
click at [1148, 316] on button "button" at bounding box center [1154, 310] width 28 height 22
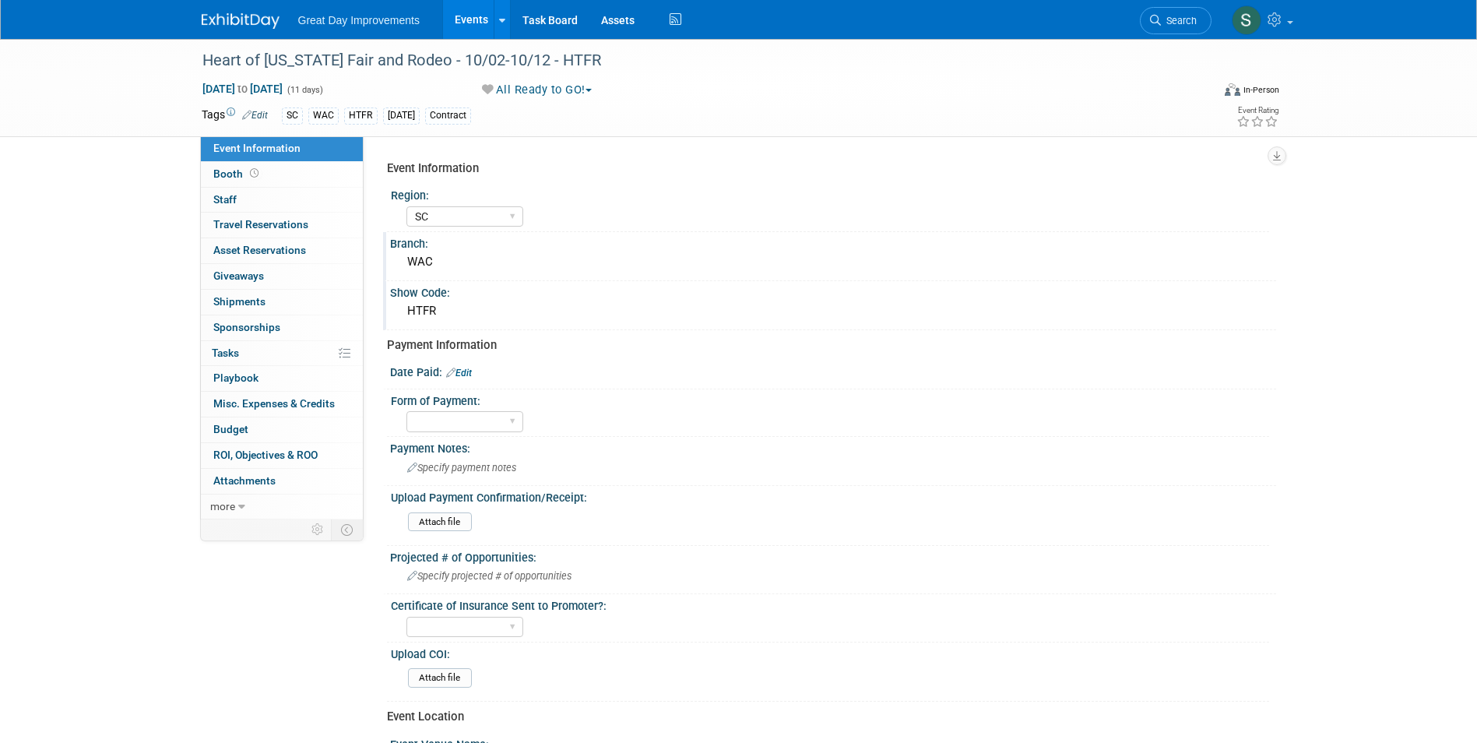
click at [461, 380] on div at bounding box center [833, 381] width 863 height 4
click at [461, 374] on link "Edit" at bounding box center [459, 373] width 26 height 11
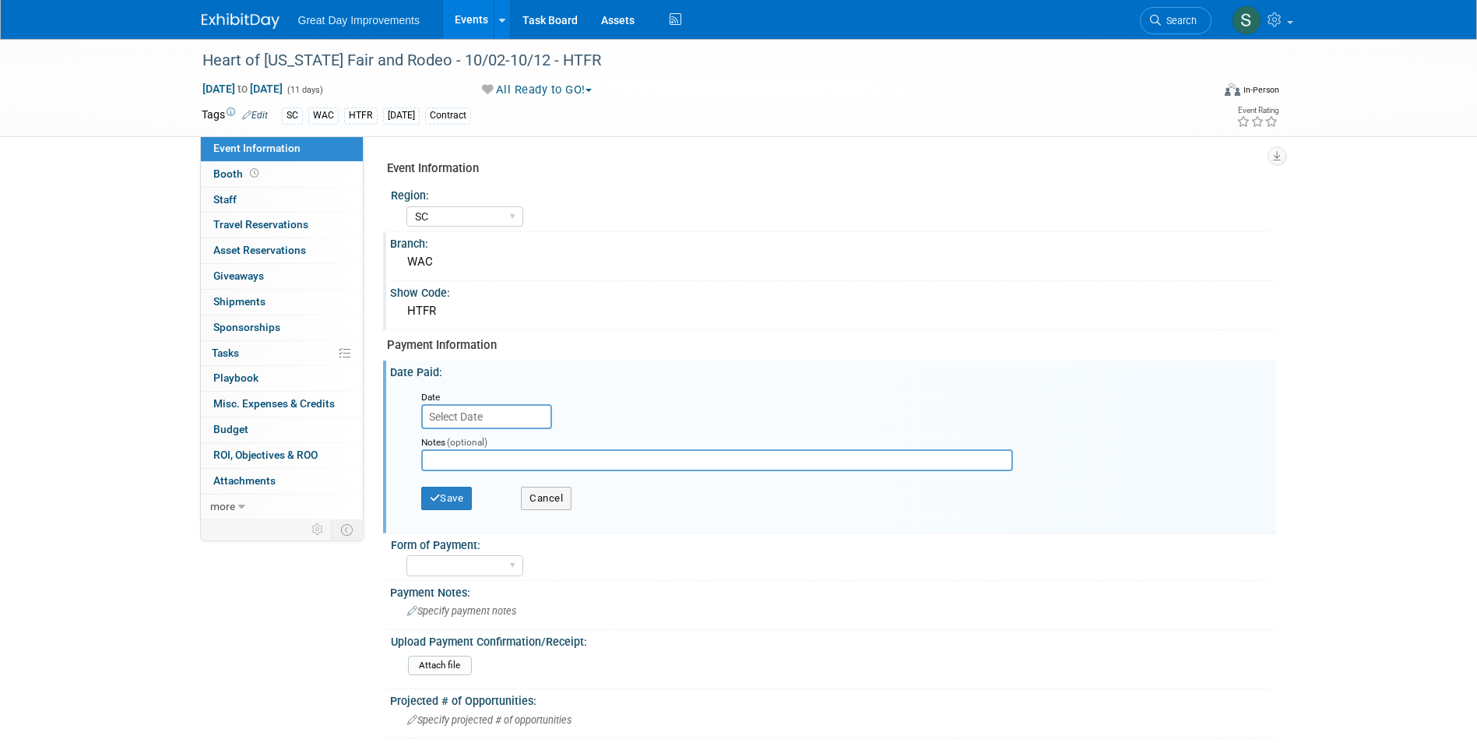
click at [469, 412] on input "text" at bounding box center [486, 416] width 131 height 25
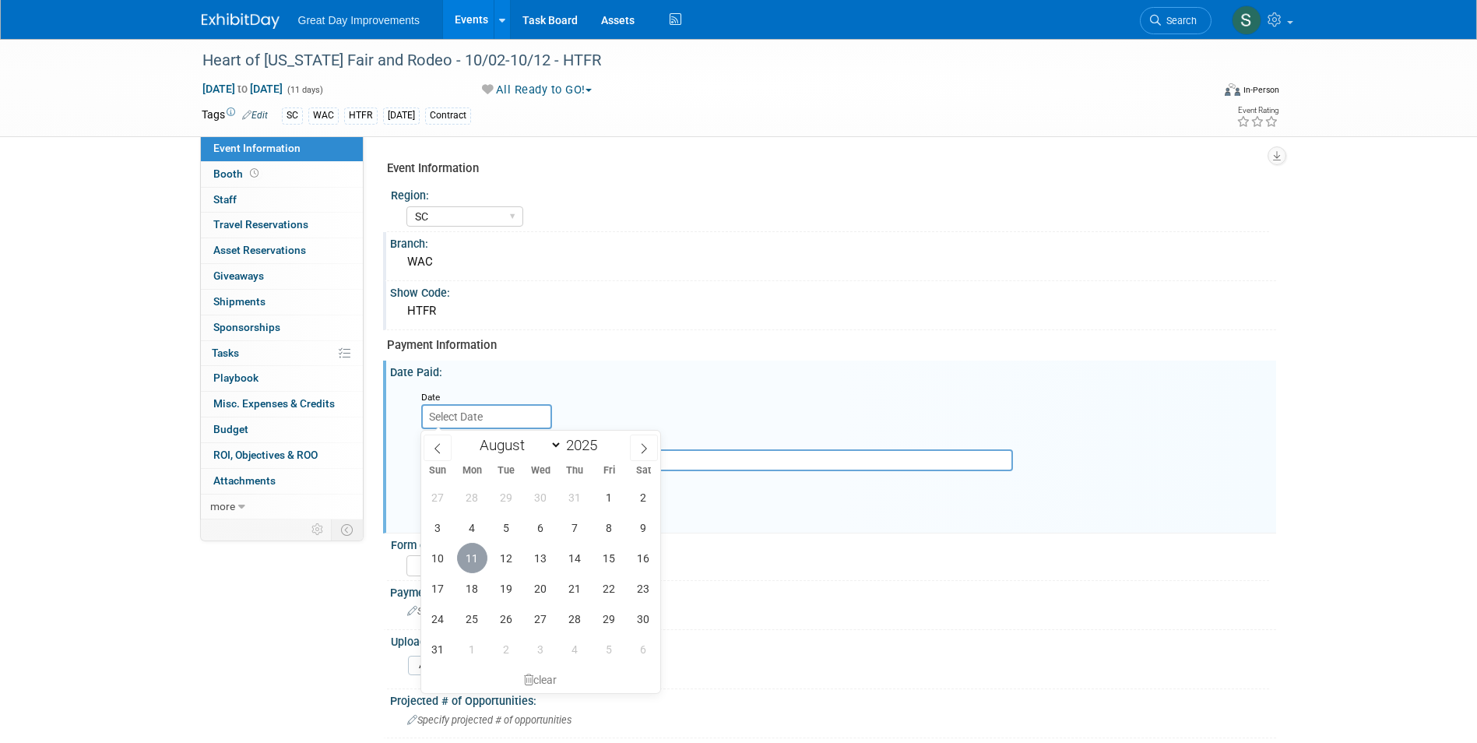
click at [474, 557] on span "11" at bounding box center [472, 558] width 30 height 30
type input "[DATE]"
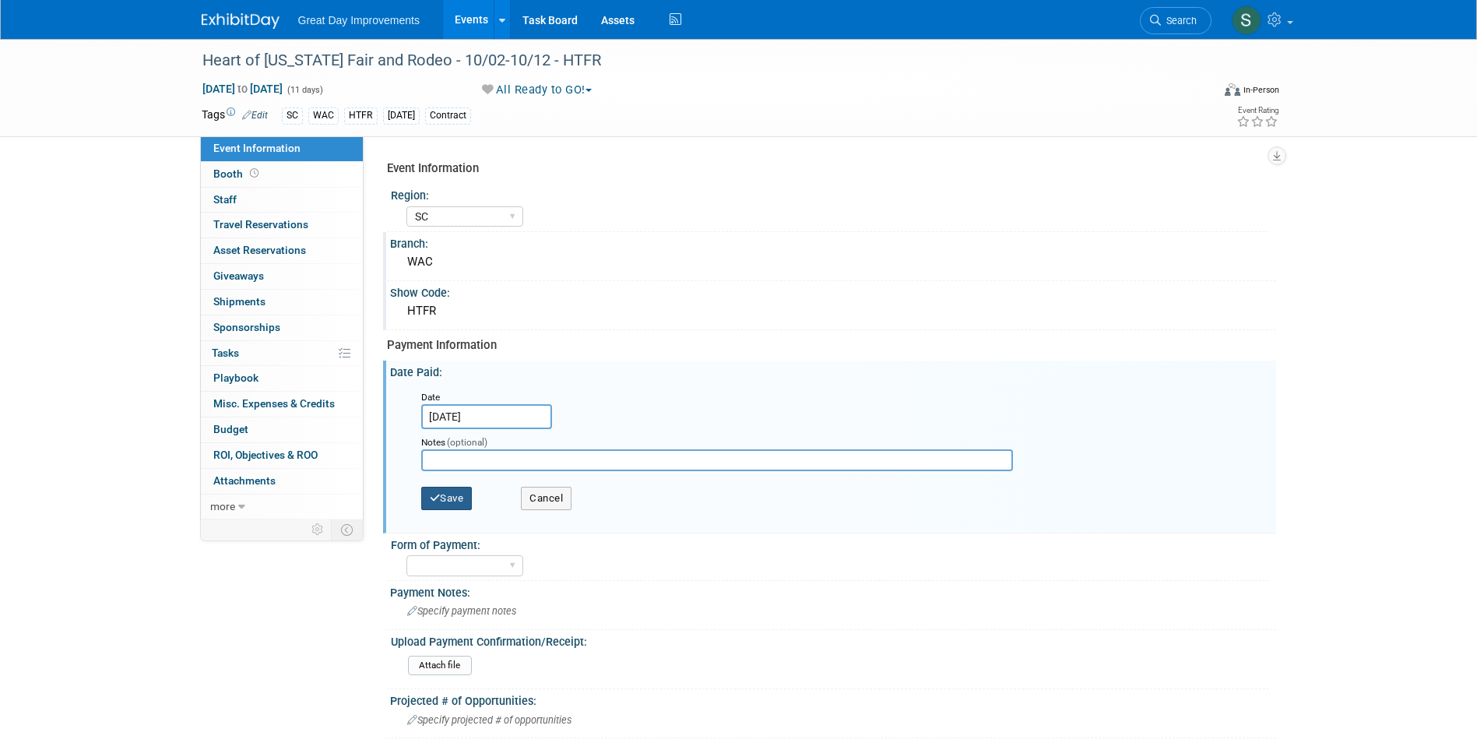
click at [442, 496] on button "Save" at bounding box center [446, 498] width 51 height 23
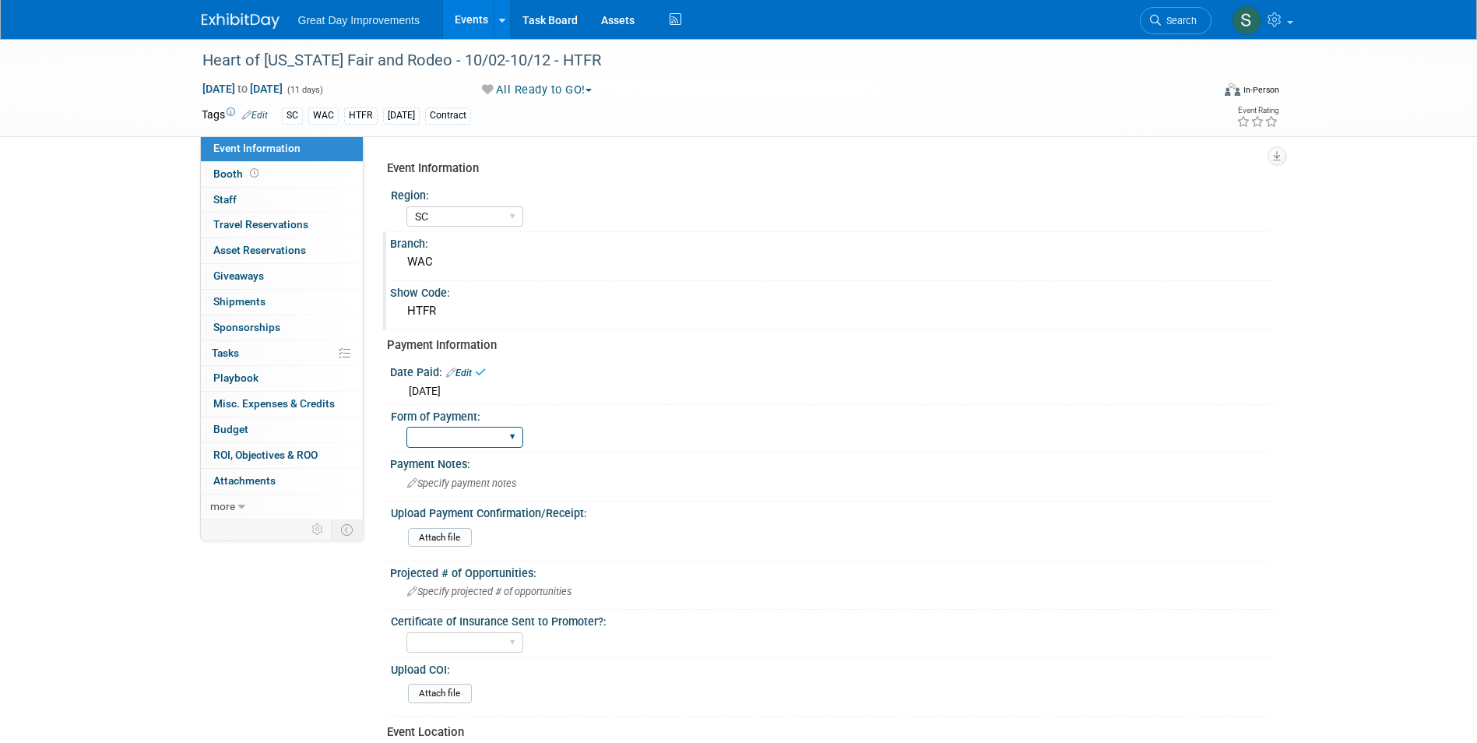
click at [473, 427] on select "Paid via CC Check Requested Pay at the Gate Other" at bounding box center [464, 437] width 117 height 21
select select "Other"
click at [406, 427] on select "Paid via CC Check Requested Pay at the Gate Other" at bounding box center [464, 437] width 117 height 21
click at [477, 477] on span "Specify payment notes" at bounding box center [461, 483] width 109 height 12
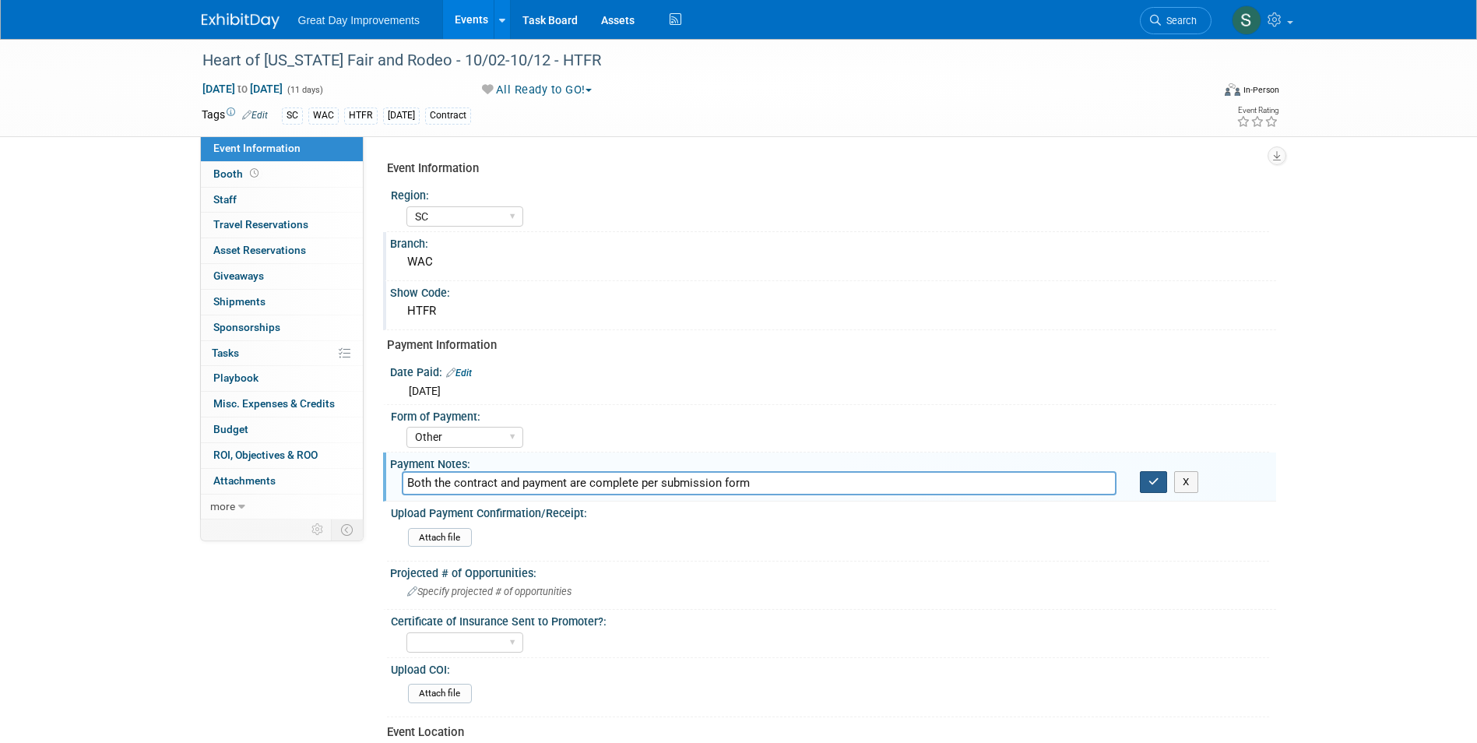
type input "Both the contract and payment are complete per submission form"
click at [1153, 483] on icon "button" at bounding box center [1153, 482] width 11 height 10
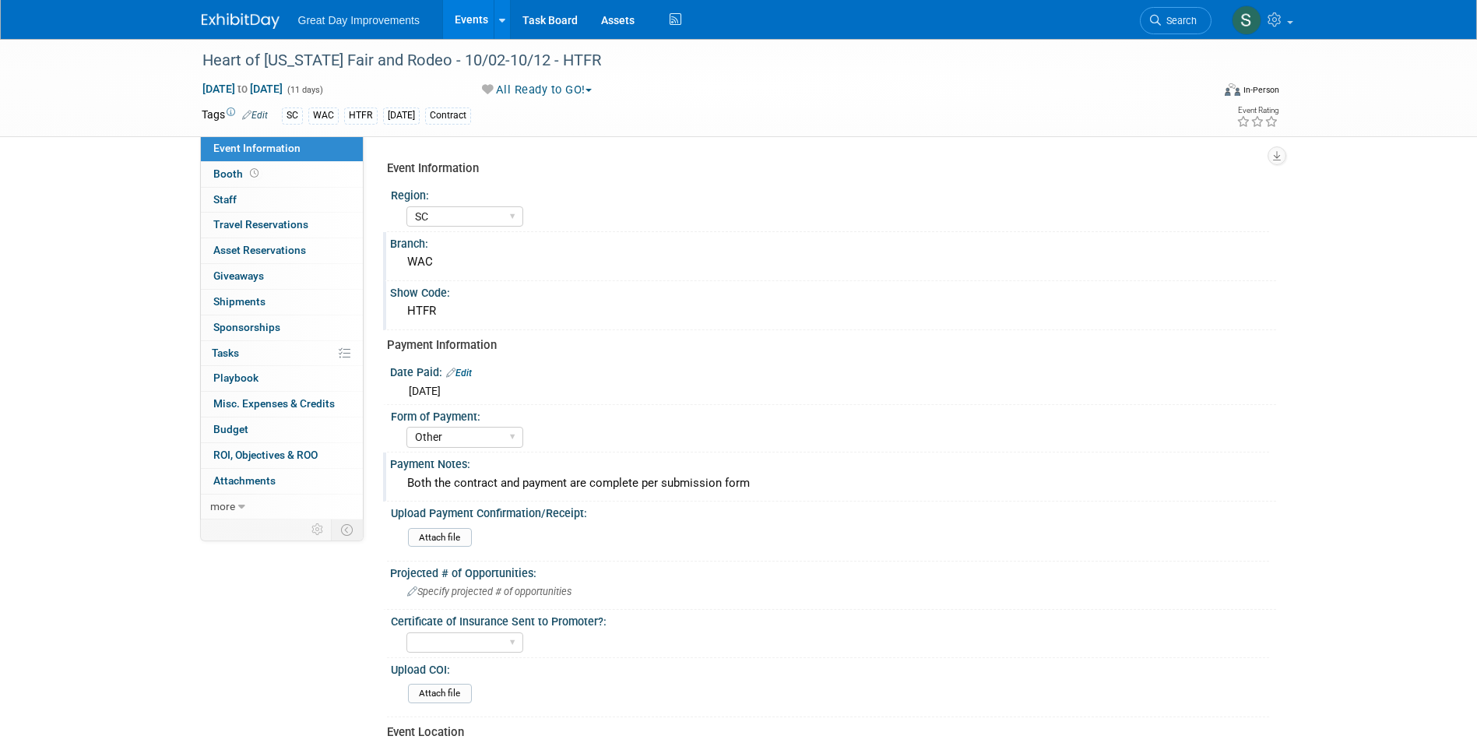
click at [250, 10] on link at bounding box center [250, 13] width 97 height 12
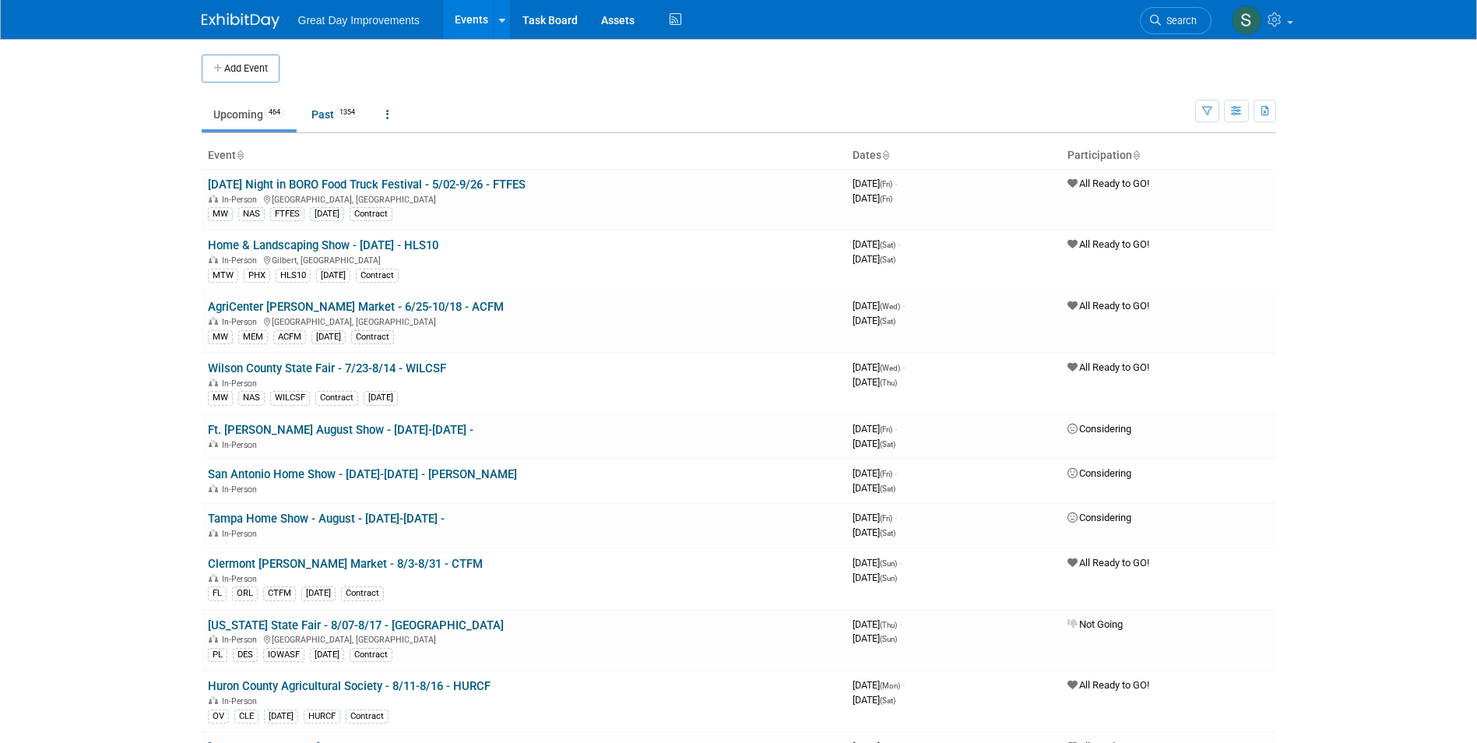
click at [1193, 12] on link "Search" at bounding box center [1176, 20] width 72 height 27
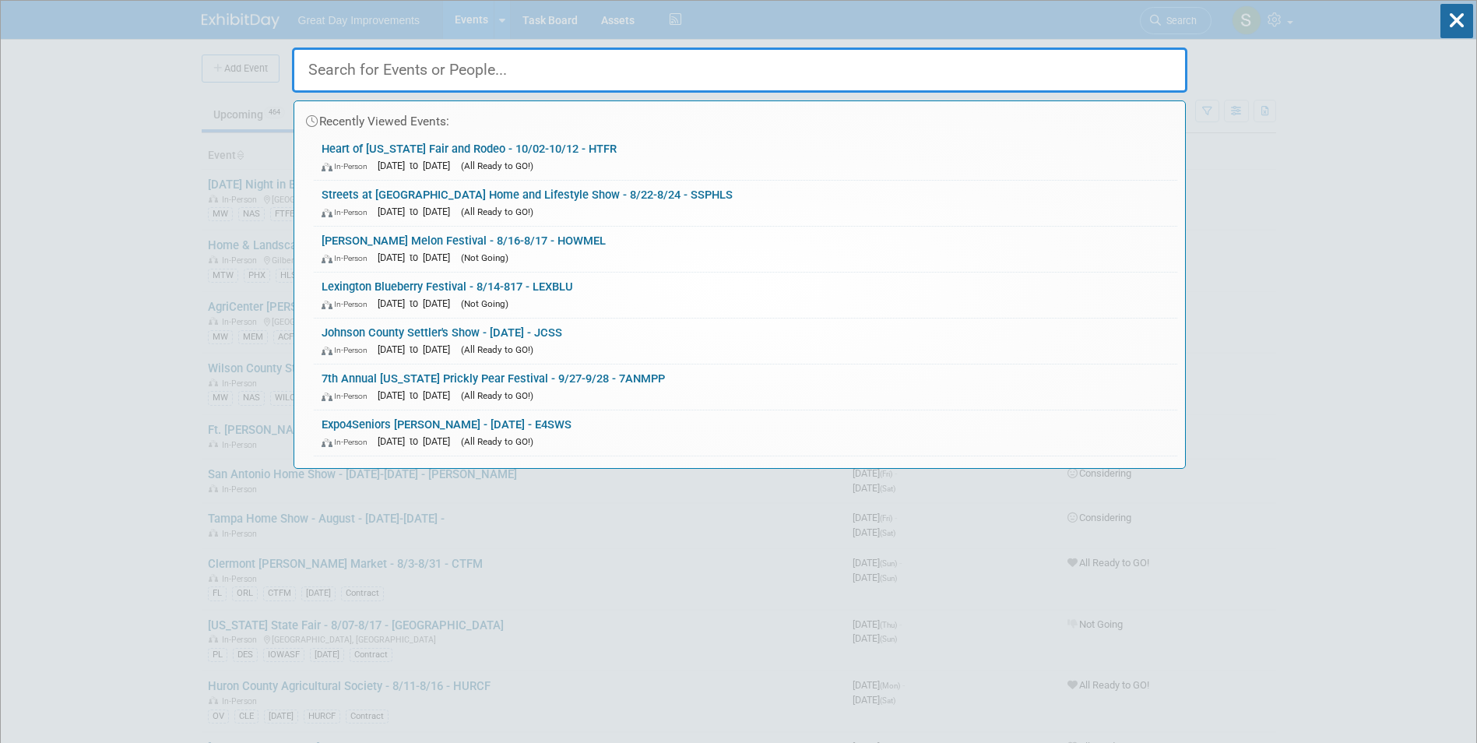
paste input "[GEOGRAPHIC_DATA]-[US_STATE] State Fair"
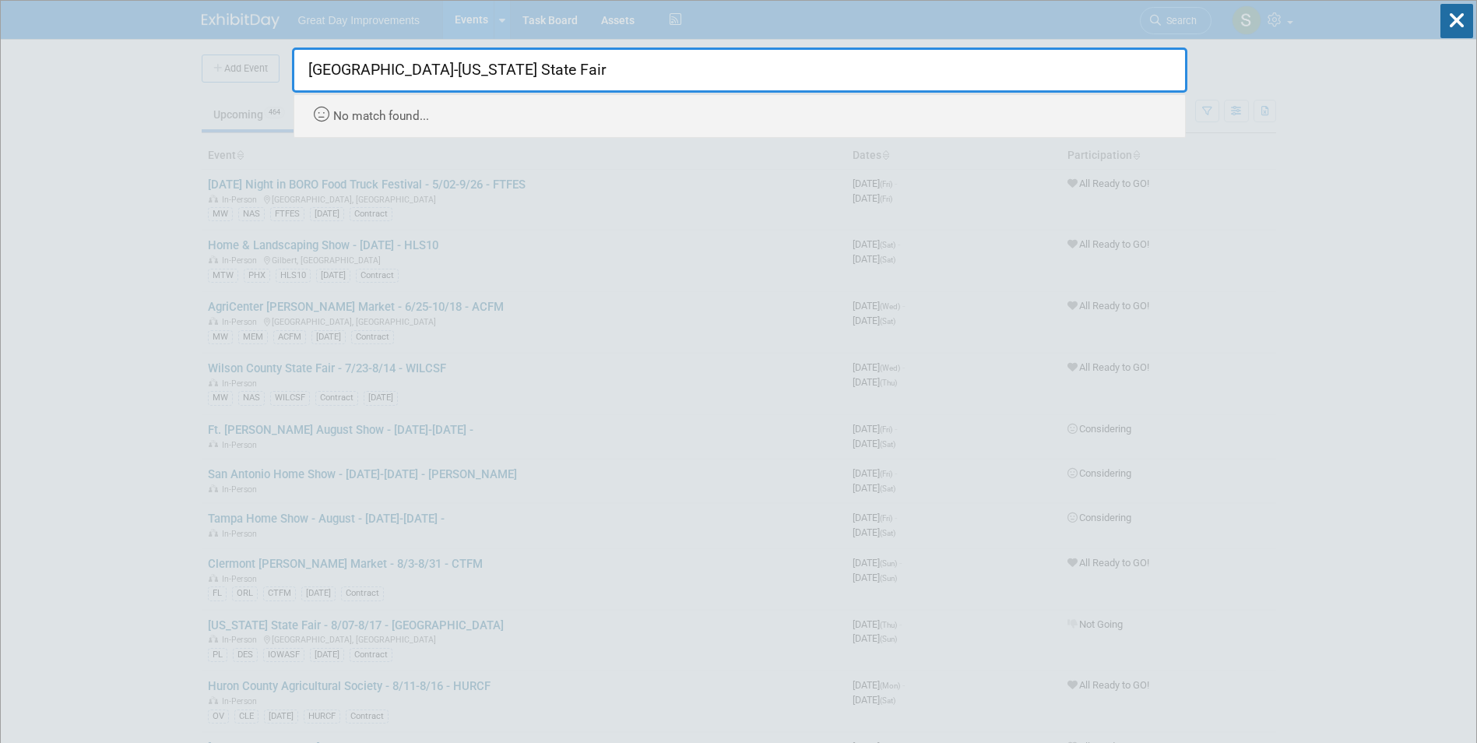
drag, startPoint x: 409, startPoint y: 70, endPoint x: 1008, endPoint y: -9, distance: 604.7
click at [1008, 0] on html "Great Day Improvements Events Add Event Bulk Upload Events Shareable Event Boar…" at bounding box center [738, 371] width 1477 height 743
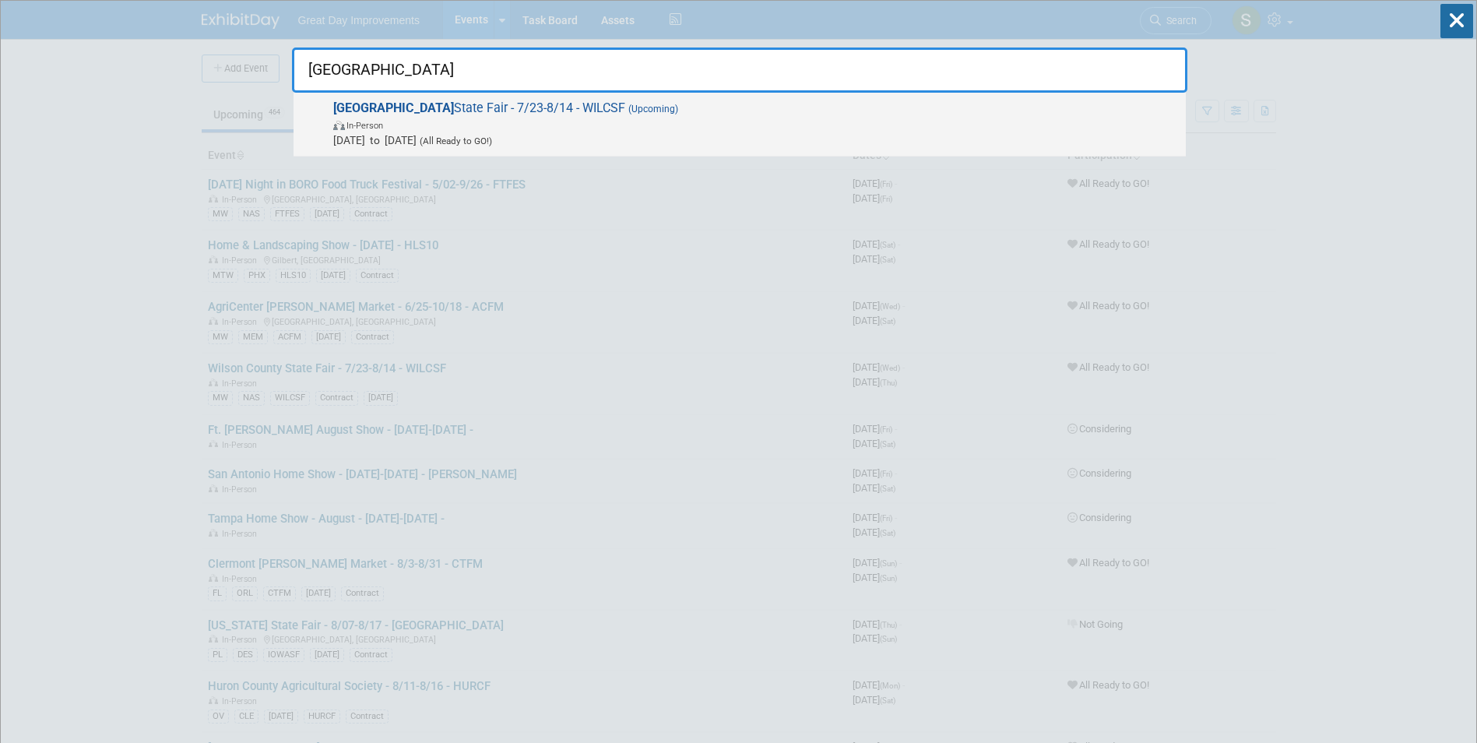
type input "[GEOGRAPHIC_DATA]"
click at [512, 119] on span "In-Person" at bounding box center [755, 125] width 845 height 16
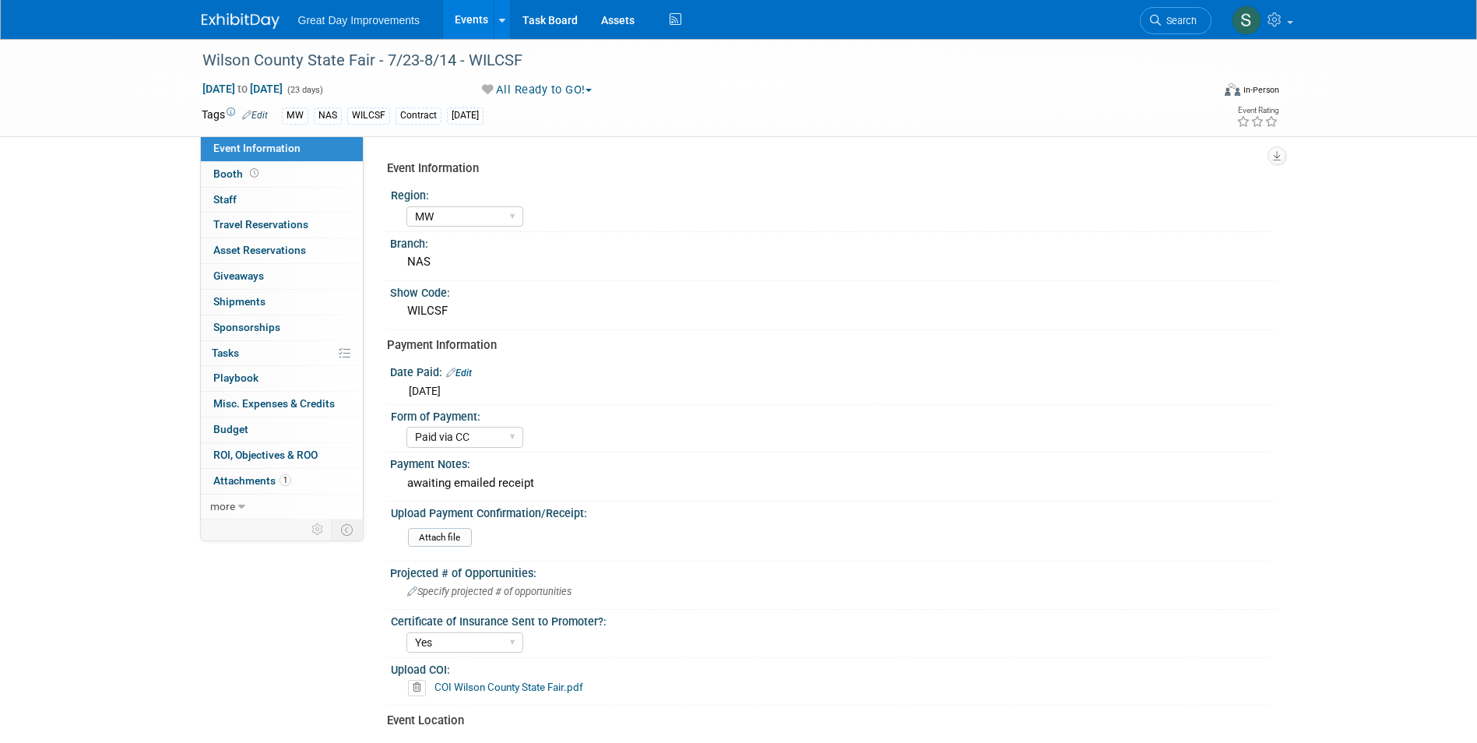
select select "MW"
select select "Paid via CC"
select select "Yes"
click at [498, 67] on div "Wilson County State Fair - 7/23-8/14 - WILCSF" at bounding box center [692, 61] width 991 height 28
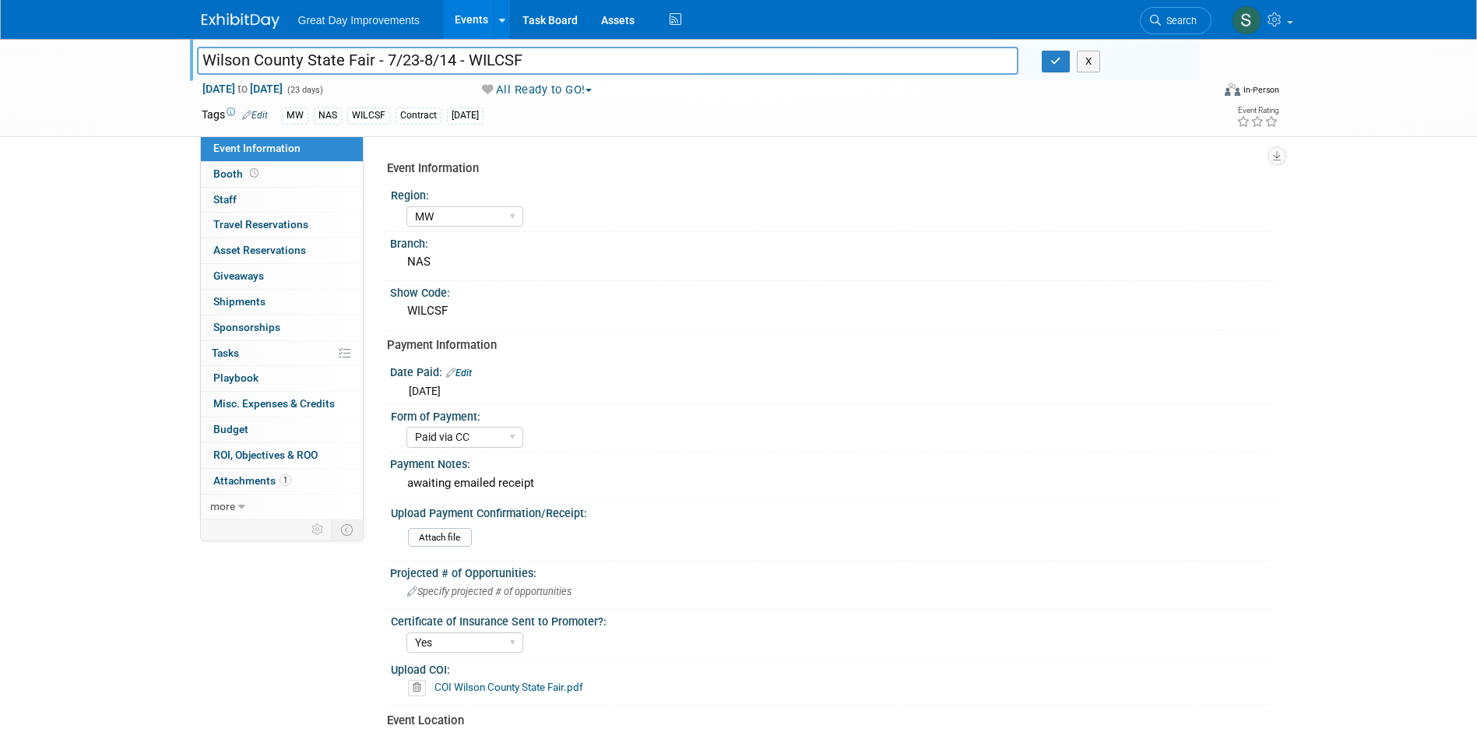
drag, startPoint x: 524, startPoint y: 62, endPoint x: 471, endPoint y: 63, distance: 53.0
click at [470, 63] on input "Wilson County State Fair - 7/23-8/14 - WILCSF" at bounding box center [608, 60] width 822 height 27
click at [213, 87] on span "Jul 23, 2025 to Aug 14, 2025" at bounding box center [243, 89] width 82 height 14
select select "6"
click at [123, 258] on div "Wilson County State Fair - 7/23-8/14 - WILCSF Wilson County State Fair - 7/23-8…" at bounding box center [738, 571] width 1477 height 1064
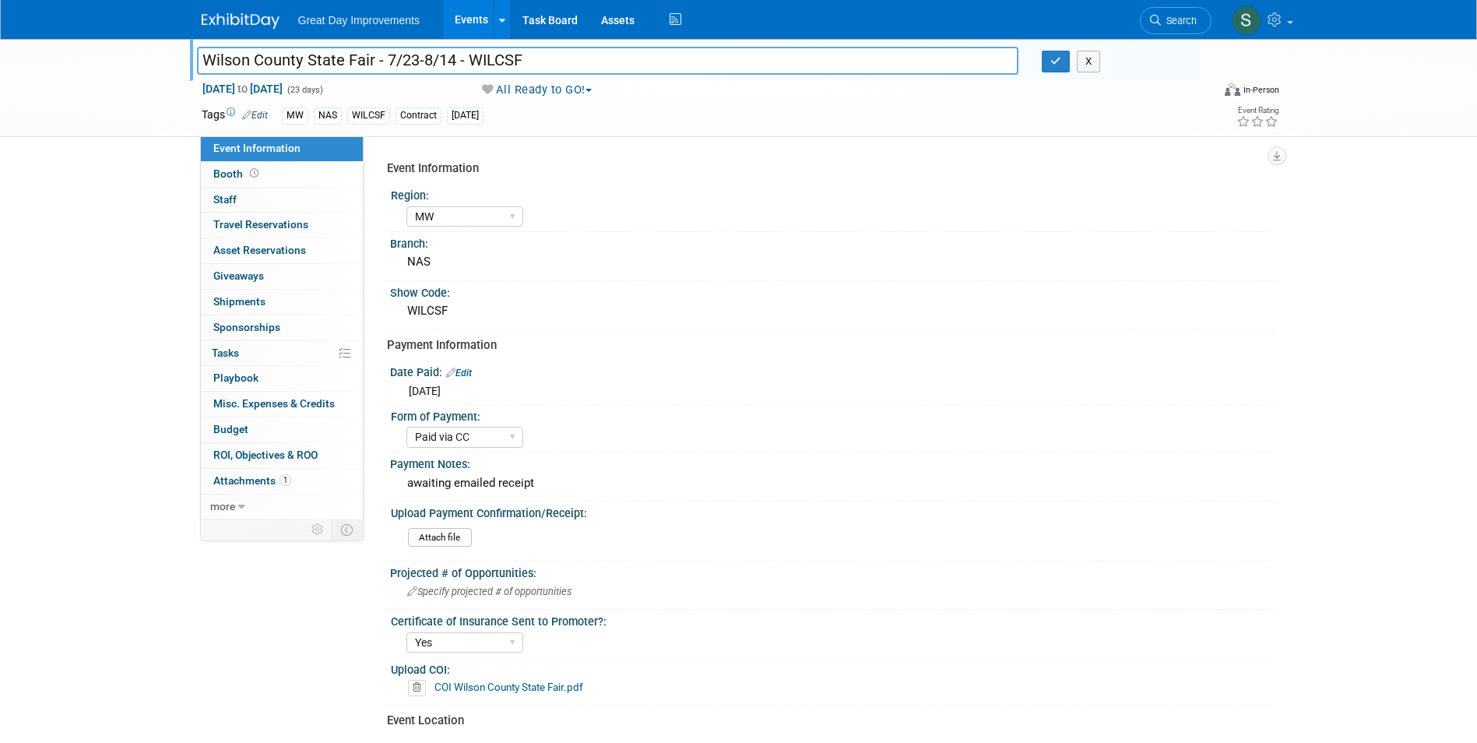
drag, startPoint x: 388, startPoint y: 60, endPoint x: 452, endPoint y: 62, distance: 63.9
click at [452, 62] on input "Wilson County State Fair - 7/23-8/14 - WILCSF" at bounding box center [608, 60] width 822 height 27
type input "Wilson County State Fair - 8/14-8/23 - WILCSF"
click at [283, 95] on span "Jul 23, 2025 to Aug 14, 2025" at bounding box center [243, 89] width 82 height 14
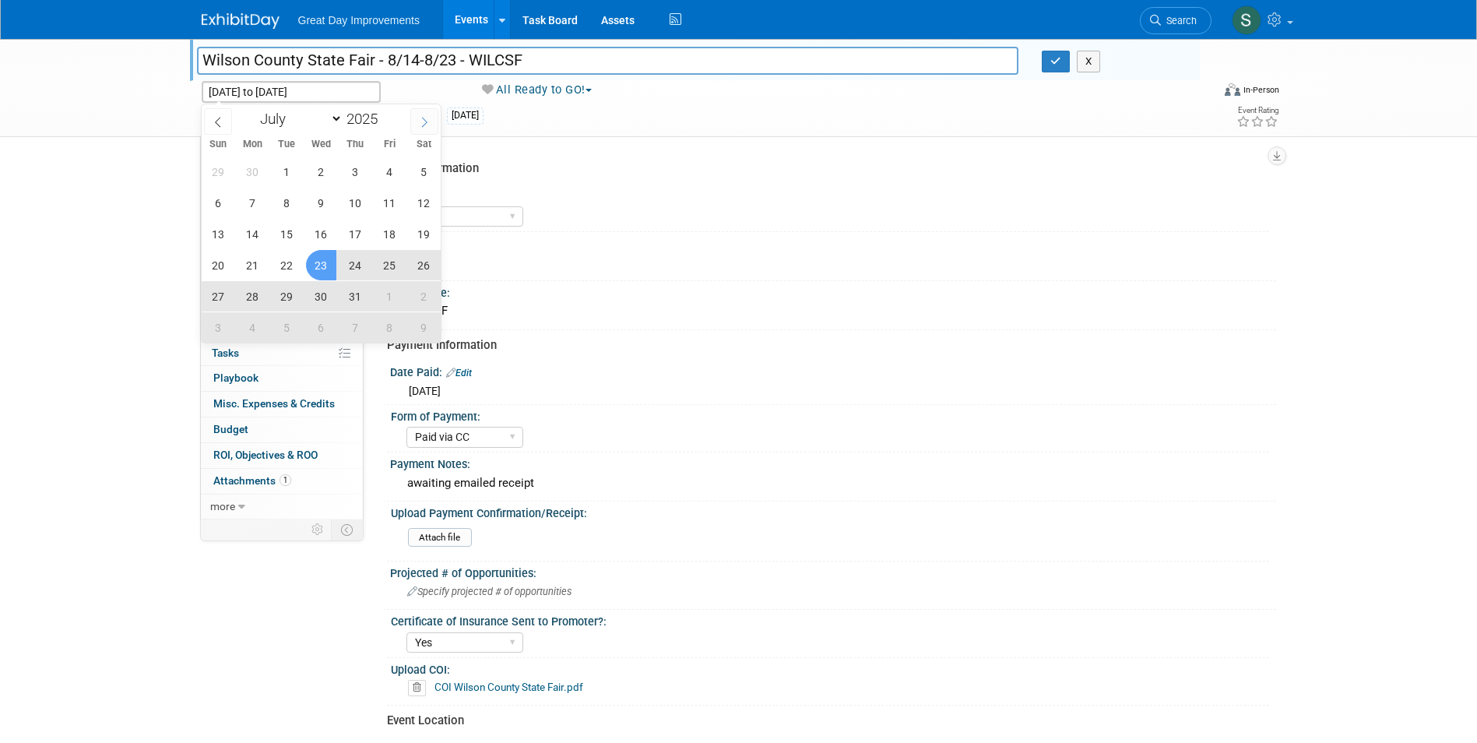
click at [423, 117] on icon at bounding box center [424, 122] width 11 height 11
select select "7"
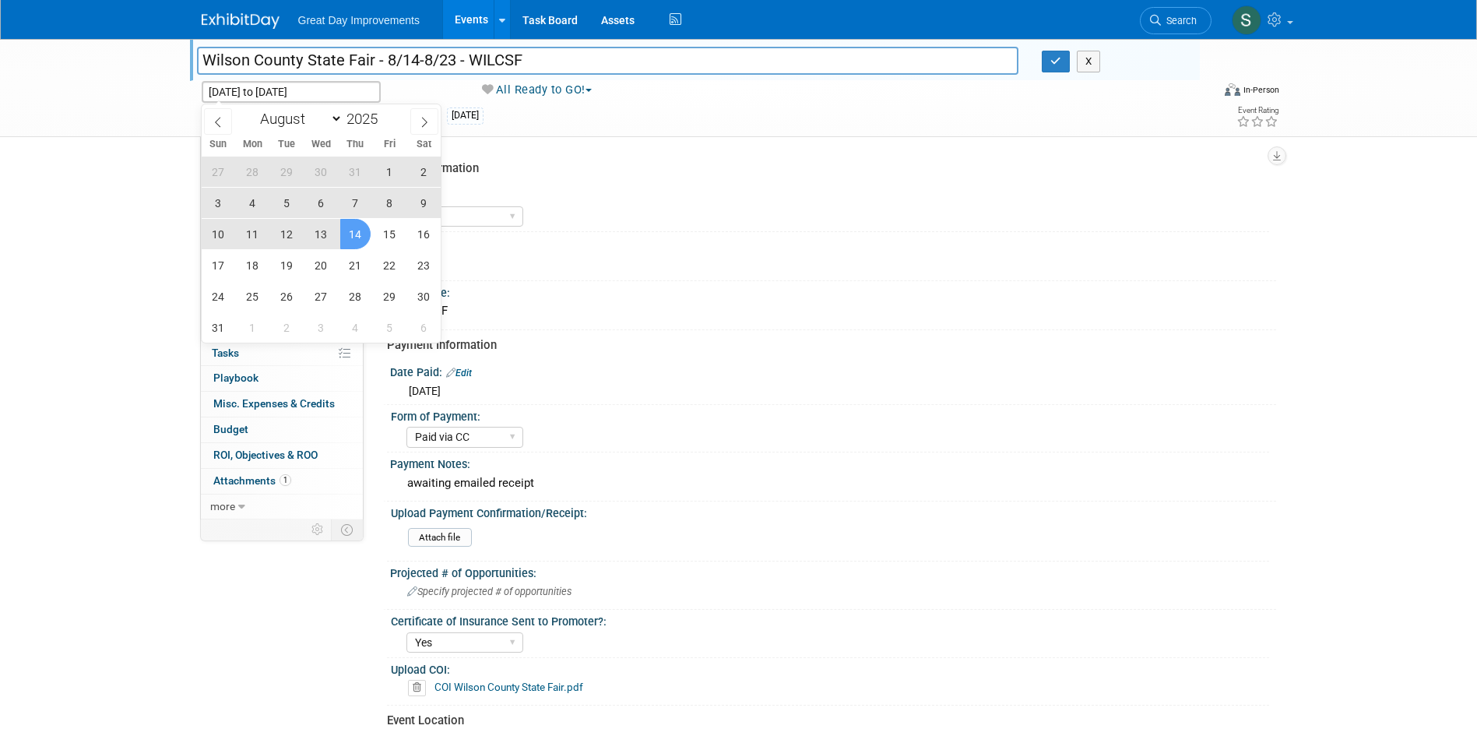
click at [357, 232] on span "14" at bounding box center [355, 234] width 30 height 30
type input "Aug 14, 2025"
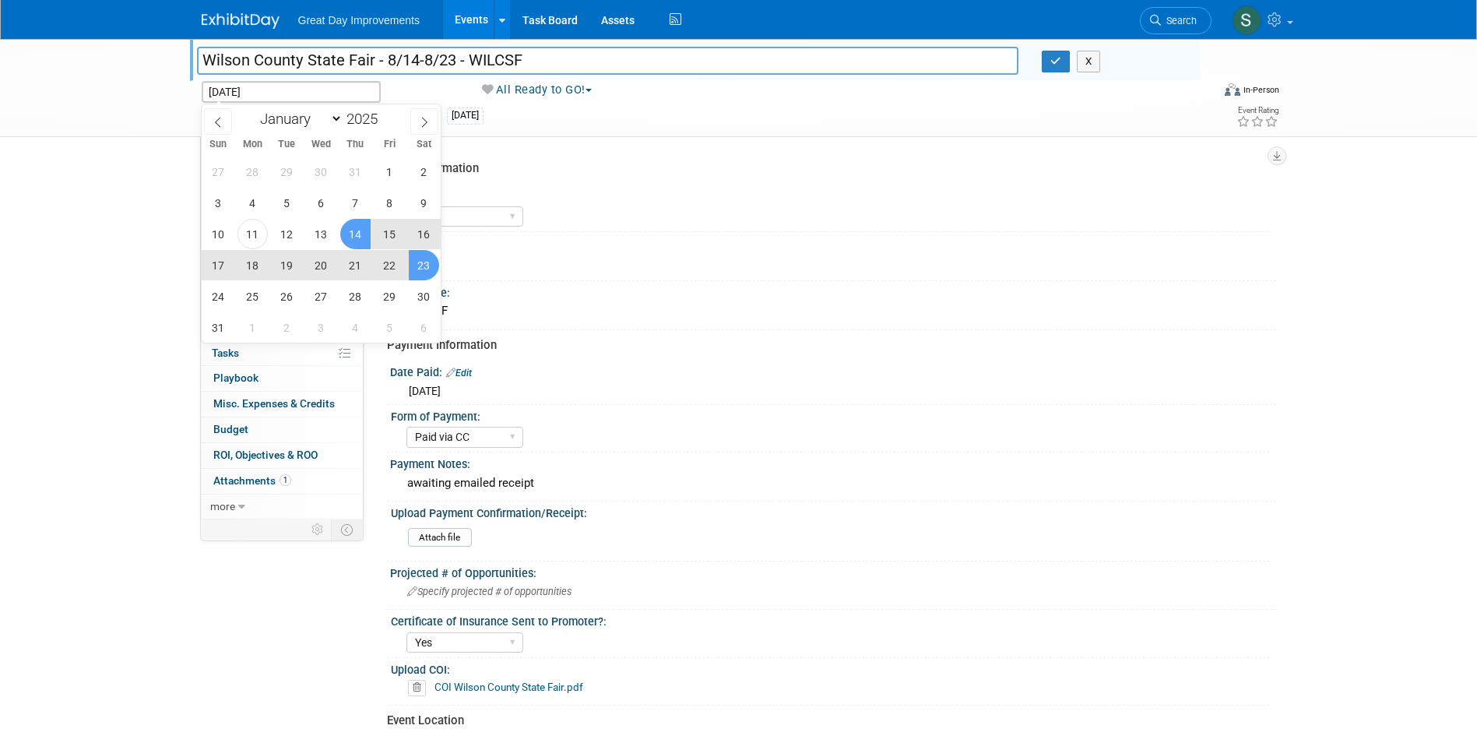
click at [423, 271] on span "23" at bounding box center [424, 265] width 30 height 30
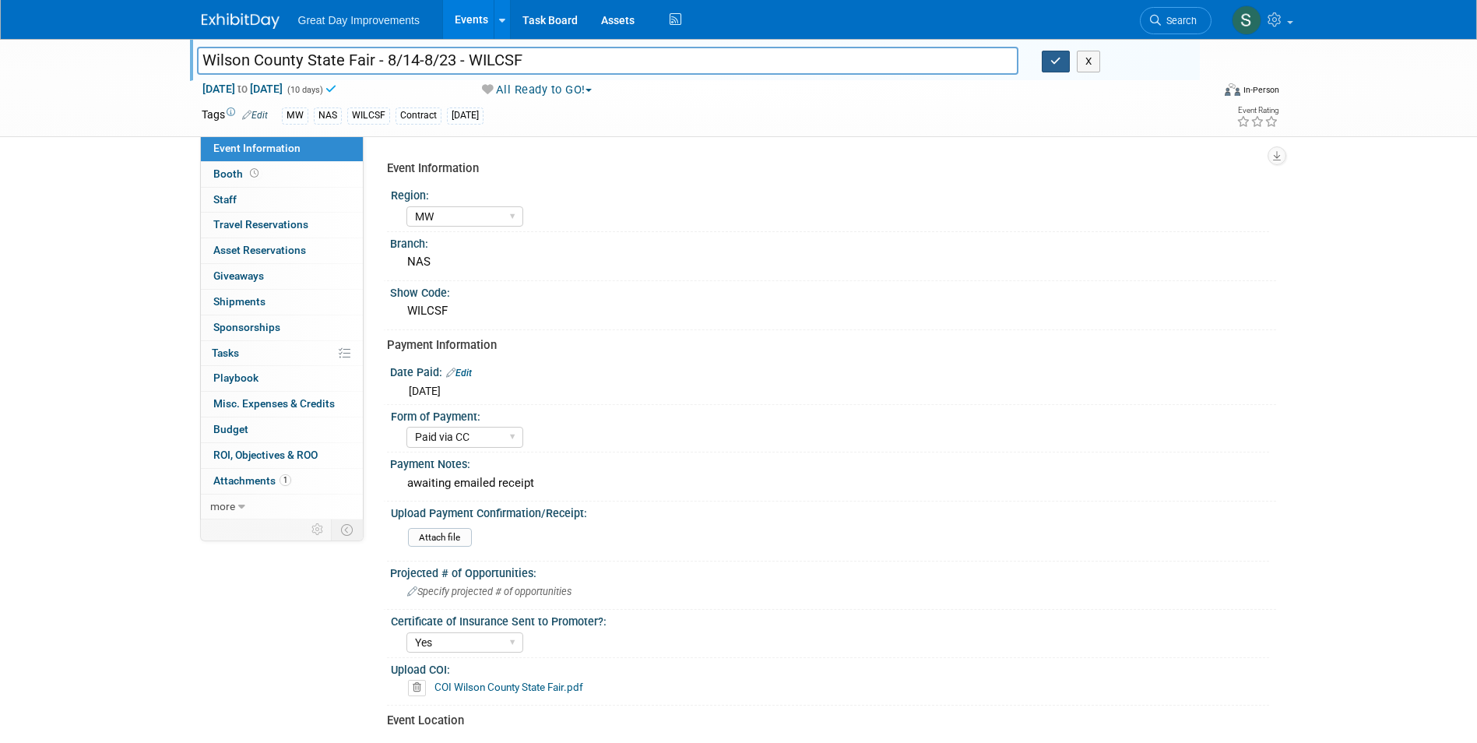
click at [1050, 57] on button "button" at bounding box center [1056, 62] width 28 height 22
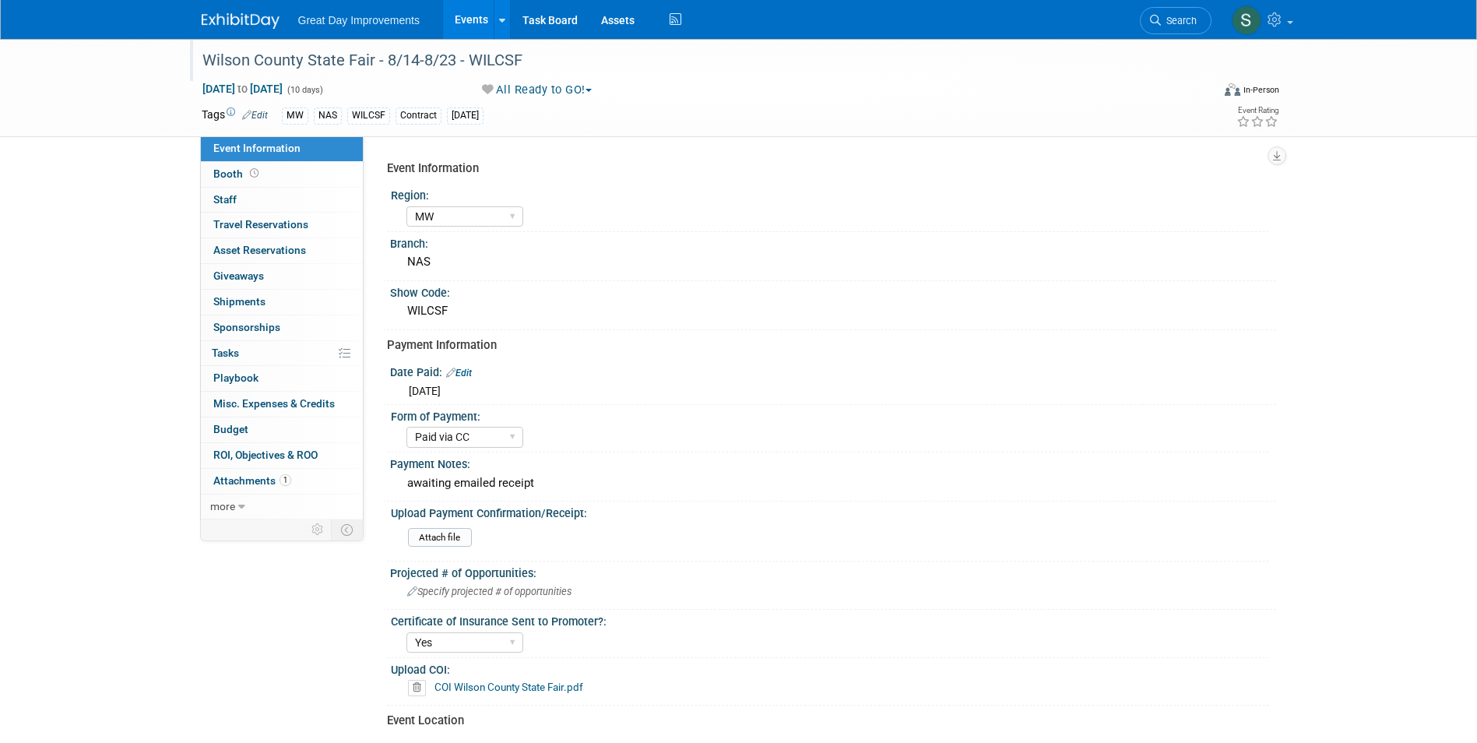
click at [264, 116] on link "Edit" at bounding box center [255, 115] width 26 height 11
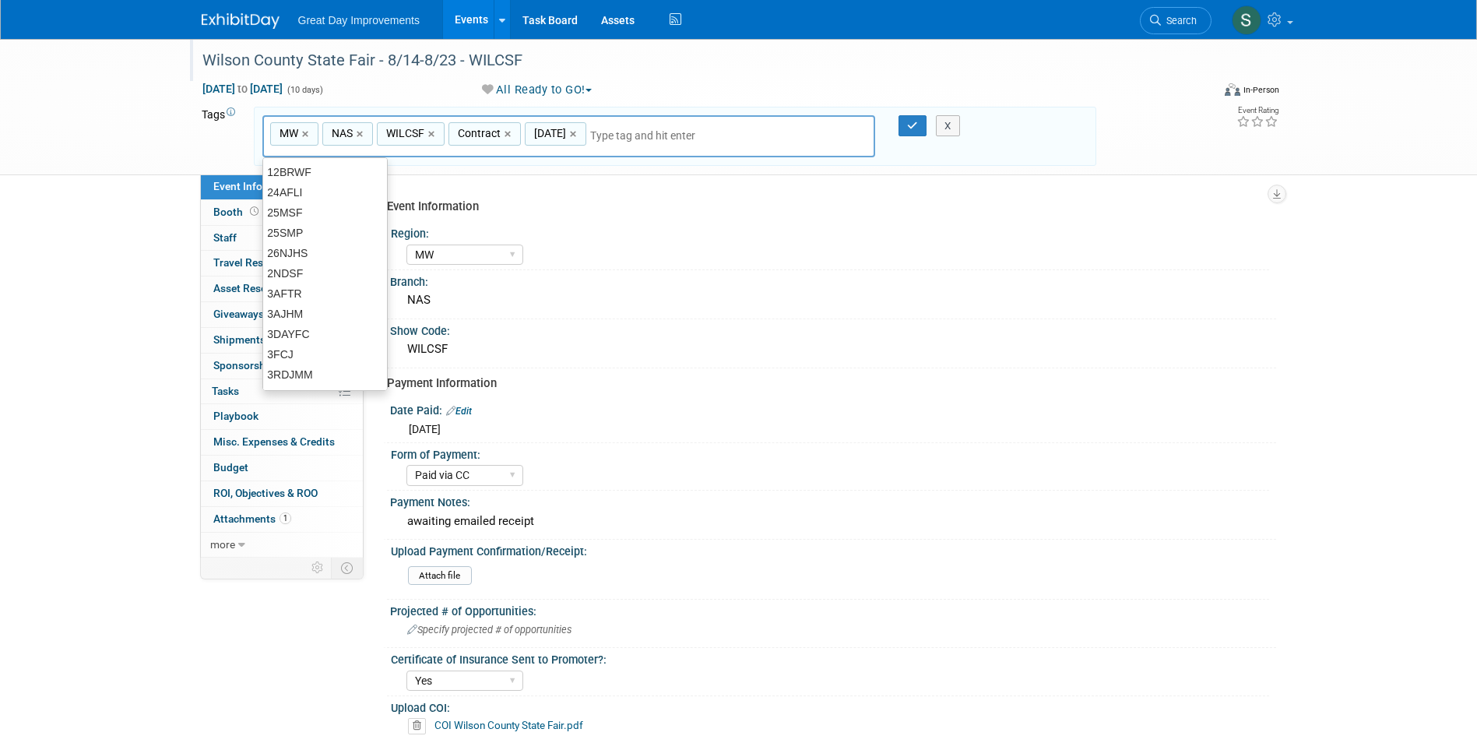
click at [580, 133] on div "JUL25 ×" at bounding box center [556, 134] width 62 height 24
type input "[DATE]"
click at [571, 135] on link "×" at bounding box center [575, 134] width 10 height 18
type input "MW, NAS, WILCSF, Contract"
click at [572, 137] on input "text" at bounding box center [634, 136] width 218 height 16
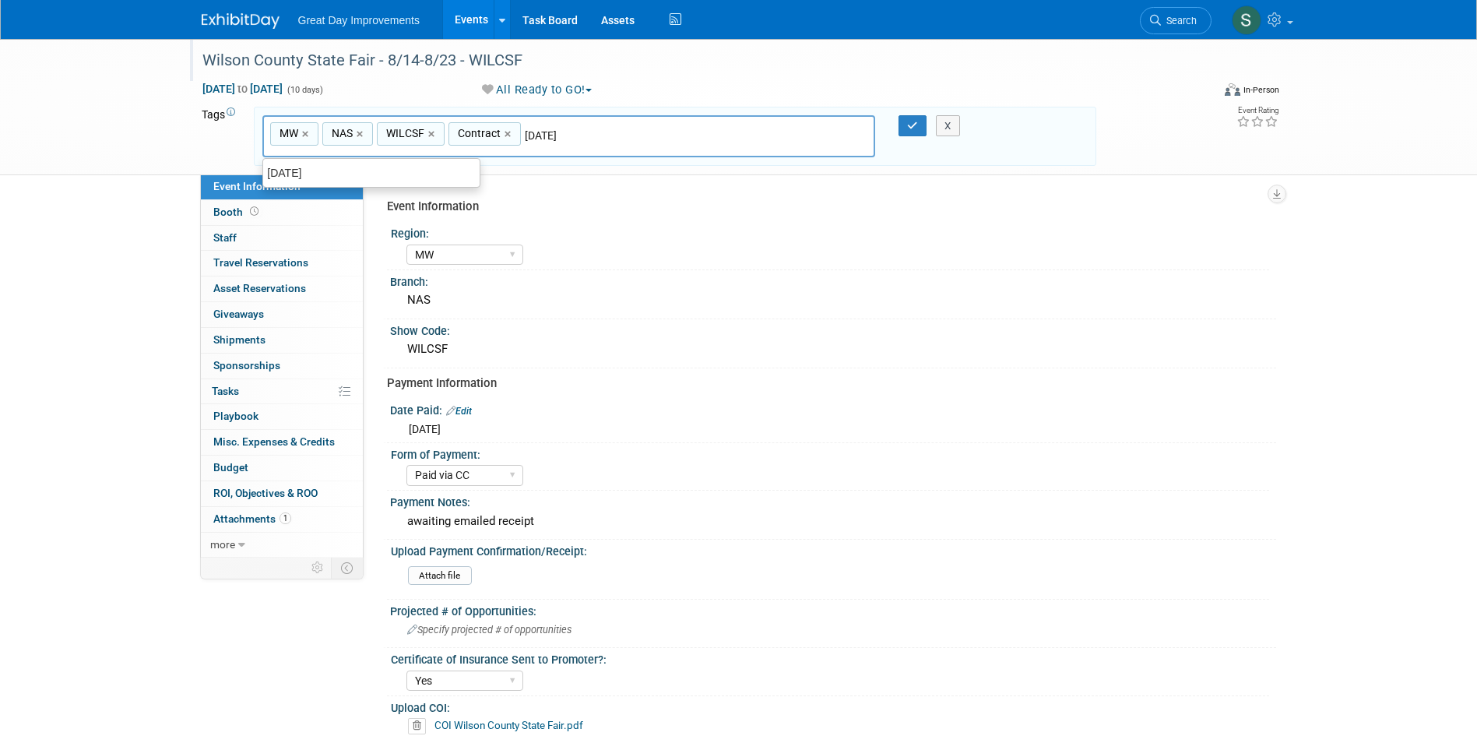
type input "[DATE]"
click at [920, 122] on div "X" at bounding box center [955, 126] width 71 height 22
click at [587, 134] on input "[DATE]" at bounding box center [634, 136] width 218 height 16
type input "MW, NAS, WILCSF, Contract, AUG25"
click at [904, 118] on button "button" at bounding box center [913, 126] width 28 height 22
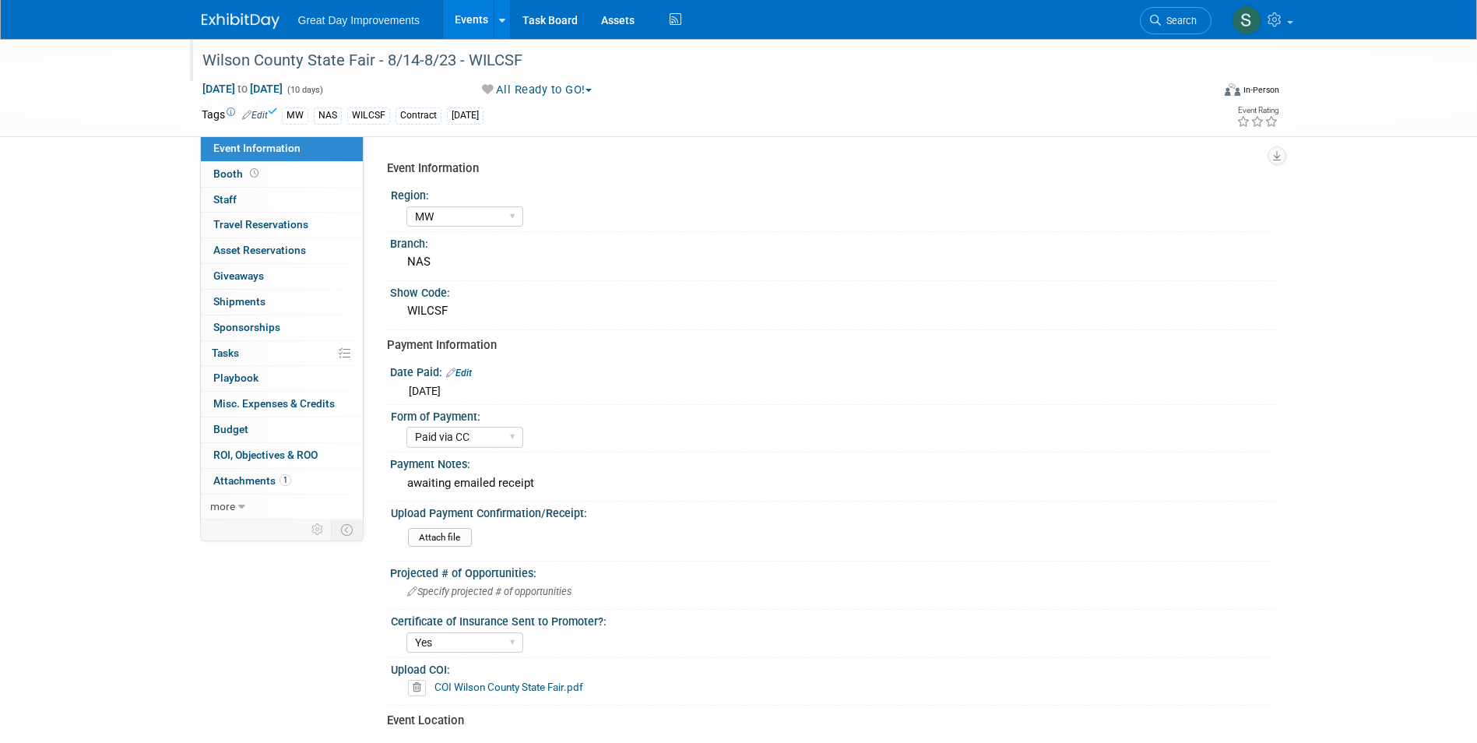
click at [221, 5] on div at bounding box center [250, 14] width 97 height 29
click at [241, 22] on img at bounding box center [241, 21] width 78 height 16
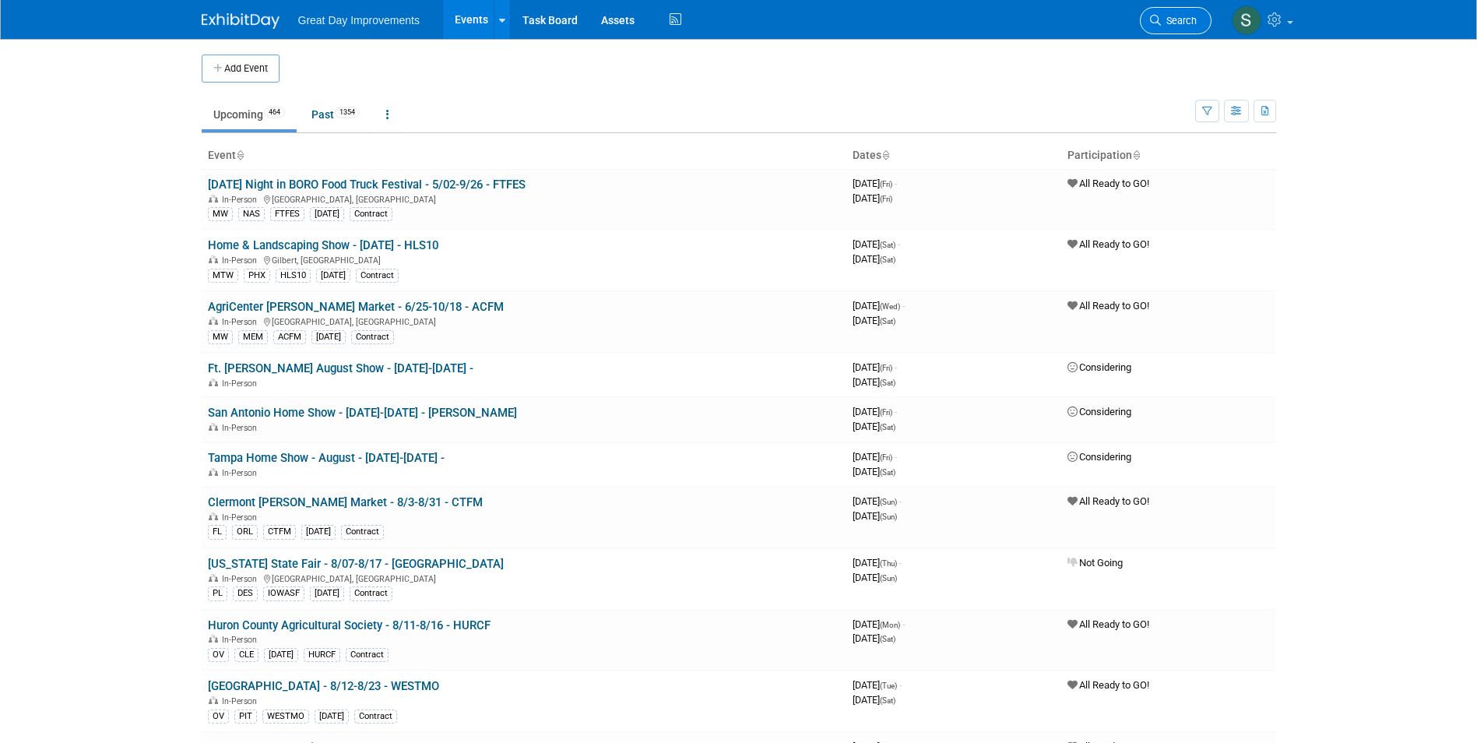
click at [1169, 19] on span "Search" at bounding box center [1179, 21] width 36 height 12
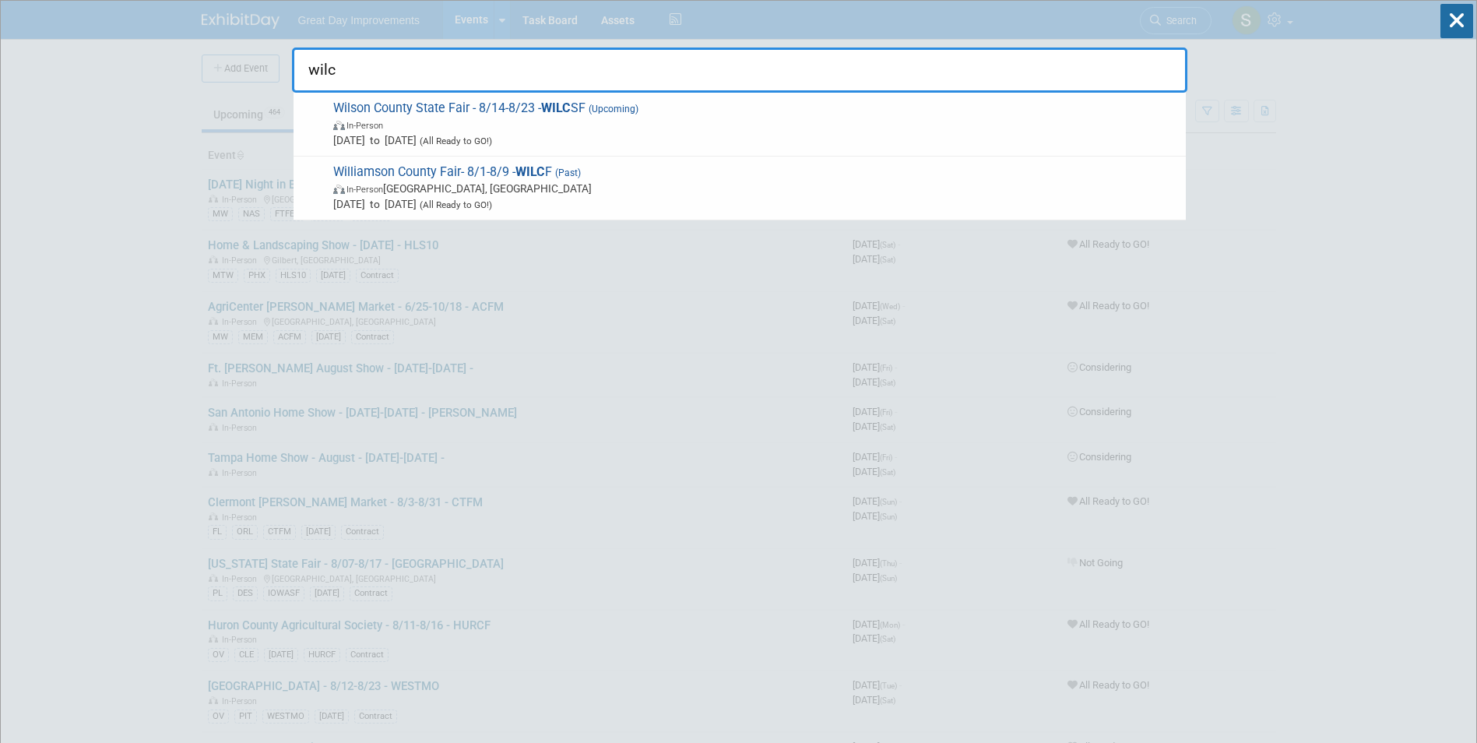
type input "wilc"
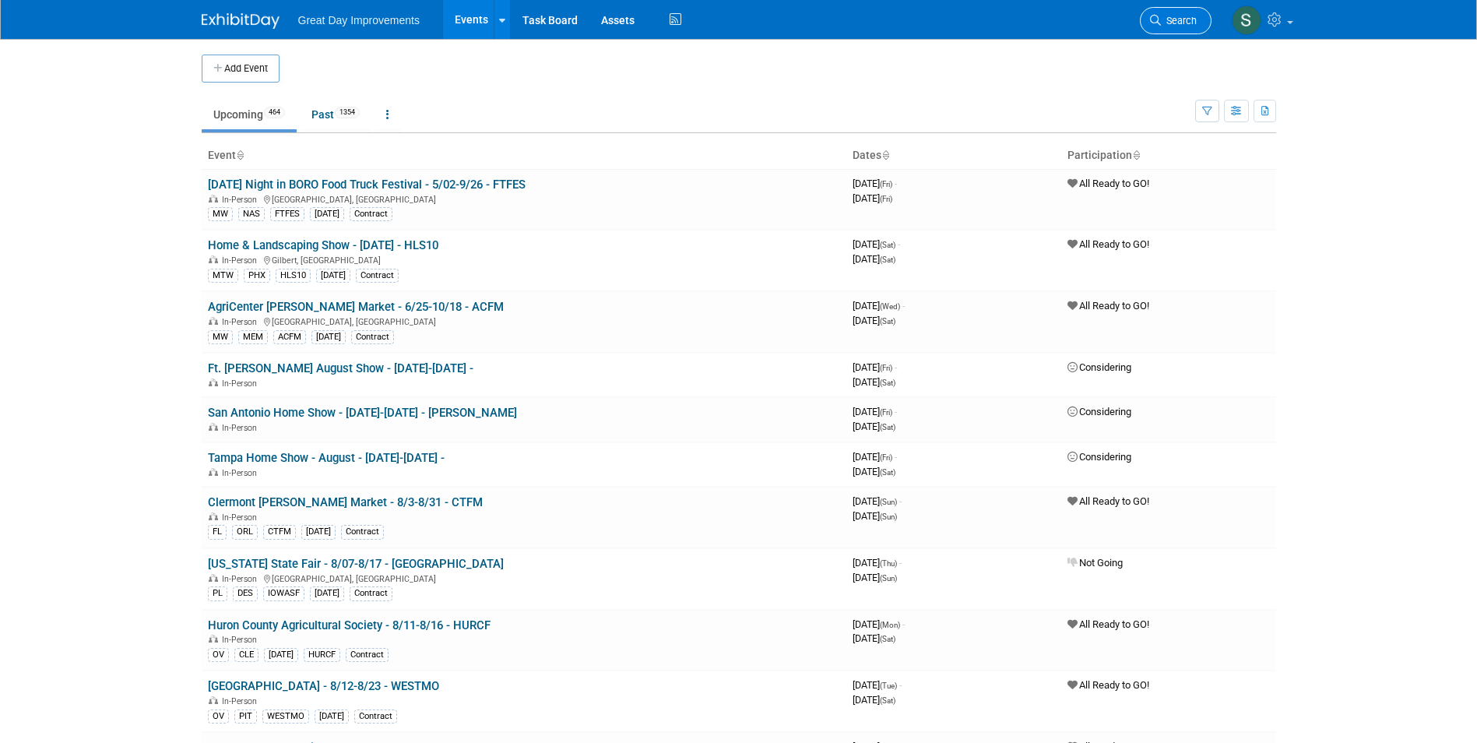
click at [1187, 26] on link "Search" at bounding box center [1176, 20] width 72 height 27
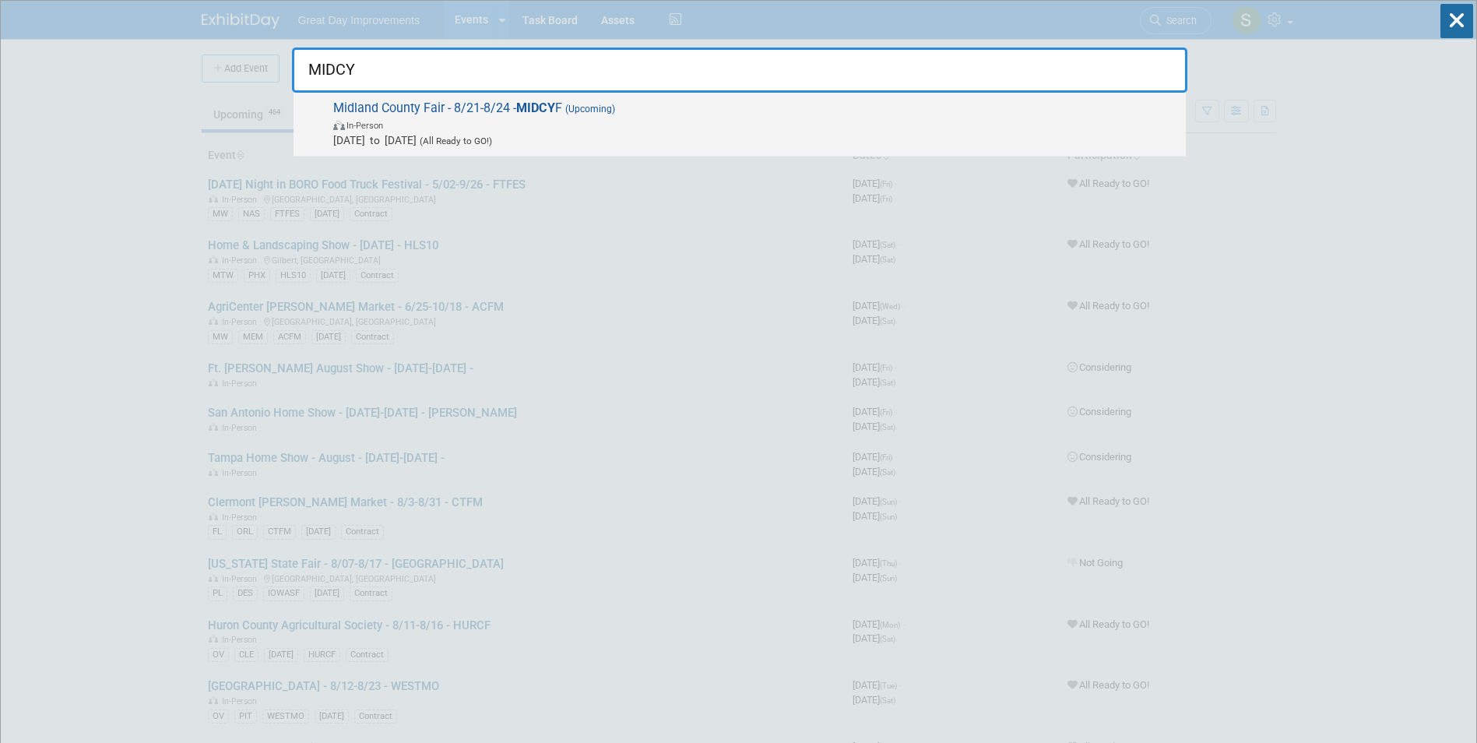
type input "MIDCY"
click at [799, 136] on span "Aug 21, 2025 to Aug 24, 2025 (All Ready to GO!)" at bounding box center [755, 140] width 845 height 16
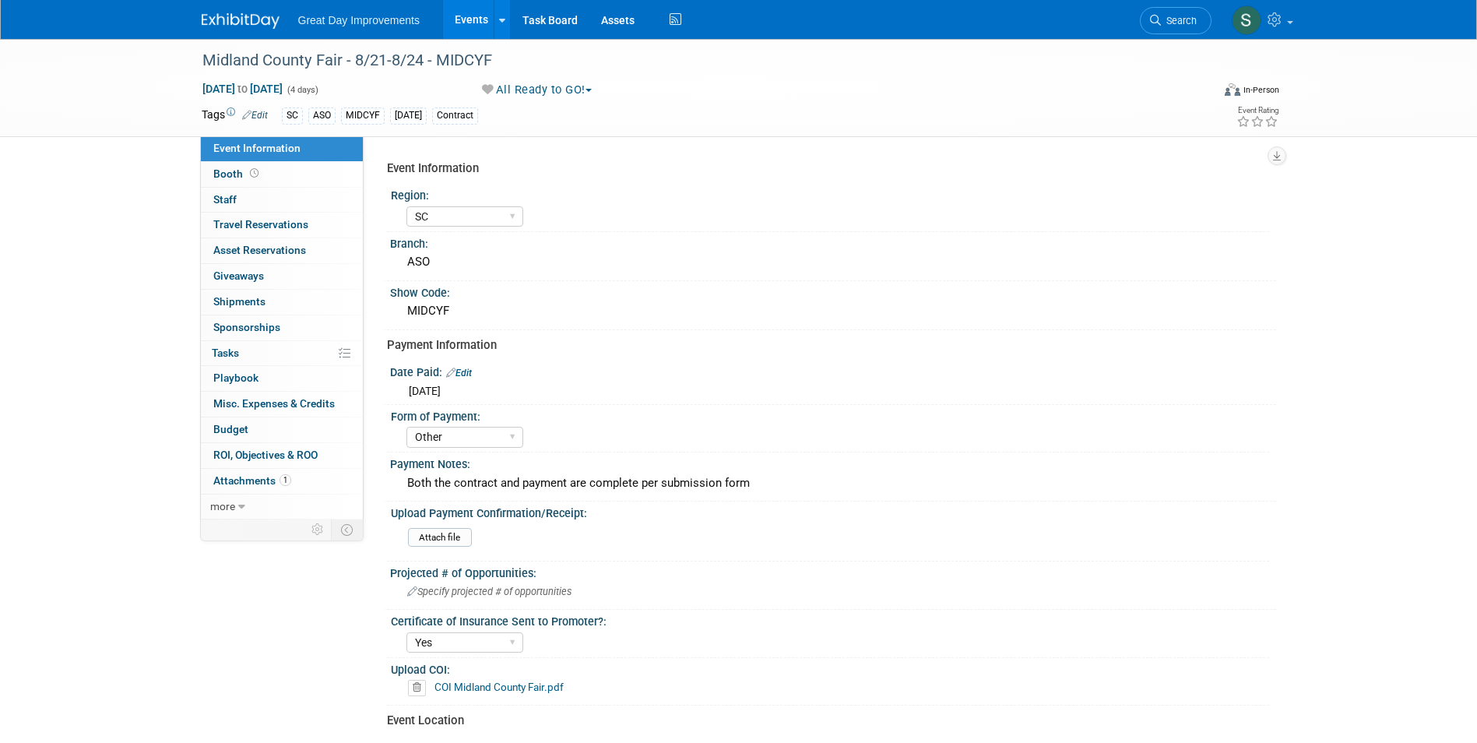
select select "SC"
select select "Other"
select select "Yes"
click at [227, 16] on img at bounding box center [241, 21] width 78 height 16
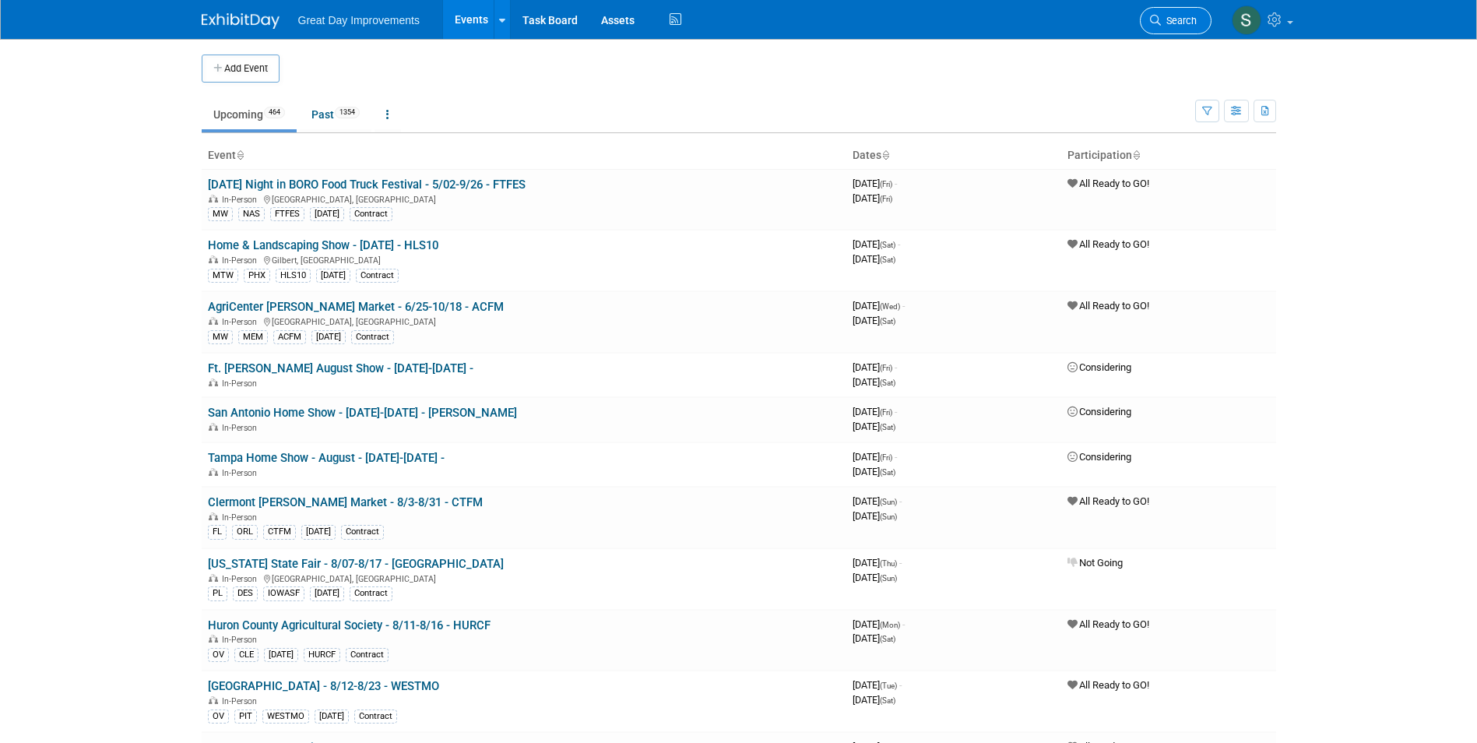
click at [1183, 12] on link "Search" at bounding box center [1176, 20] width 72 height 27
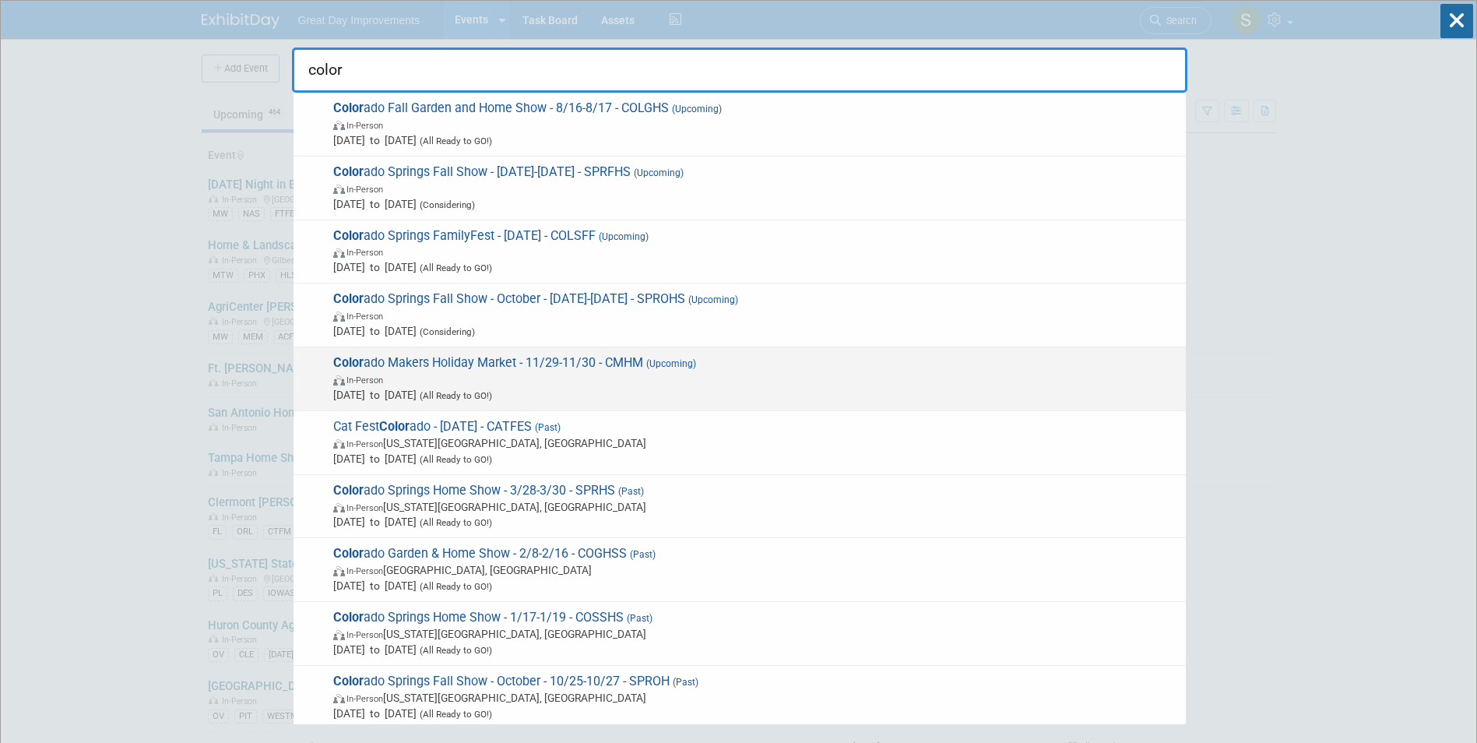
type input "color"
click at [413, 364] on span "Color ado Makers Holiday Market - 11/29-11/30 - CMHM (Upcoming) In-Person Oct 2…" at bounding box center [753, 378] width 849 height 47
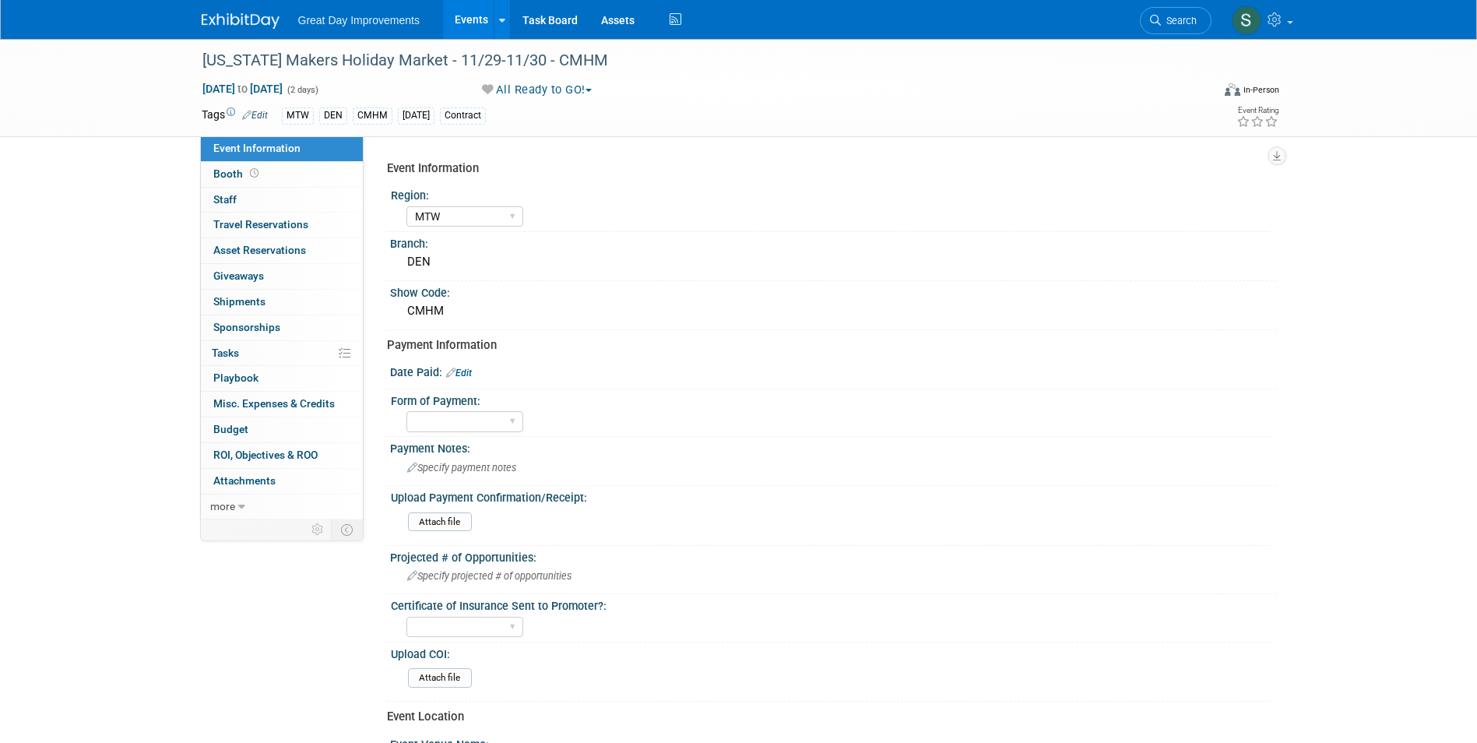
select select "MTW"
click at [230, 26] on img at bounding box center [241, 21] width 78 height 16
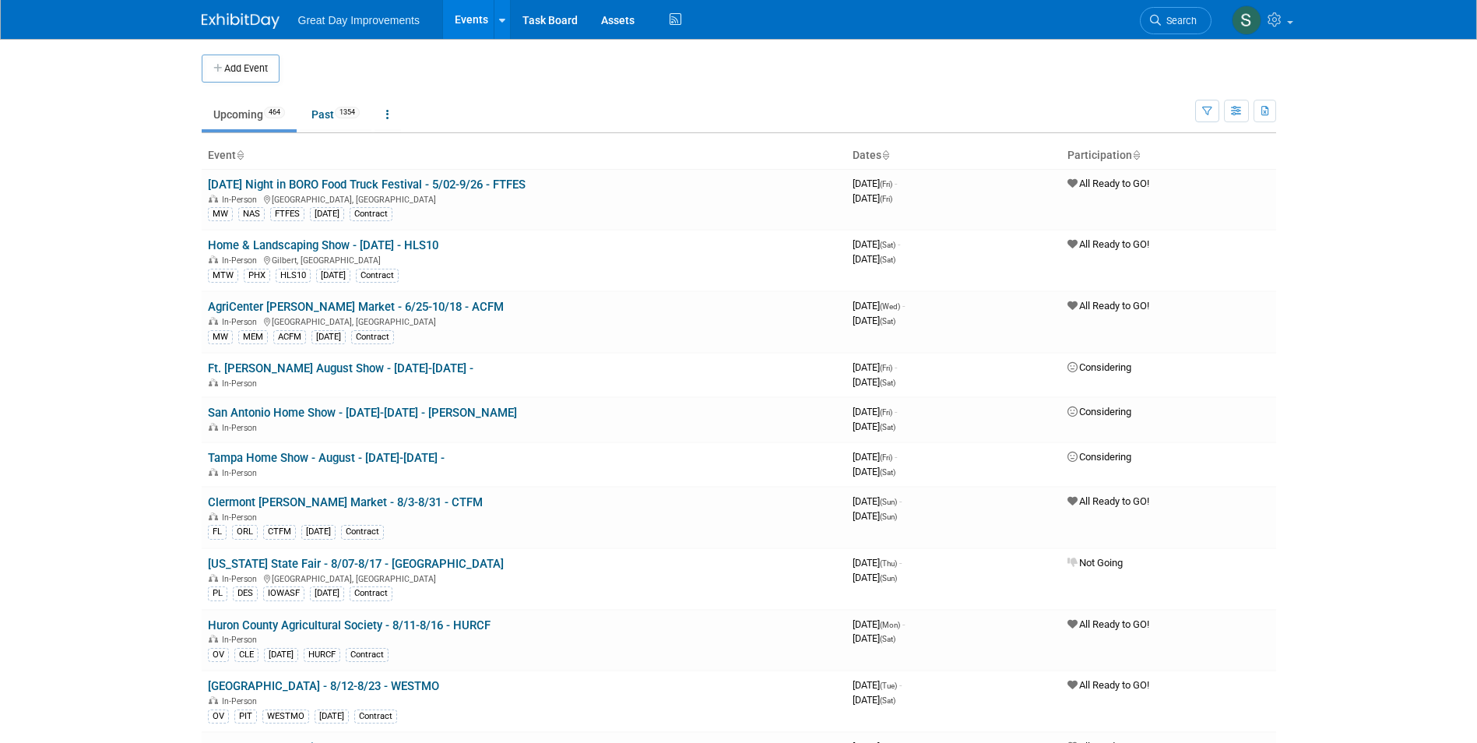
click at [1192, 14] on link "Search" at bounding box center [1176, 20] width 72 height 27
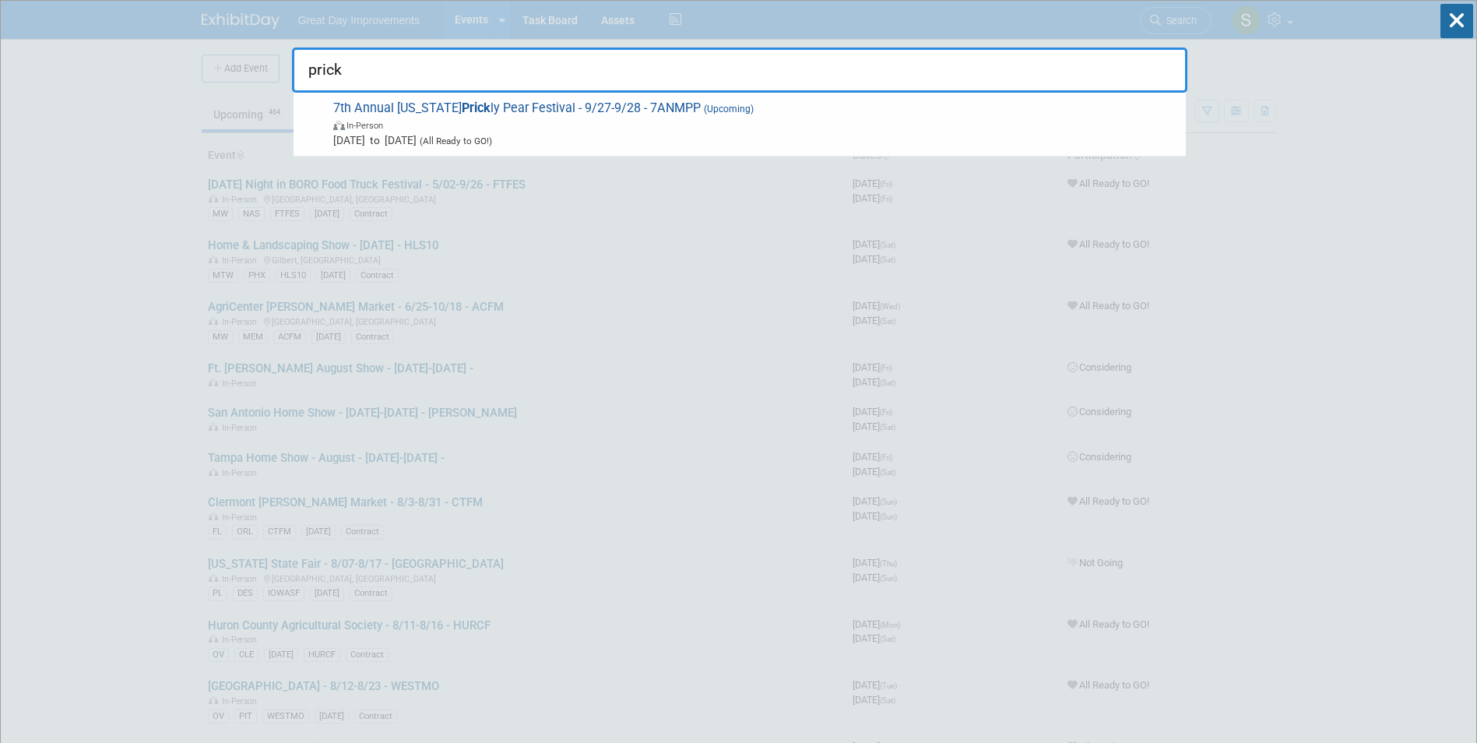
type input "prick"
click at [492, 144] on span "(All Ready to GO!)" at bounding box center [455, 140] width 76 height 11
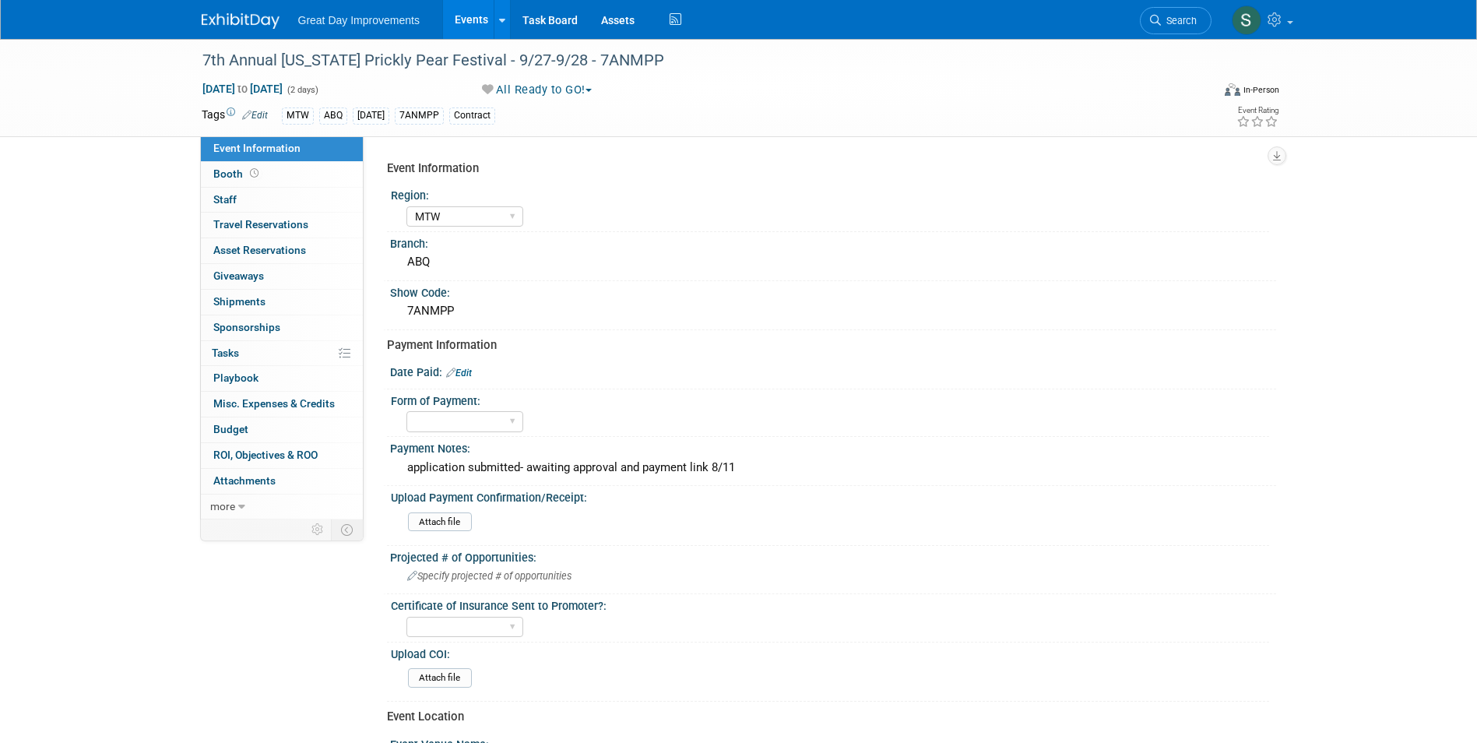
select select "MTW"
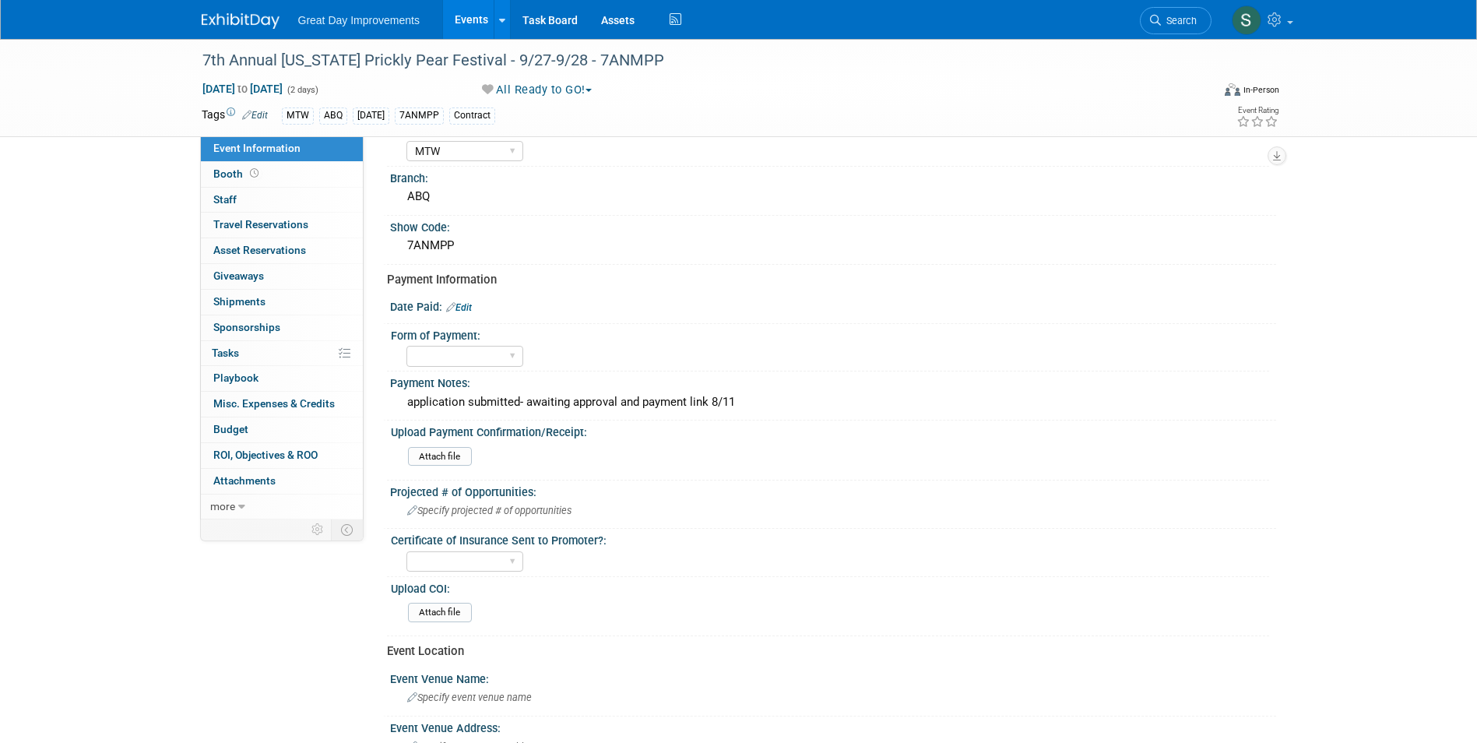
scroll to position [156, 0]
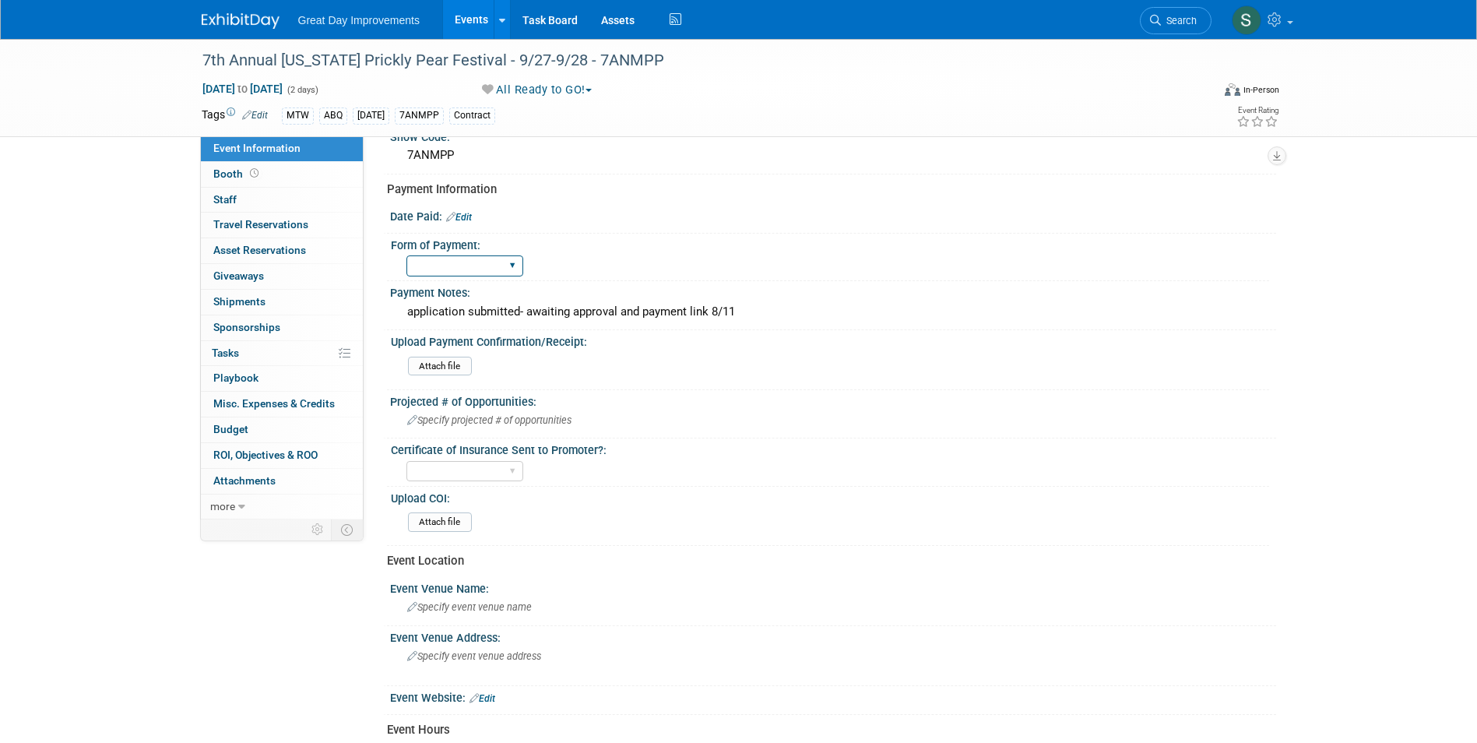
click at [440, 266] on select "Paid via CC Check Requested Pay at the Gate Other" at bounding box center [464, 265] width 117 height 21
select select "Paid via CC"
click at [406, 255] on select "Paid via CC Check Requested Pay at the Gate Other" at bounding box center [464, 265] width 117 height 21
click at [455, 216] on icon at bounding box center [450, 217] width 9 height 10
select select "7"
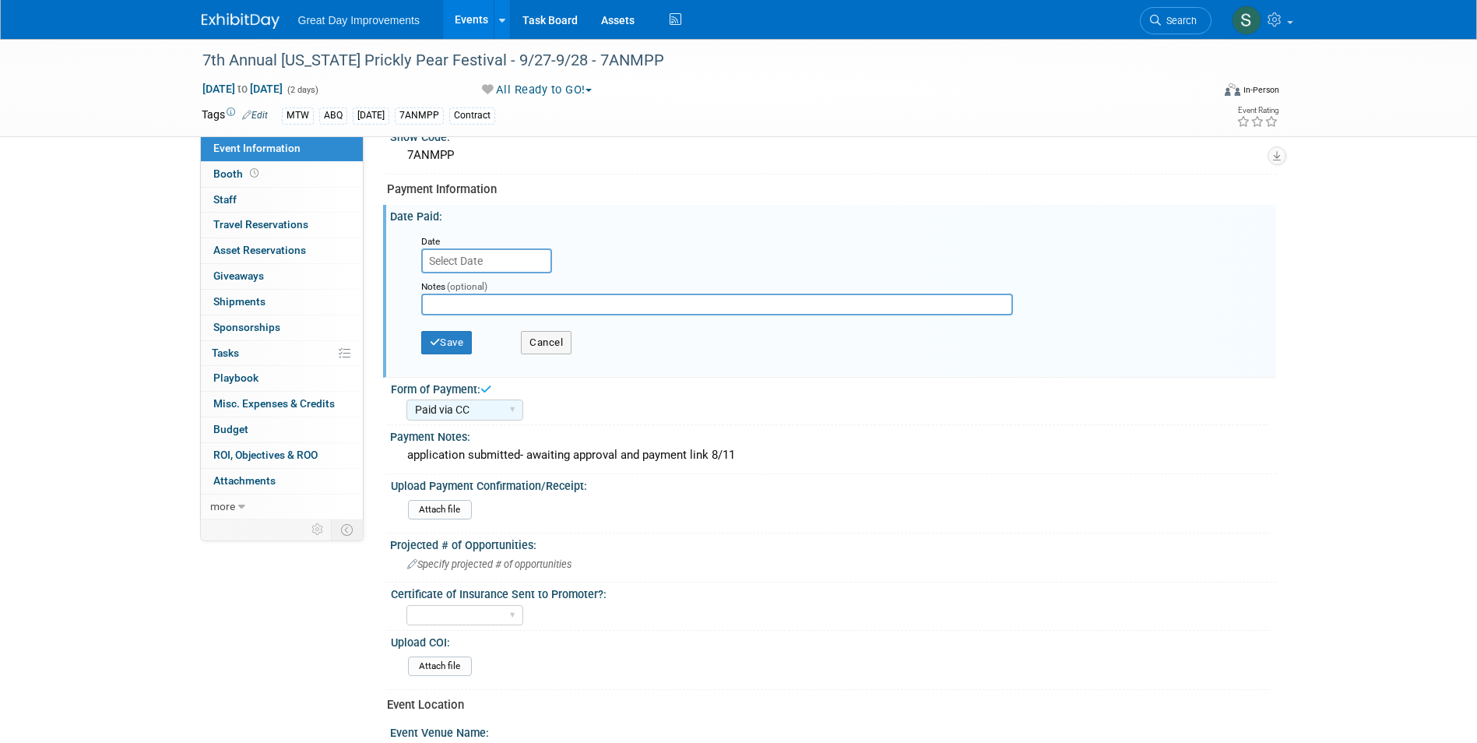
click at [477, 250] on input "text" at bounding box center [486, 260] width 131 height 25
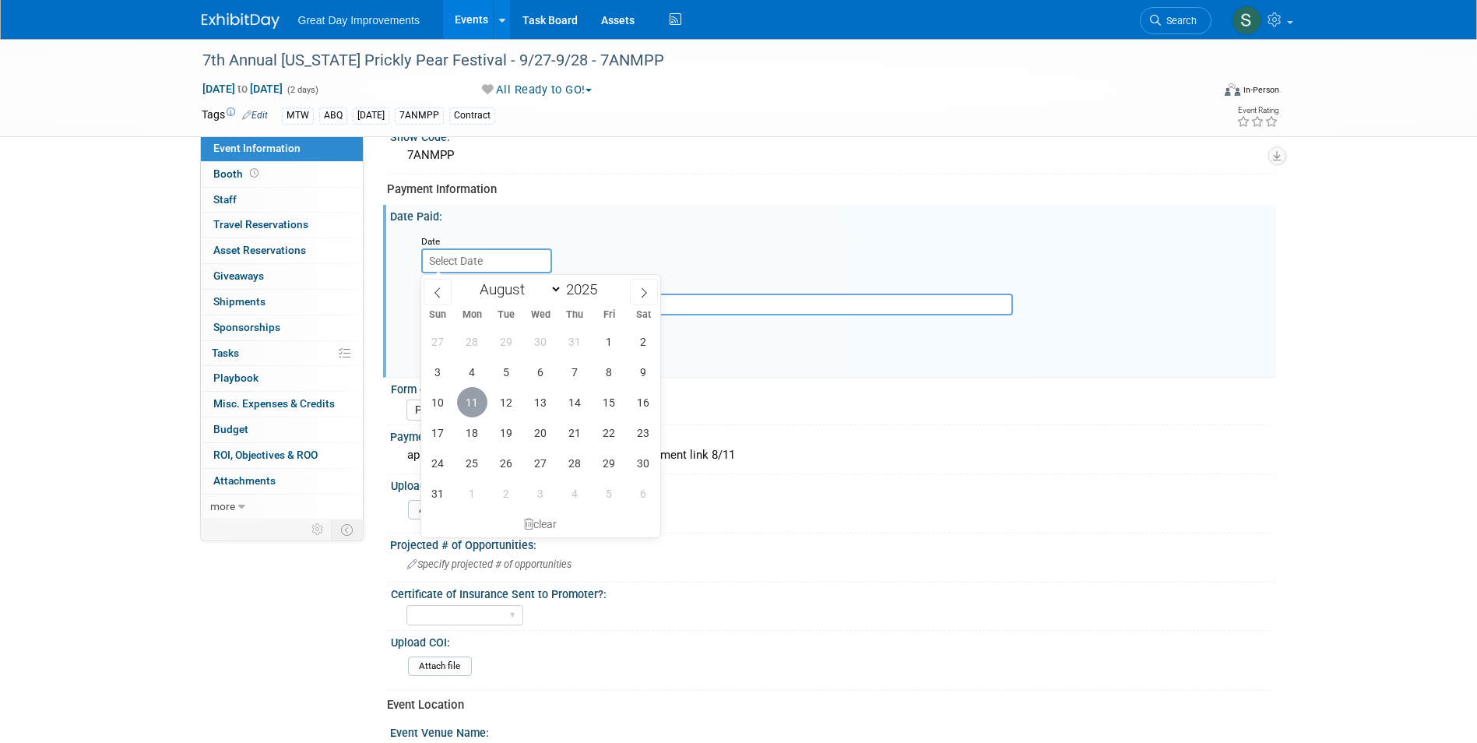
click at [476, 406] on span "11" at bounding box center [472, 402] width 30 height 30
type input "Aug 11, 2025"
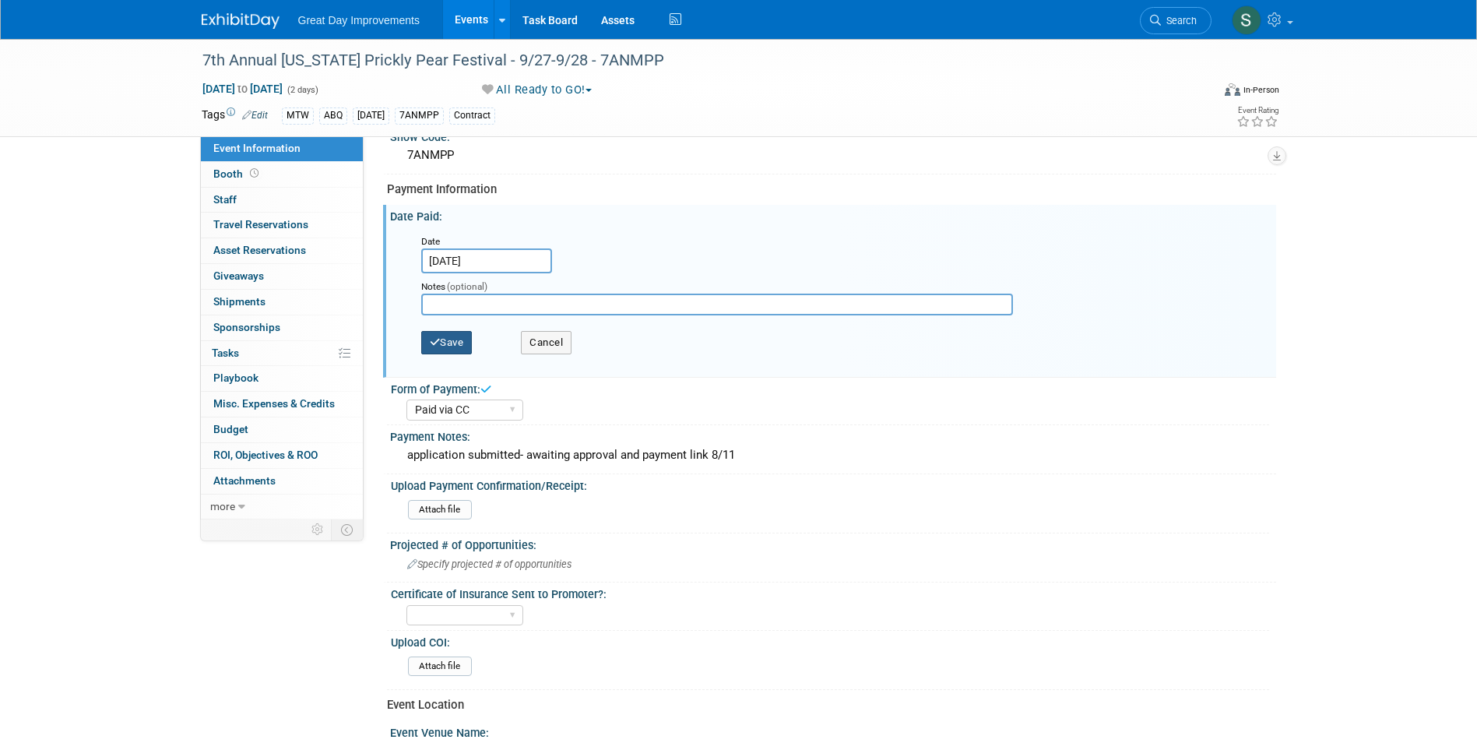
click at [451, 339] on button "Save" at bounding box center [446, 342] width 51 height 23
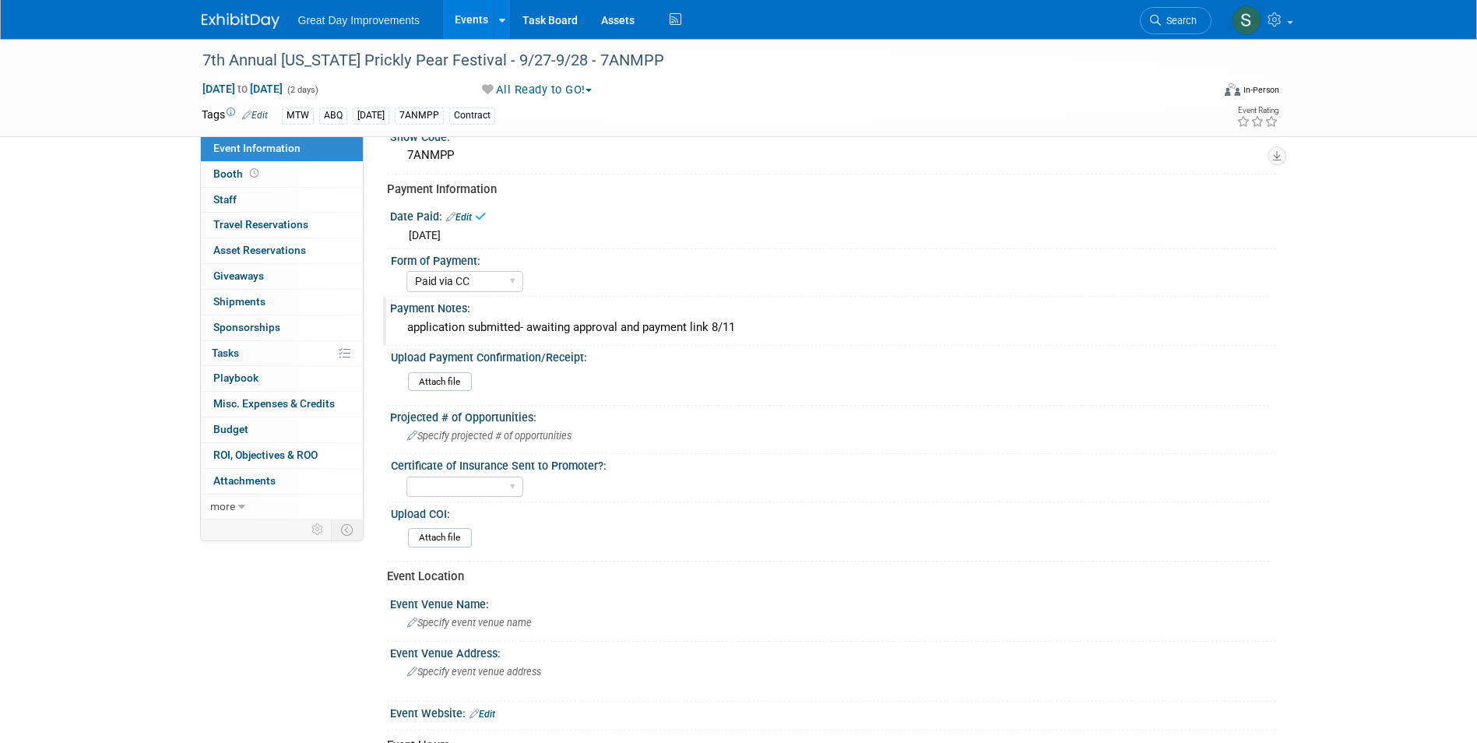
click at [655, 334] on div "application submitted- awaiting approval and payment link 8/11" at bounding box center [833, 327] width 863 height 24
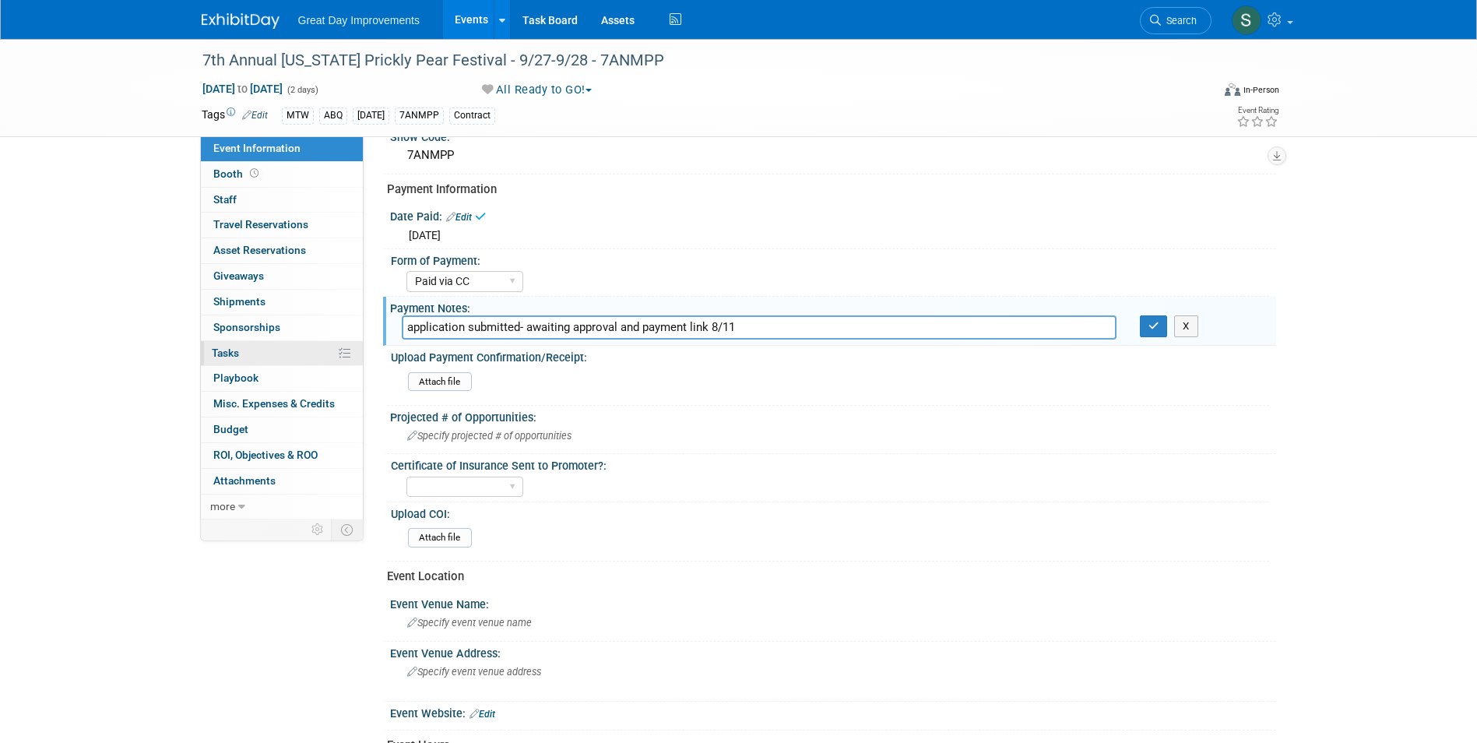
drag, startPoint x: 656, startPoint y: 332, endPoint x: 201, endPoint y: 355, distance: 456.1
click at [201, 355] on div "Event Information Event Info Booth Booth 0 Staff 0 Staff 0 Travel Reservations …" at bounding box center [739, 405] width 1098 height 1045
click at [1146, 320] on button "button" at bounding box center [1154, 326] width 28 height 22
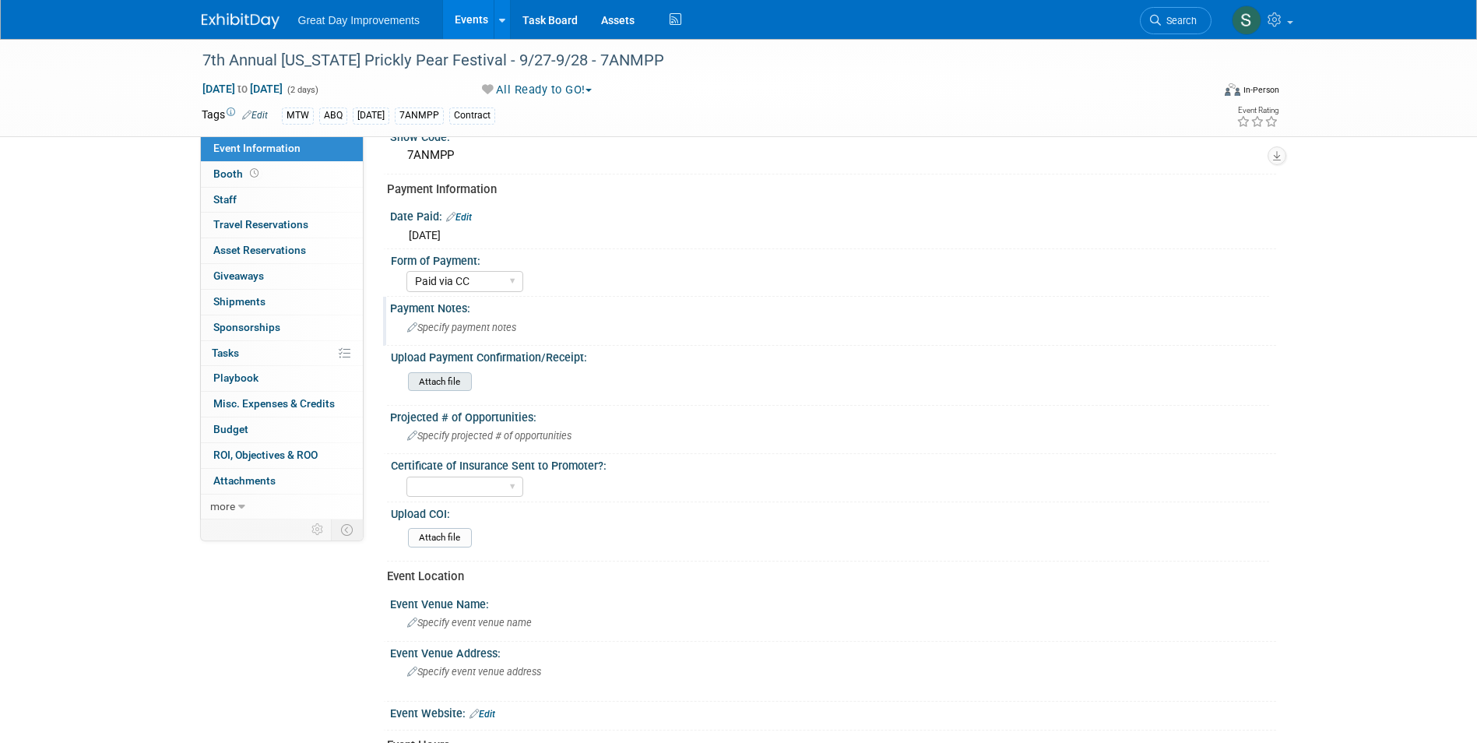
click at [434, 382] on input "file" at bounding box center [365, 382] width 212 height 18
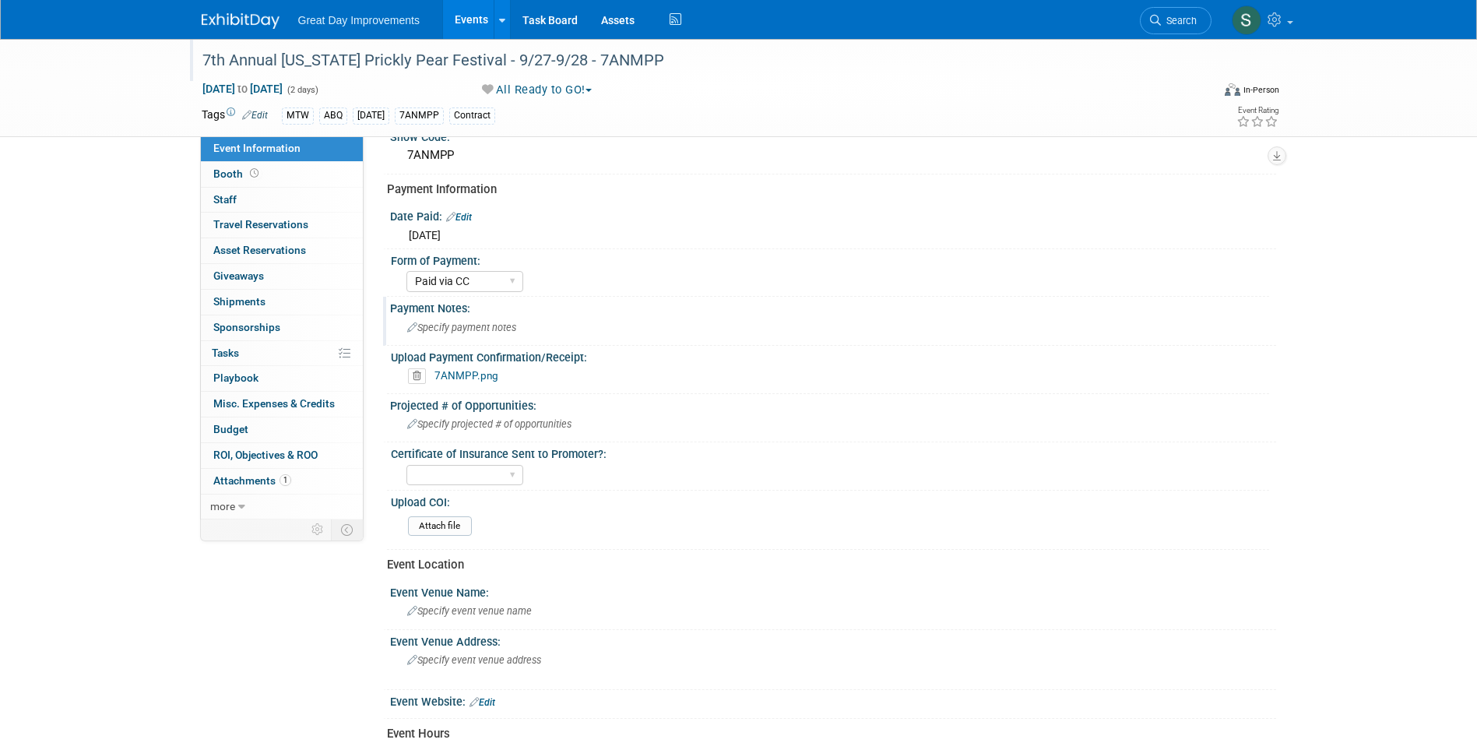
click at [592, 64] on div "7th Annual [US_STATE] Prickly Pear Festival - 9/27-9/28 - 7ANMPP" at bounding box center [692, 61] width 991 height 28
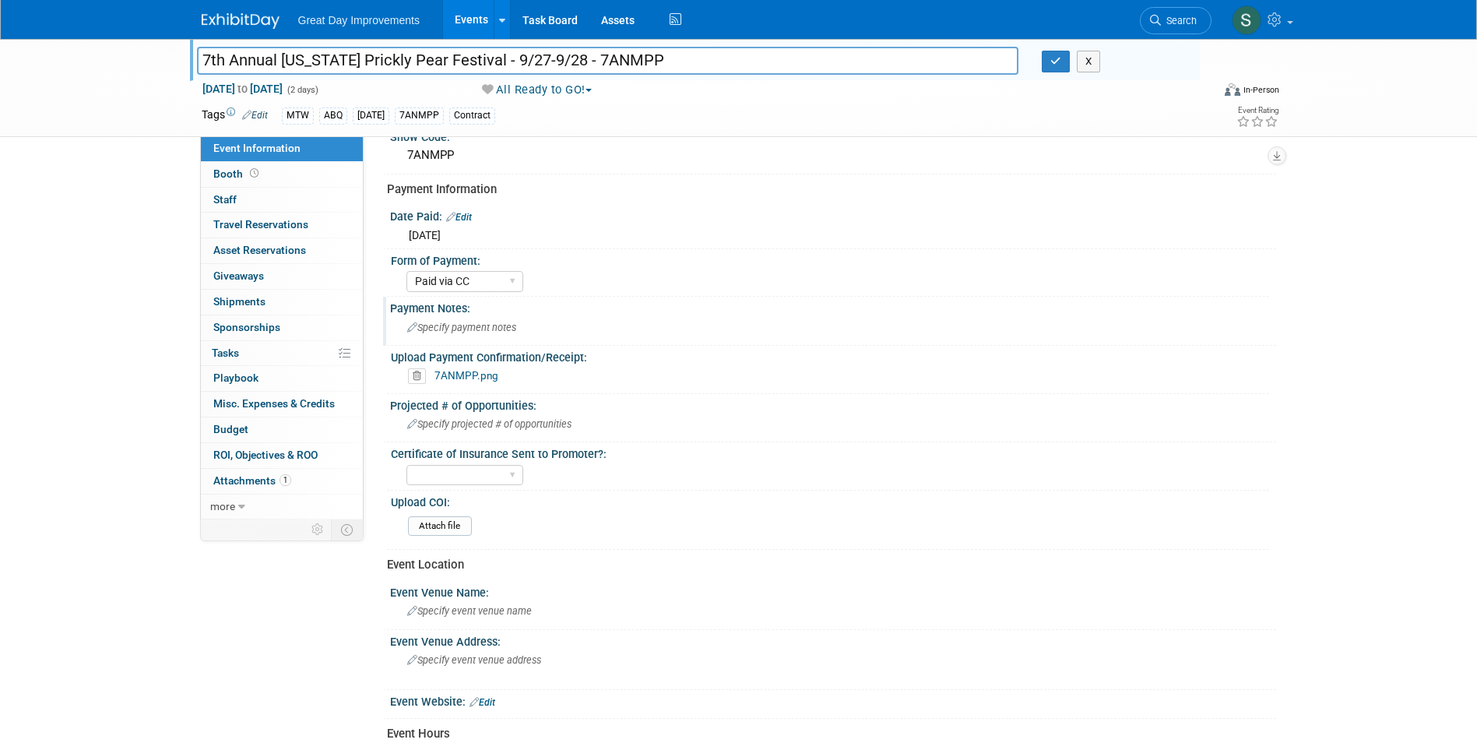
drag, startPoint x: 652, startPoint y: 62, endPoint x: 601, endPoint y: 61, distance: 51.4
click at [601, 61] on input "7th Annual [US_STATE] Prickly Pear Festival - 9/27-9/28 - 7ANMPP" at bounding box center [608, 60] width 822 height 27
click at [1053, 66] on icon "button" at bounding box center [1055, 61] width 11 height 10
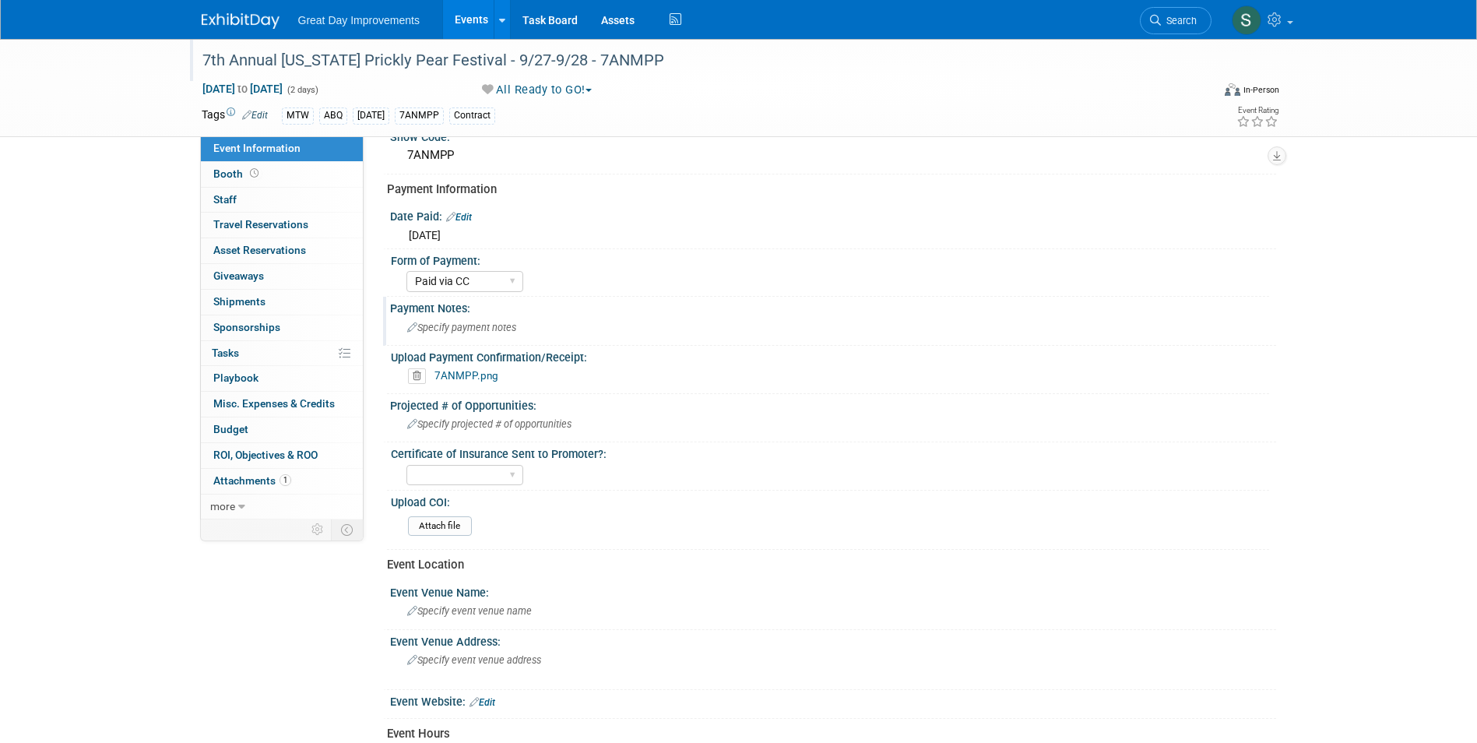
click at [251, 19] on img at bounding box center [241, 21] width 78 height 16
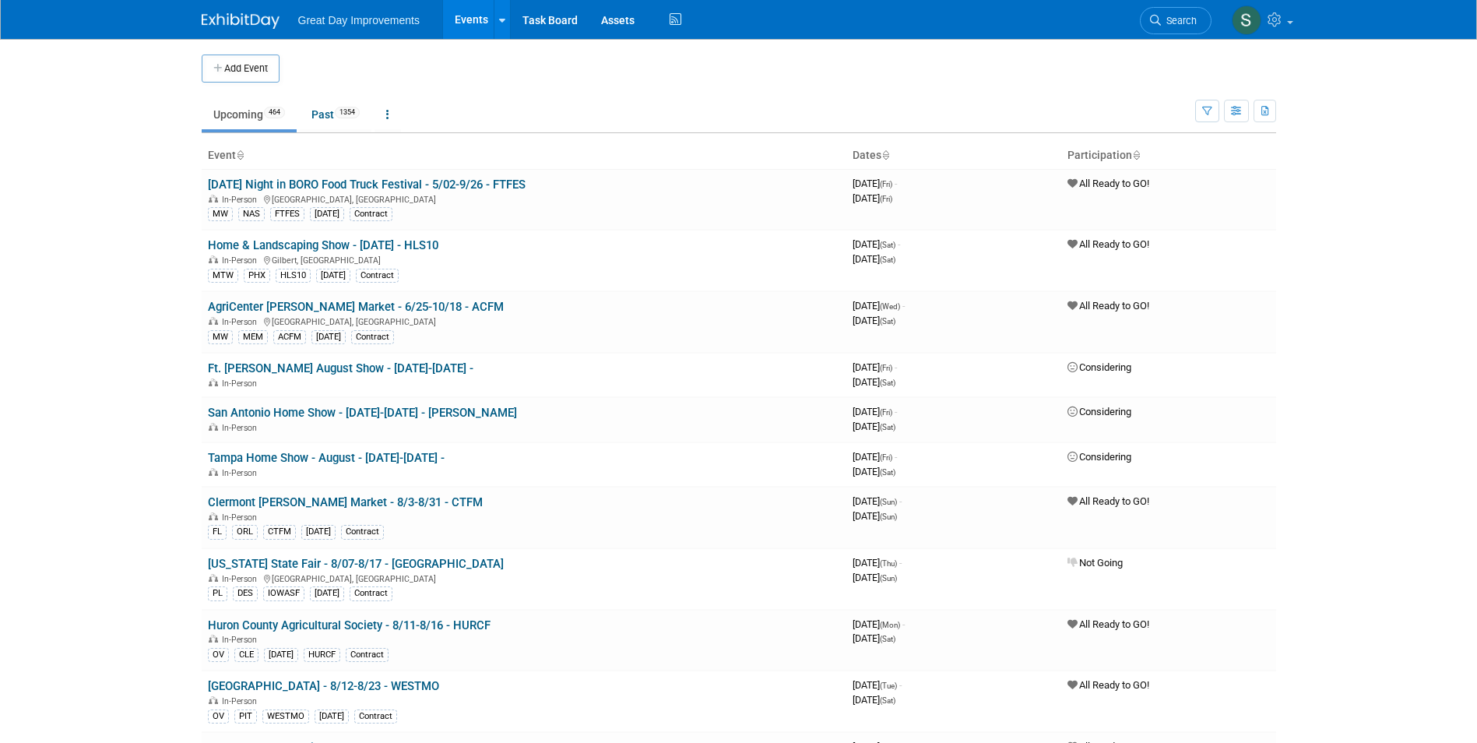
click at [210, 15] on img at bounding box center [241, 21] width 78 height 16
click at [1202, 16] on link "Search" at bounding box center [1176, 20] width 72 height 27
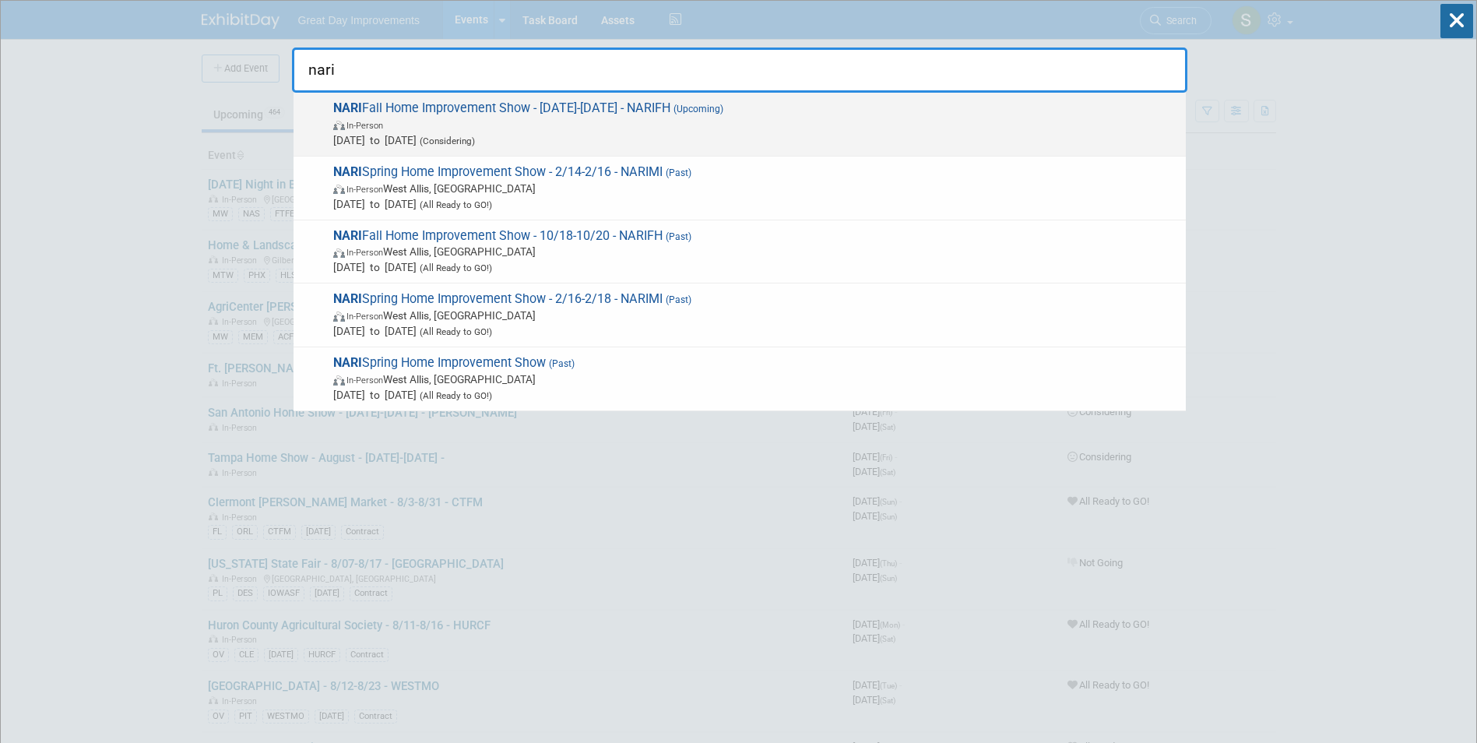
type input "nari"
click at [719, 129] on span "In-Person" at bounding box center [755, 125] width 845 height 16
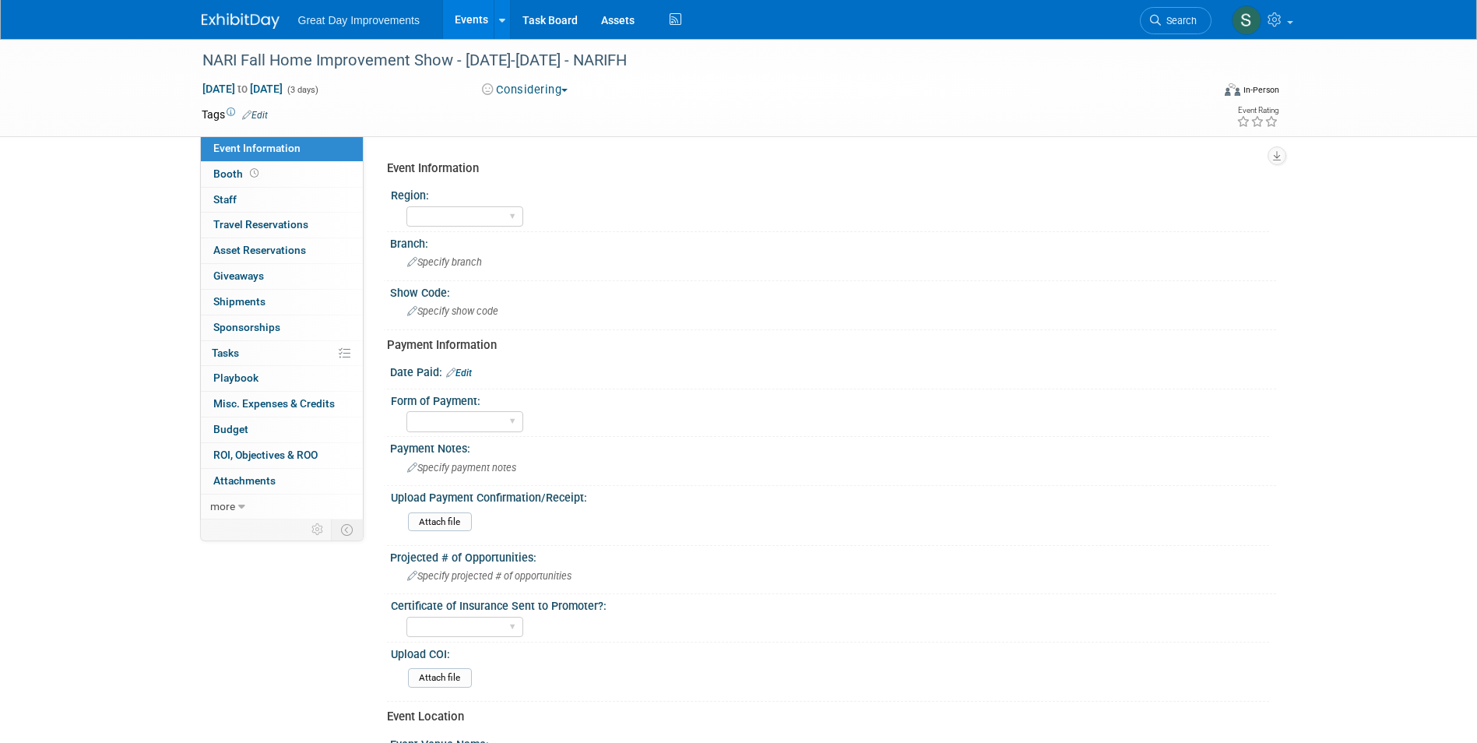
click at [543, 89] on button "Considering" at bounding box center [525, 90] width 97 height 16
click at [236, 21] on img at bounding box center [241, 21] width 78 height 16
